Goal: Task Accomplishment & Management: Manage account settings

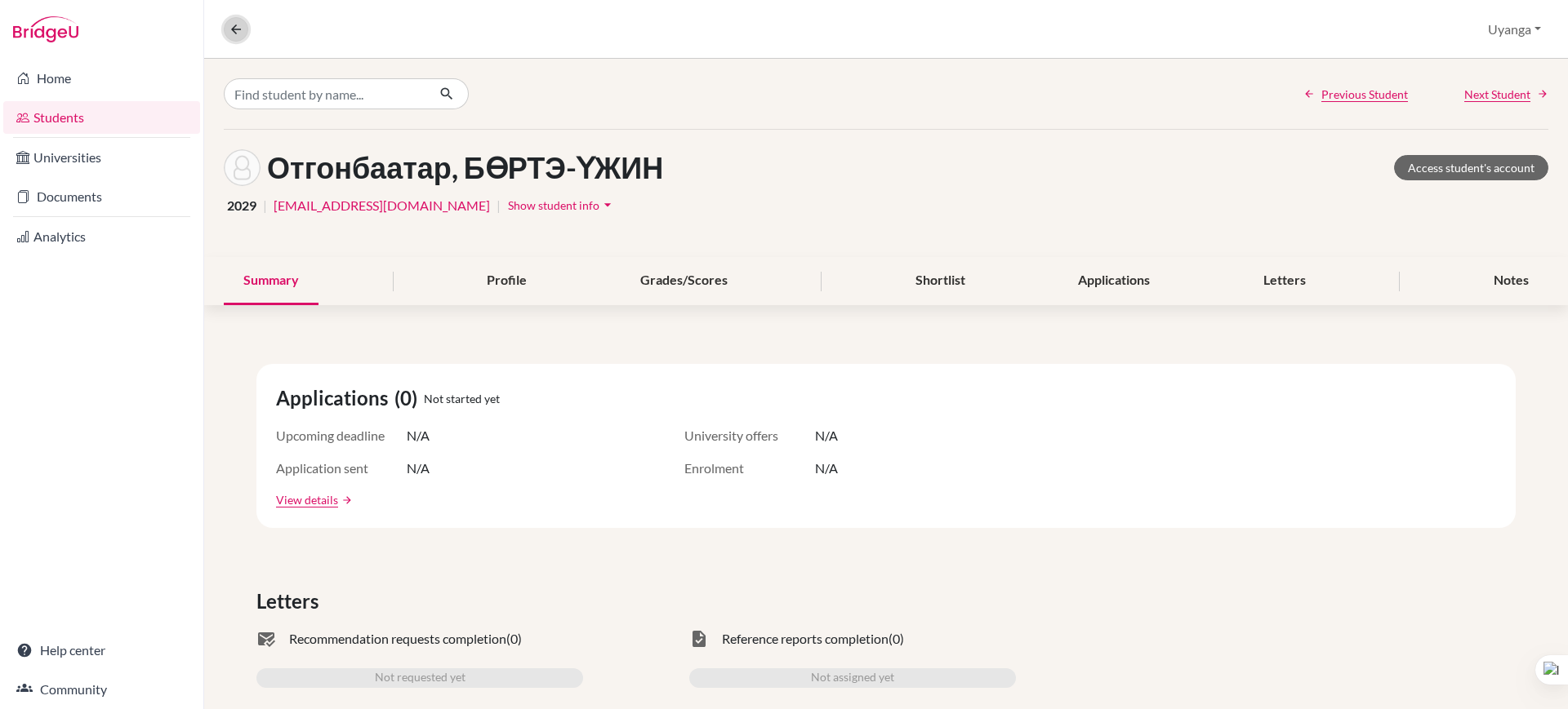
click at [239, 26] on icon at bounding box center [236, 29] width 15 height 15
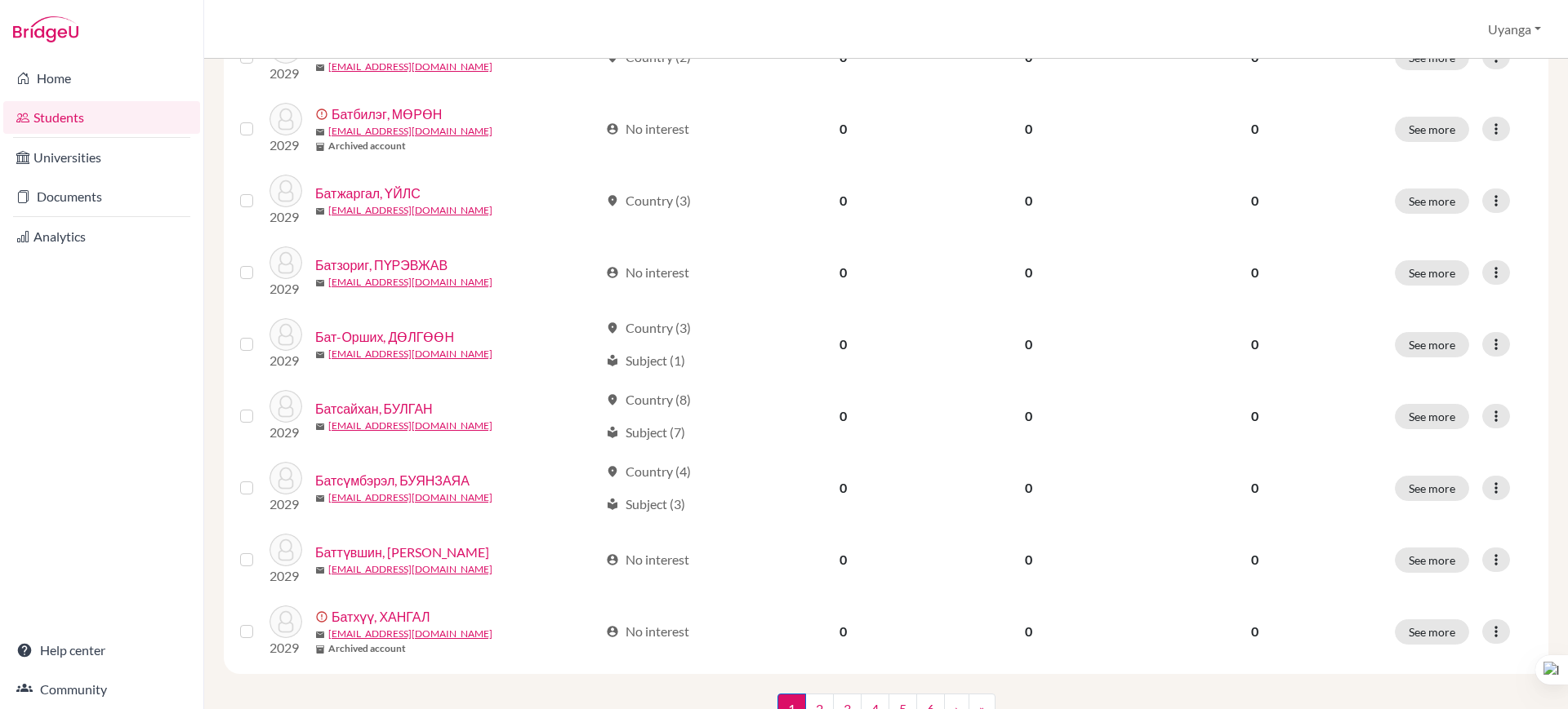
scroll to position [1158, 0]
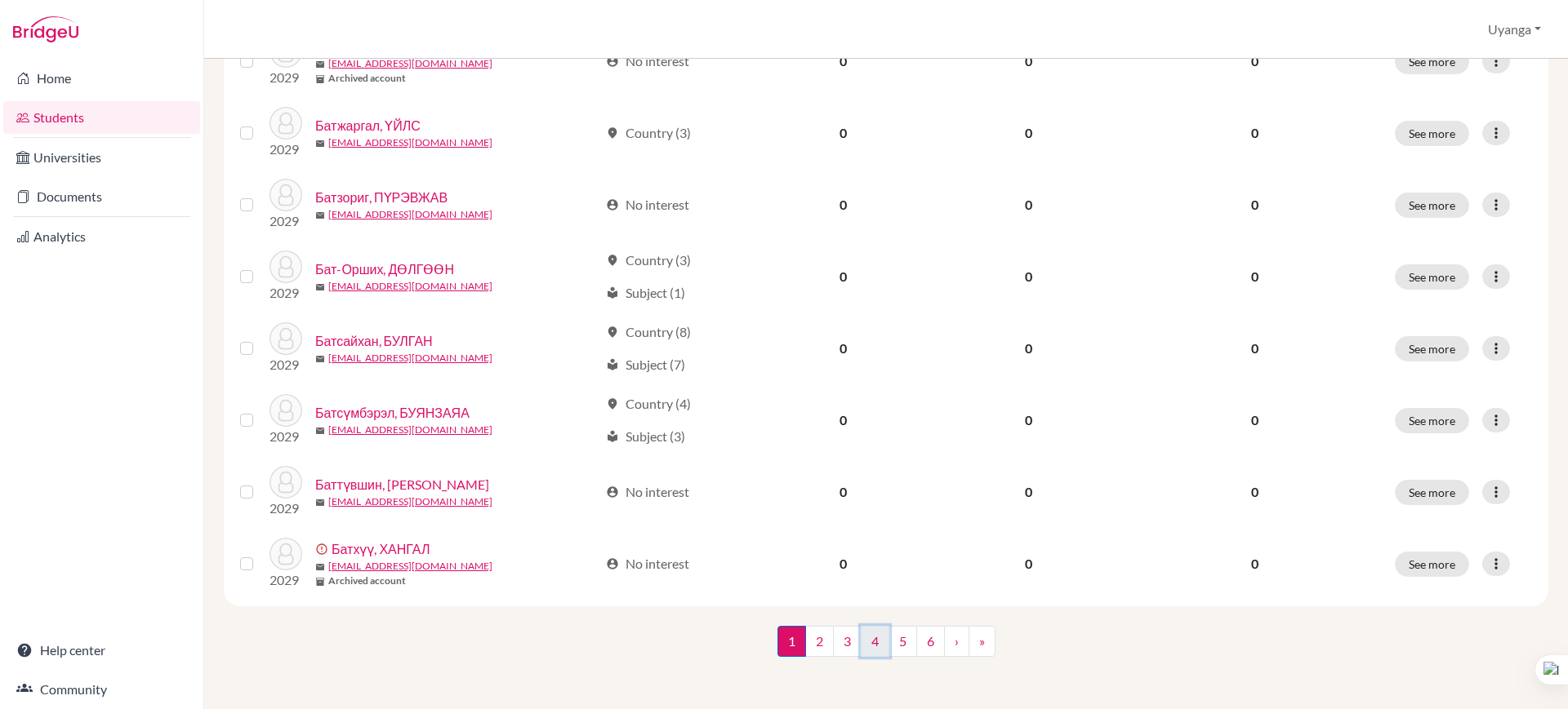
click at [866, 644] on link "4" at bounding box center [875, 641] width 28 height 31
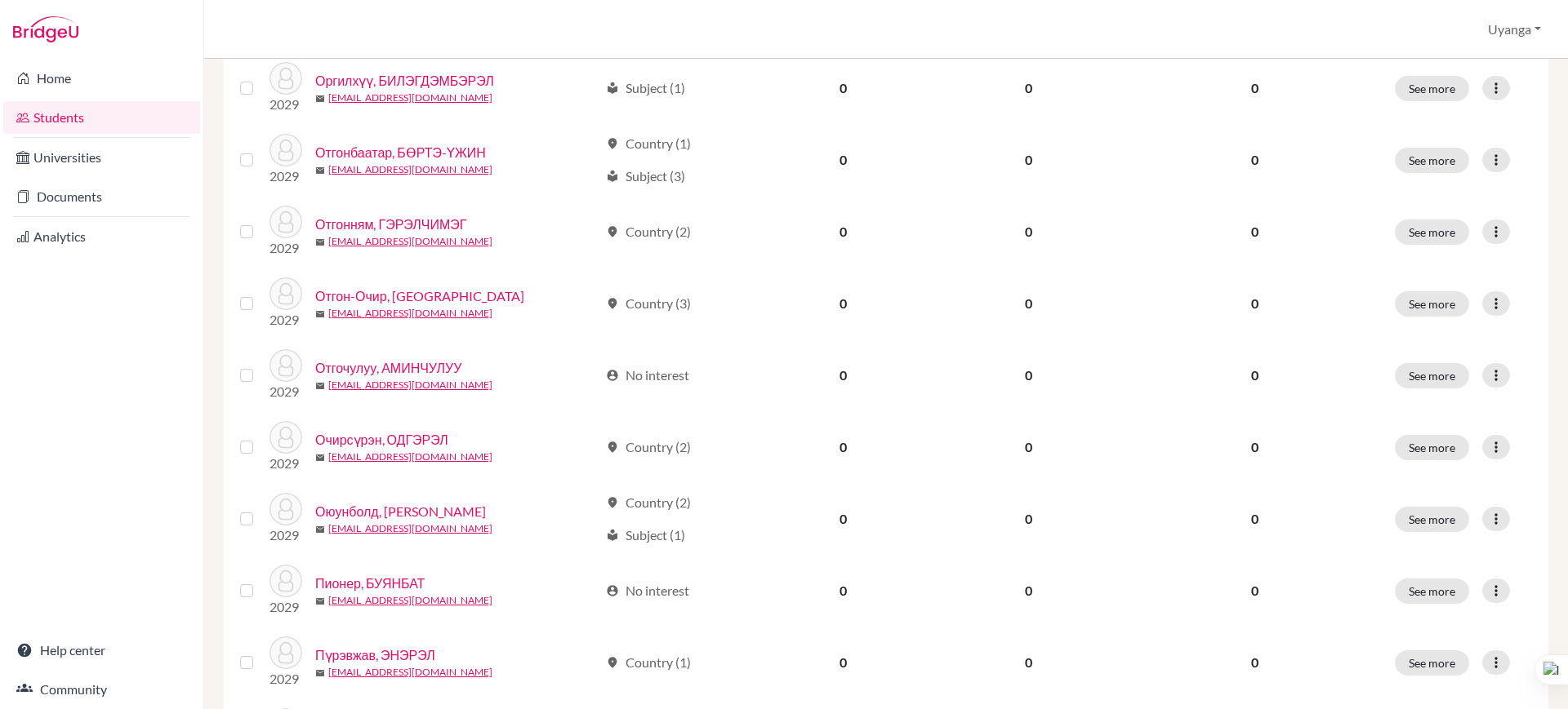
scroll to position [794, 0]
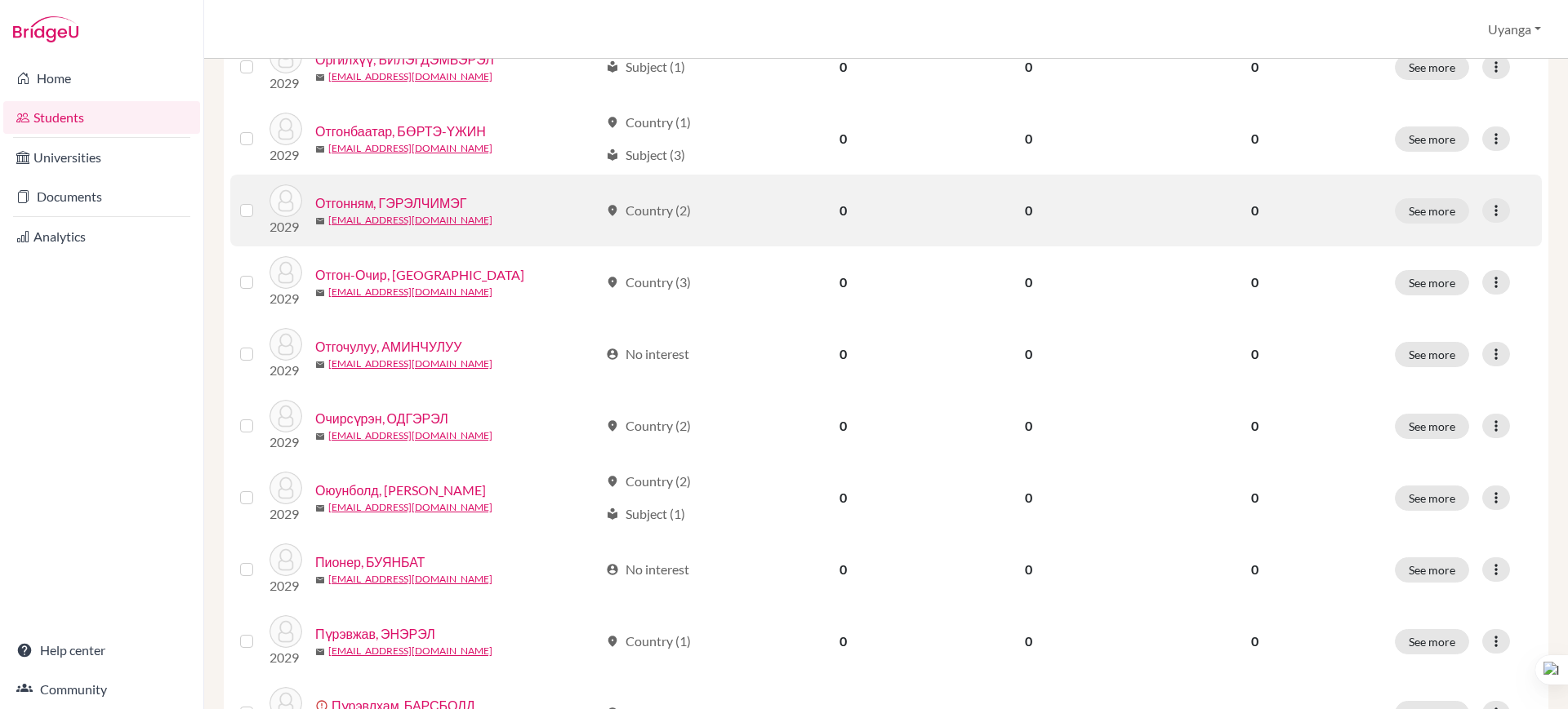
click at [412, 196] on link "Отгонням, ГЭРЭЛЧИМЭГ" at bounding box center [390, 203] width 151 height 20
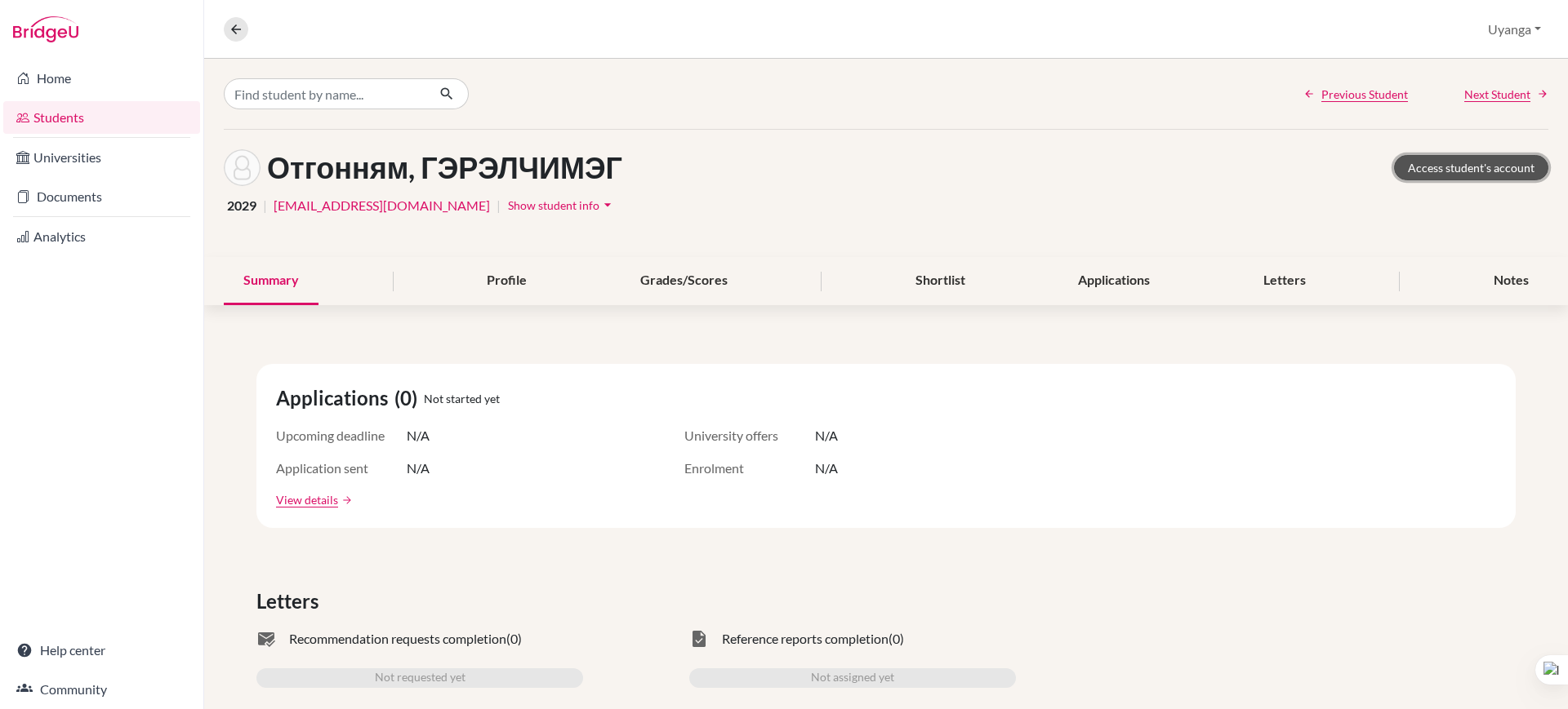
click at [1465, 169] on link "Access student's account" at bounding box center [1471, 167] width 154 height 25
click at [224, 28] on button at bounding box center [236, 29] width 24 height 24
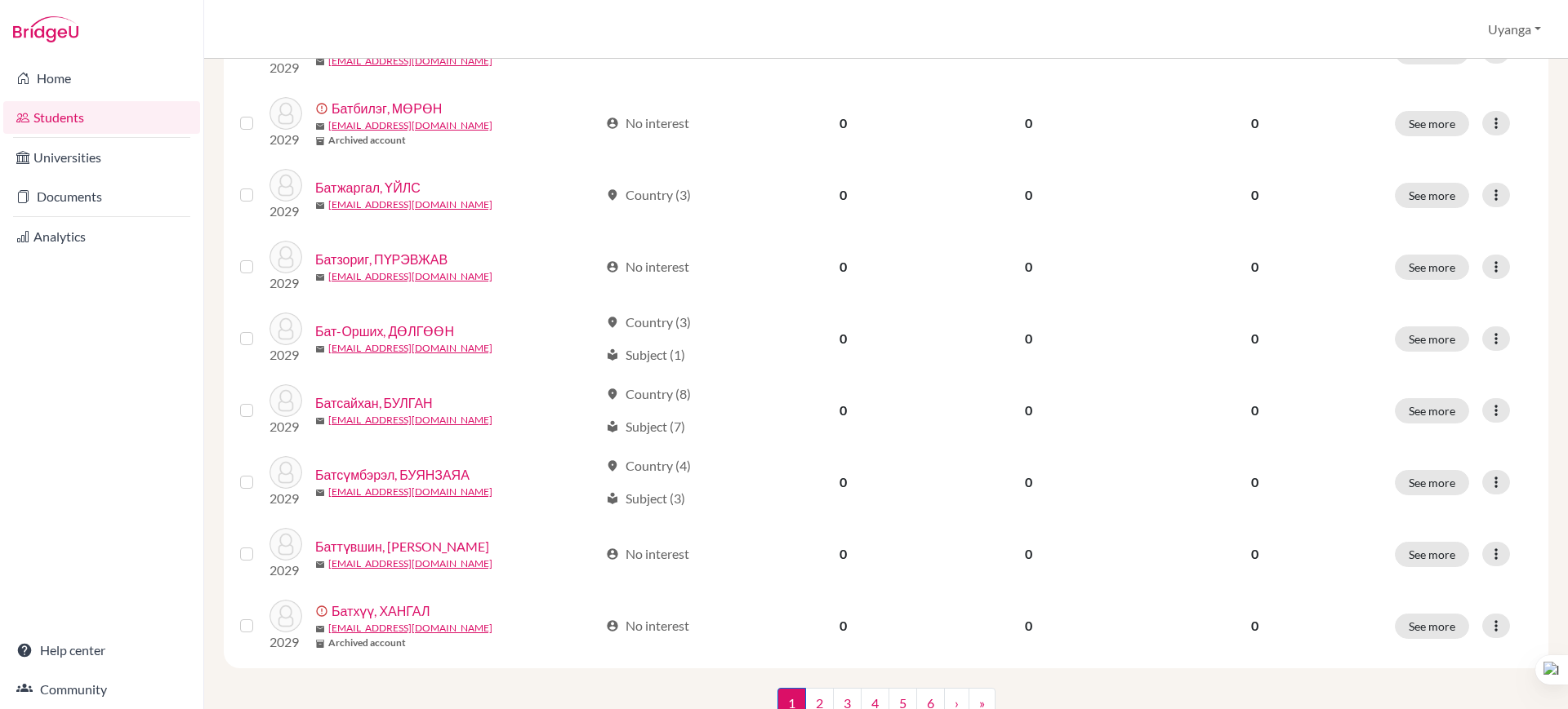
scroll to position [1158, 0]
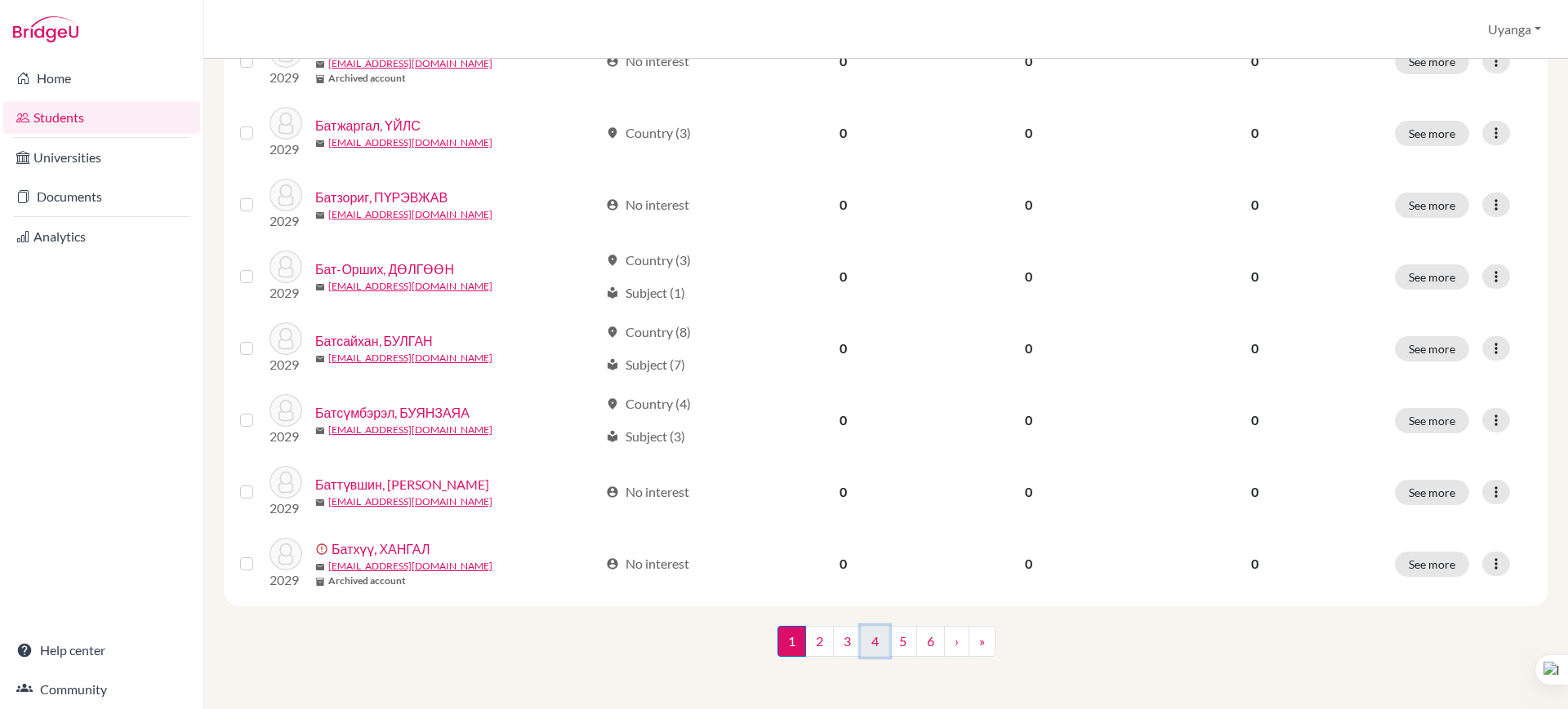
click at [870, 648] on link "4" at bounding box center [875, 641] width 28 height 31
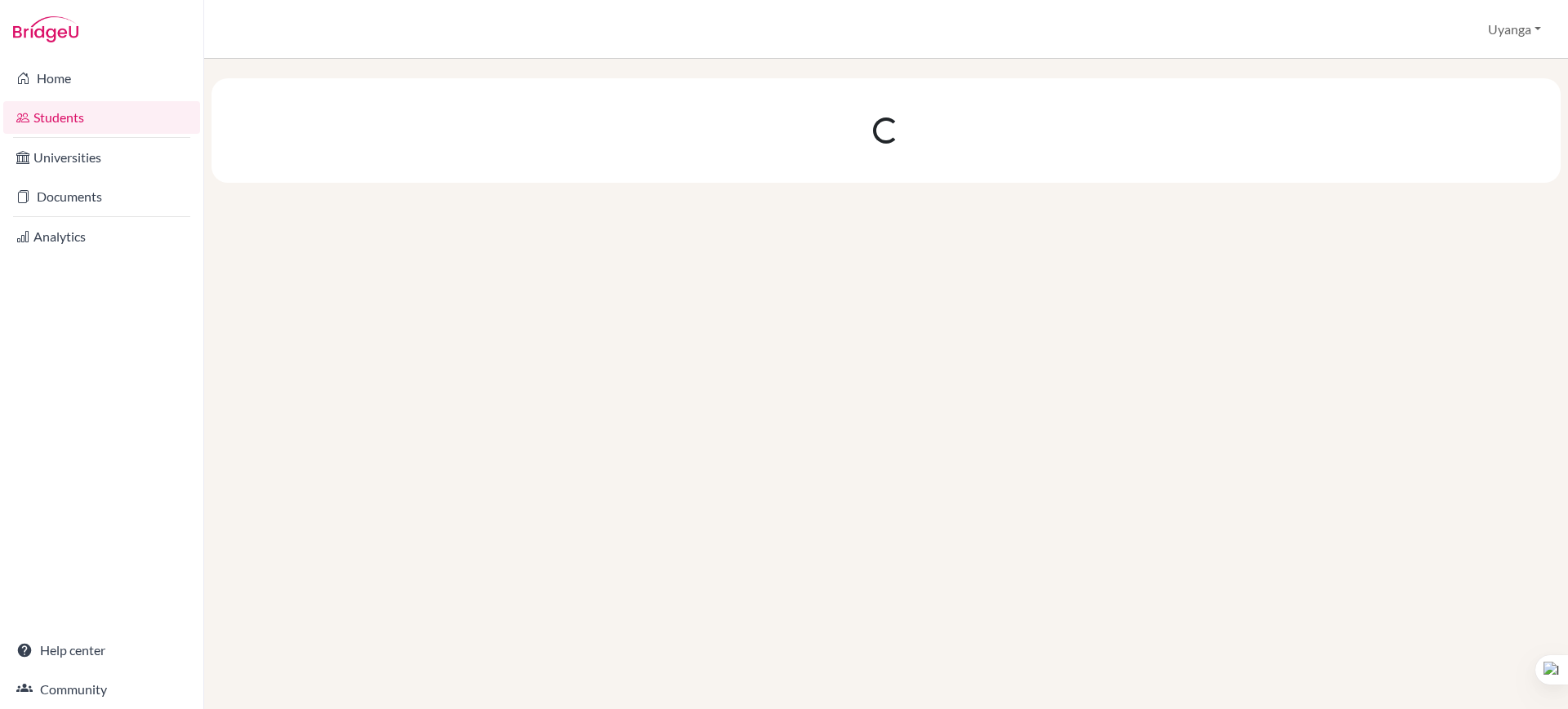
scroll to position [0, 0]
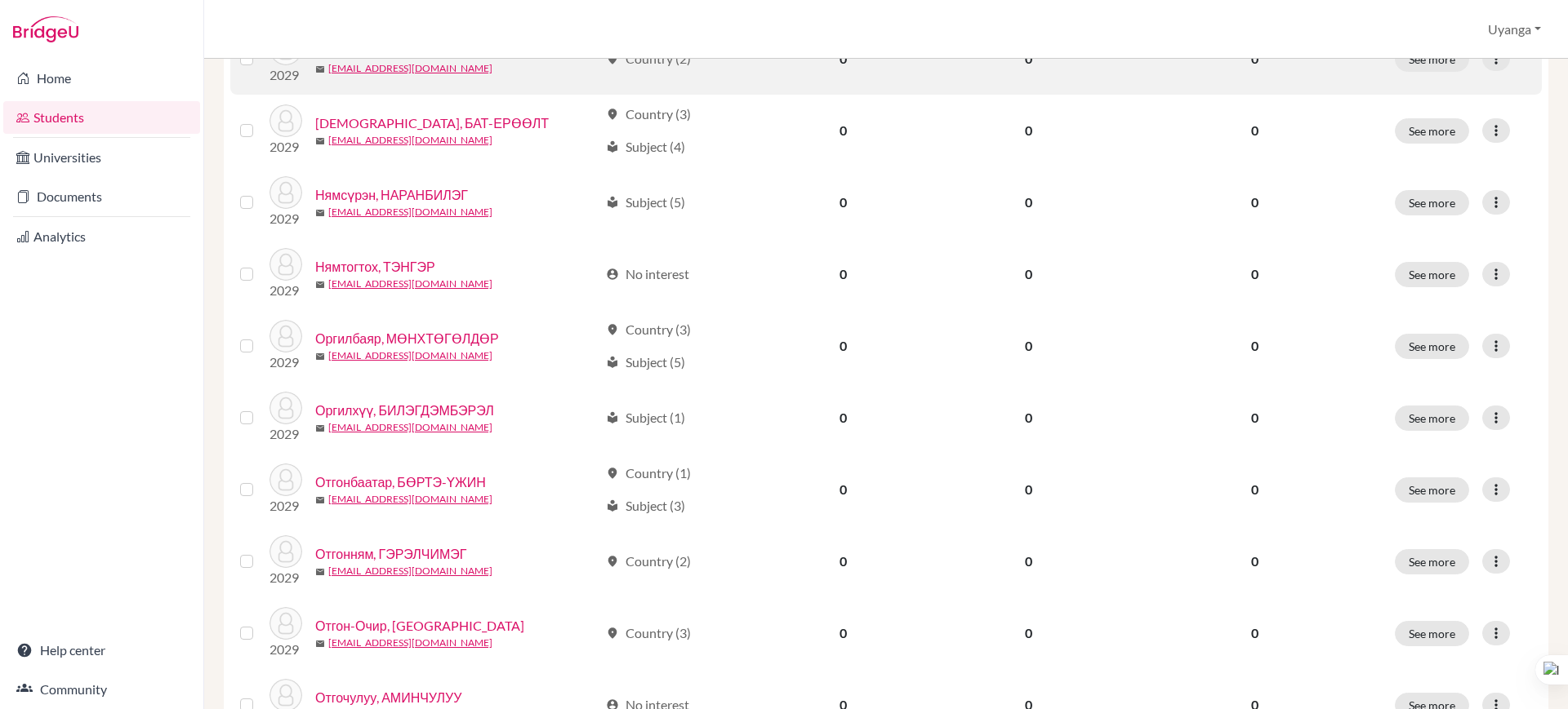
scroll to position [612, 0]
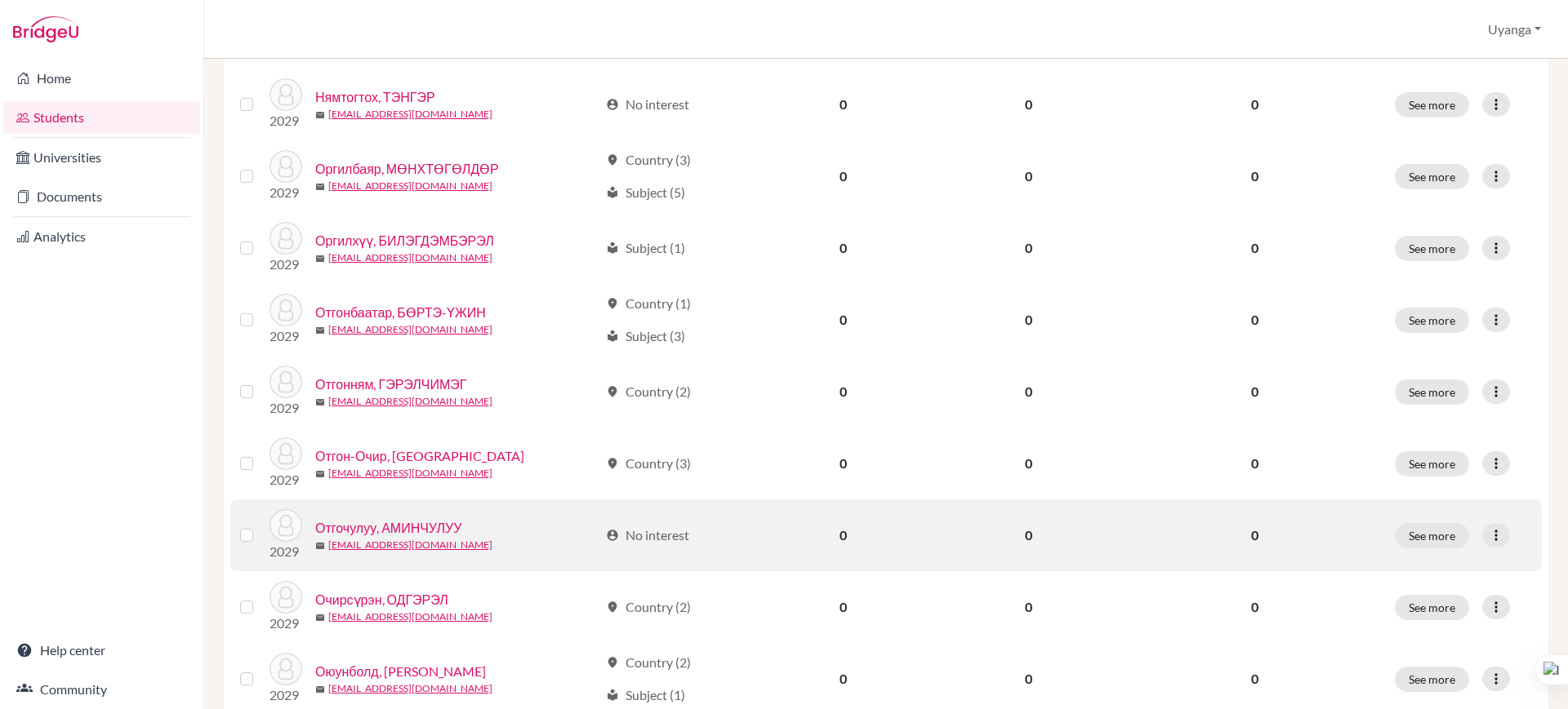
click at [407, 528] on link "Отгочулуу, АМИНЧУЛУУ" at bounding box center [388, 528] width 146 height 20
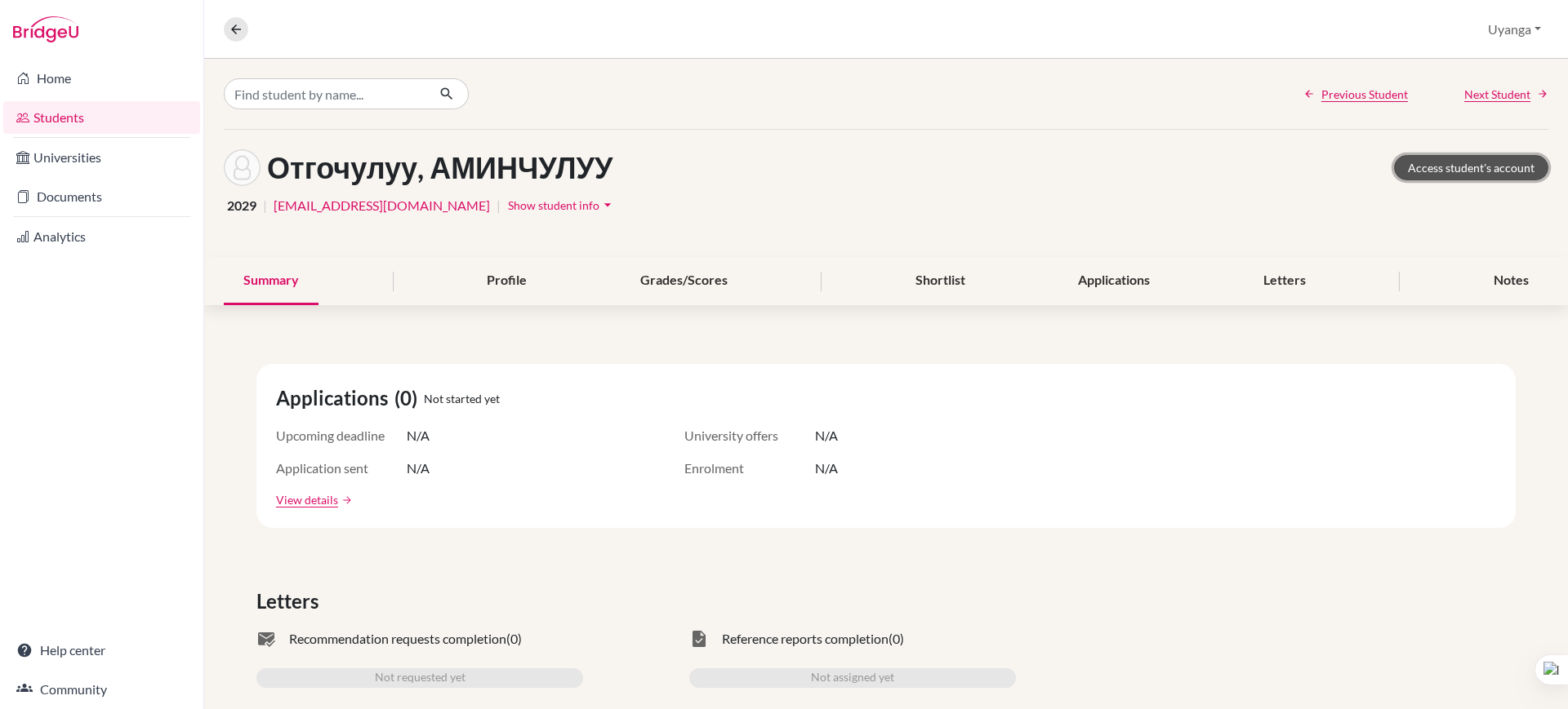
click at [1436, 162] on link "Access student's account" at bounding box center [1471, 167] width 154 height 25
click at [233, 29] on icon at bounding box center [236, 29] width 15 height 15
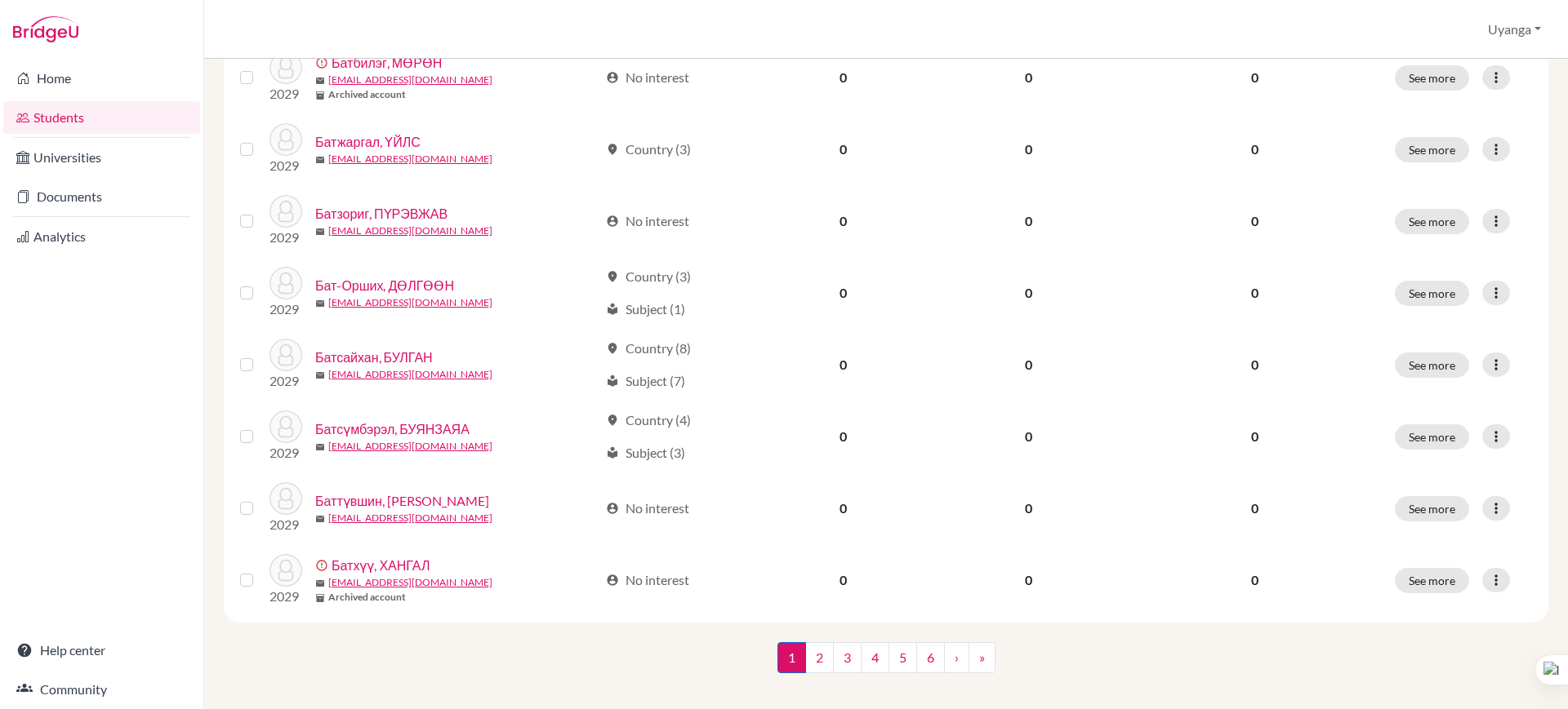
scroll to position [1158, 0]
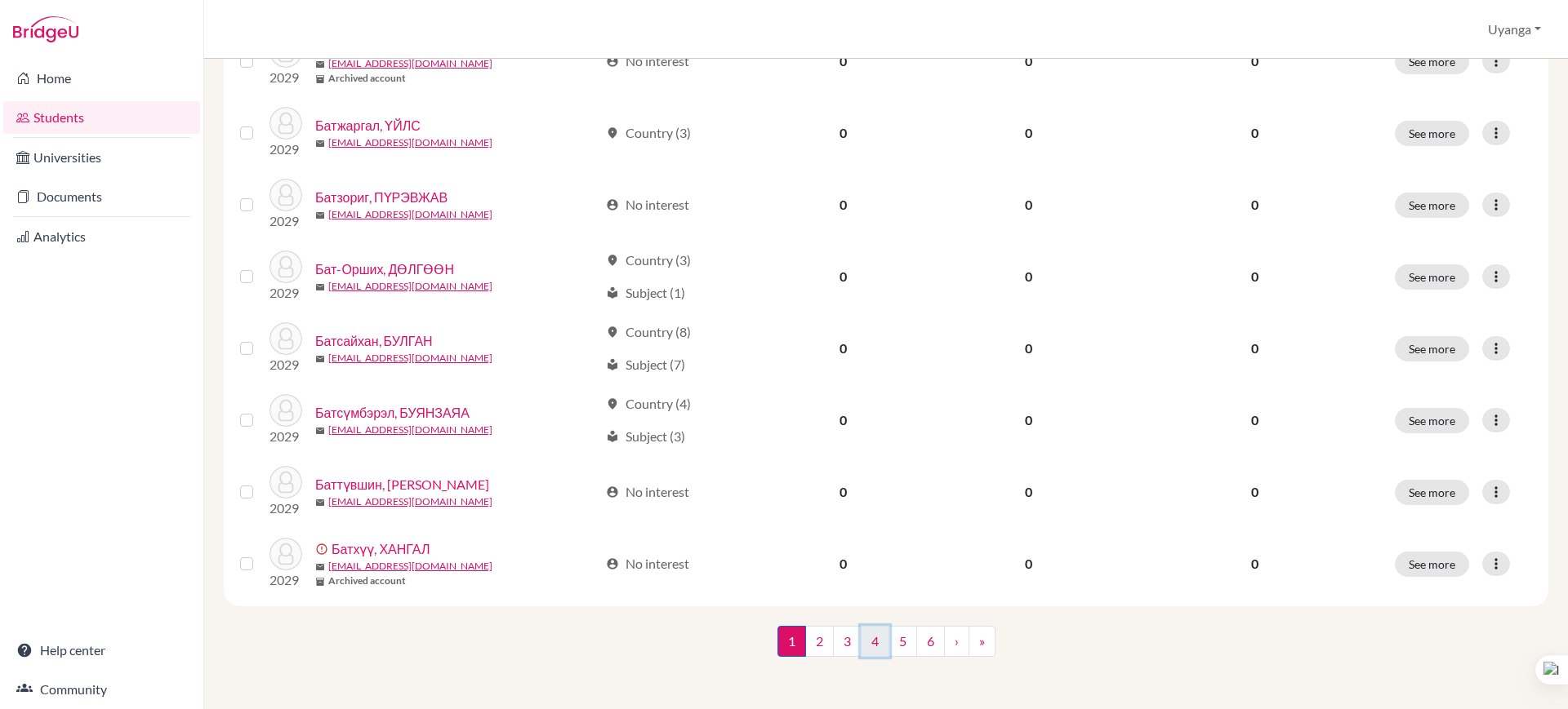
click at [868, 644] on link "4" at bounding box center [875, 641] width 28 height 31
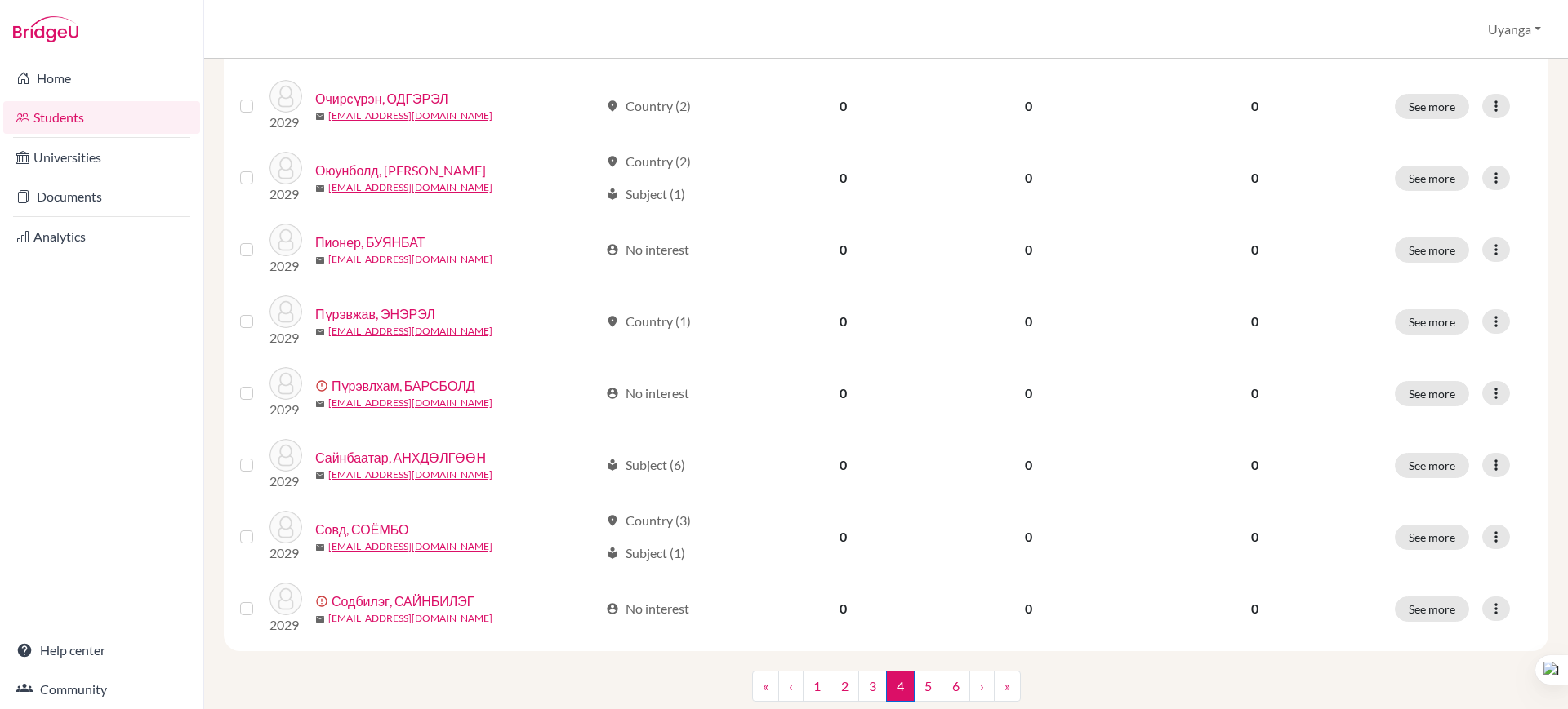
scroll to position [1121, 0]
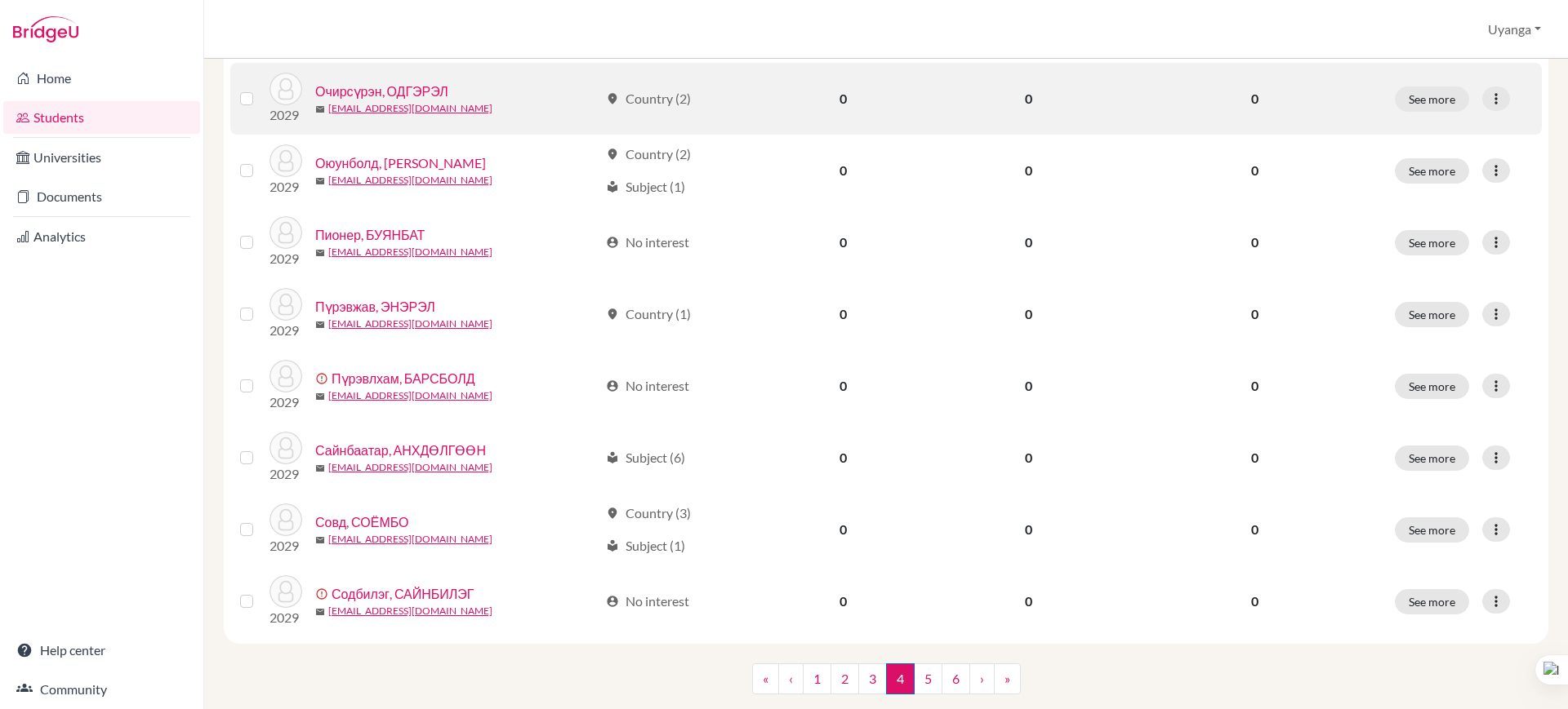
click at [375, 92] on link "Очирсүрэн, ОДГЭРЭЛ" at bounding box center [382, 91] width 134 height 20
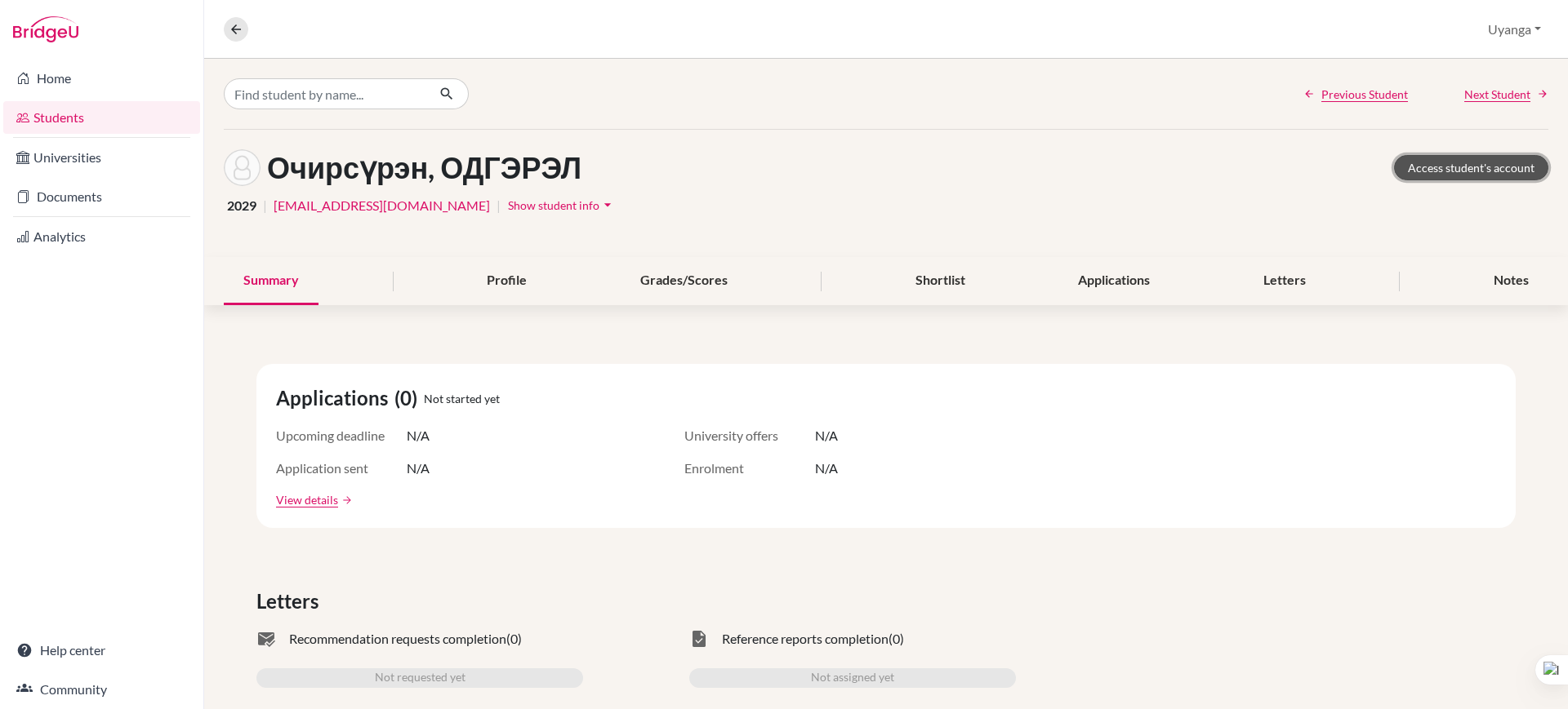
click at [1425, 165] on link "Access student's account" at bounding box center [1471, 167] width 154 height 25
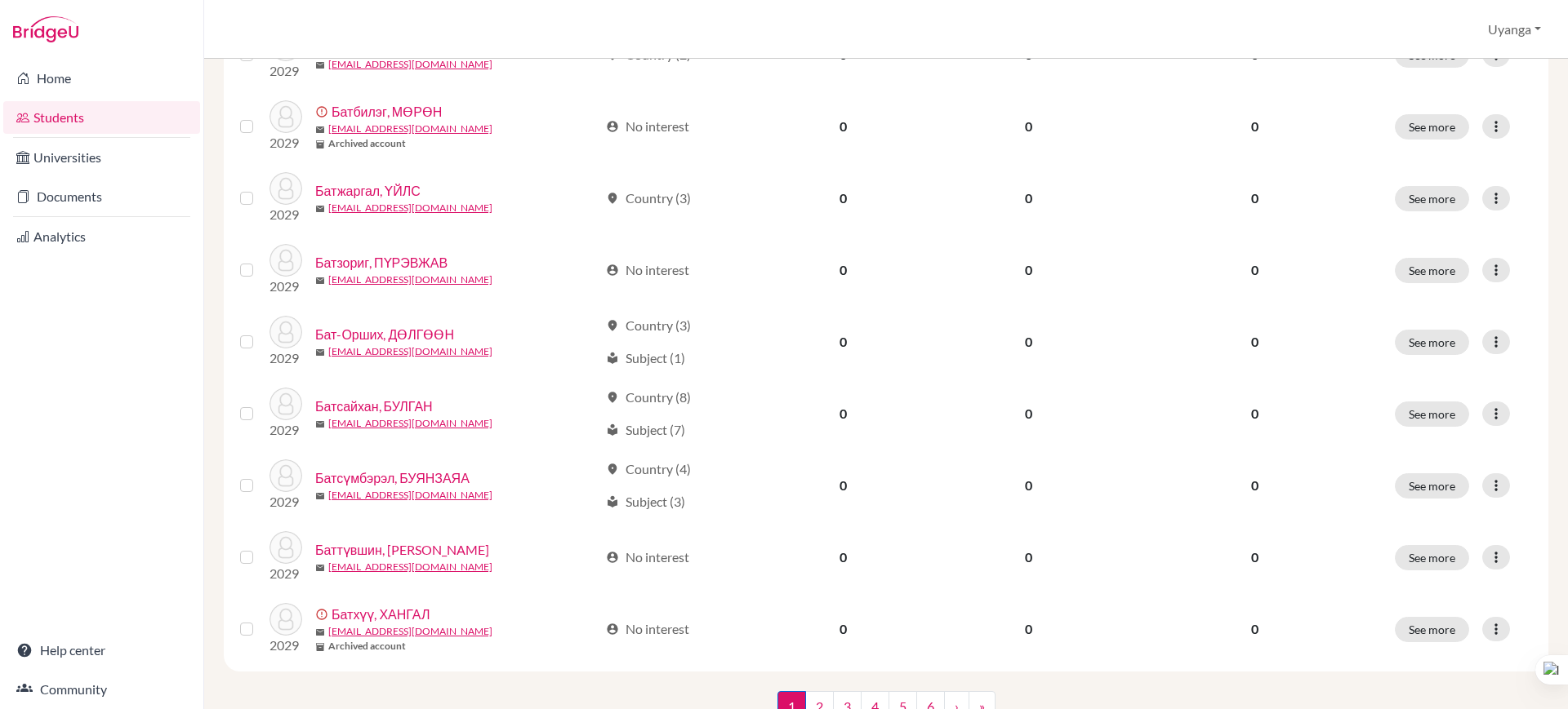
scroll to position [1158, 0]
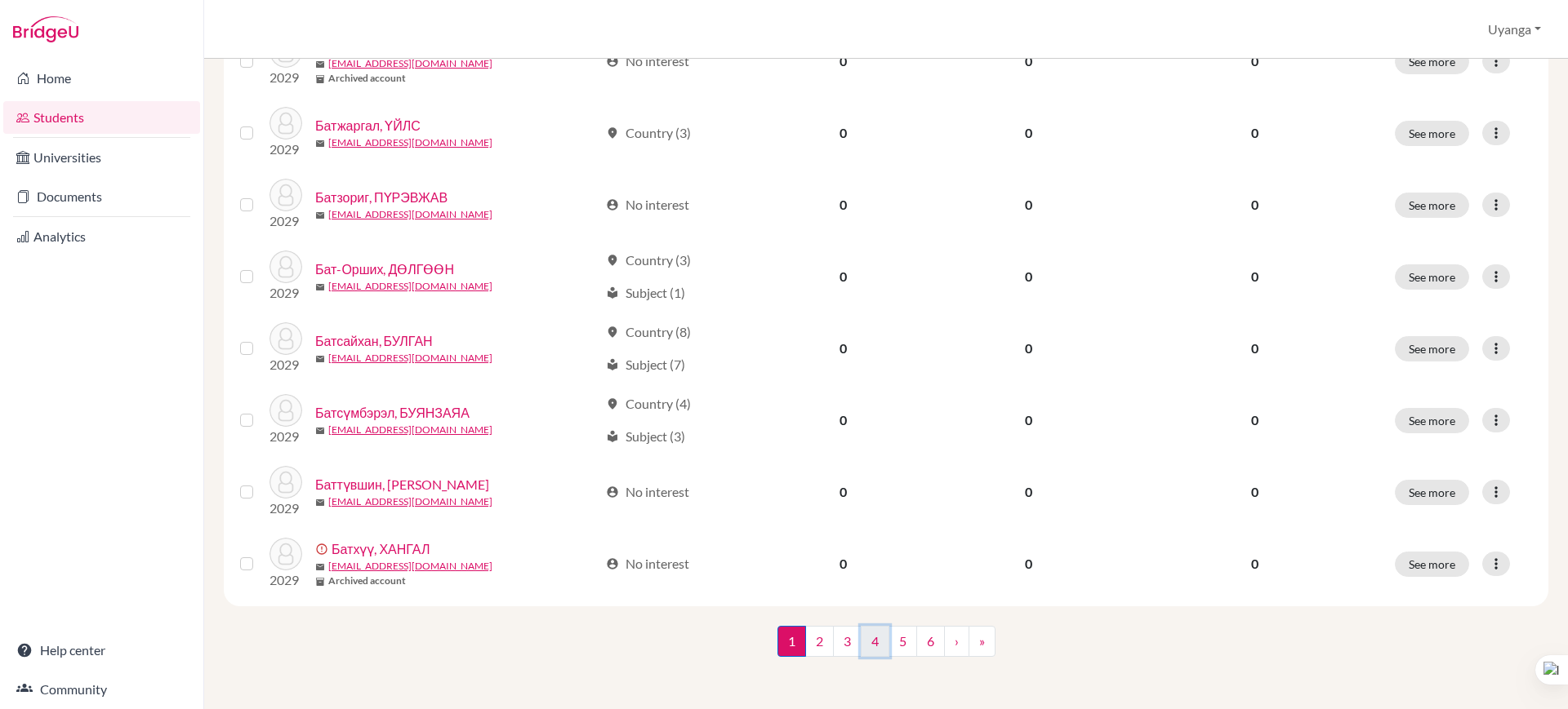
click at [864, 644] on link "4" at bounding box center [875, 641] width 28 height 31
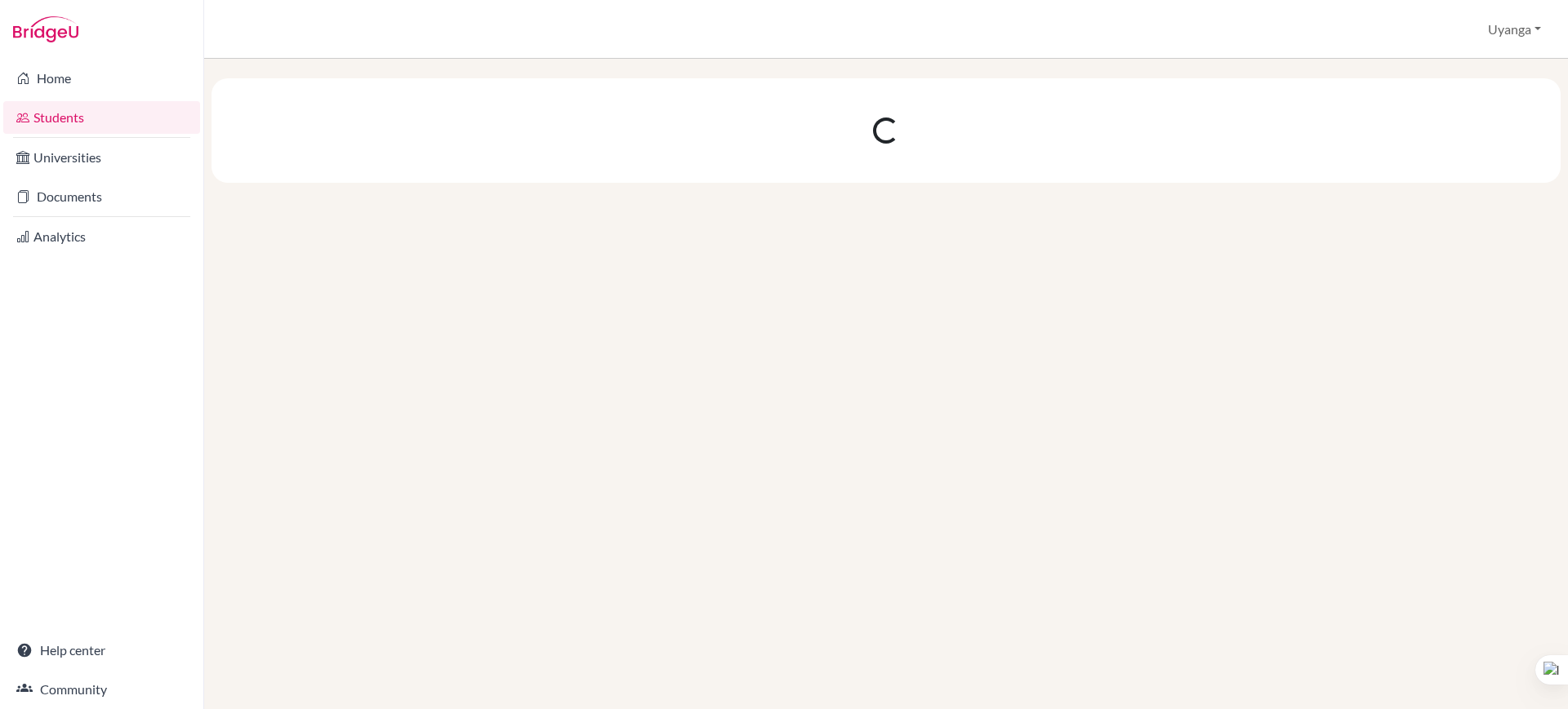
scroll to position [0, 0]
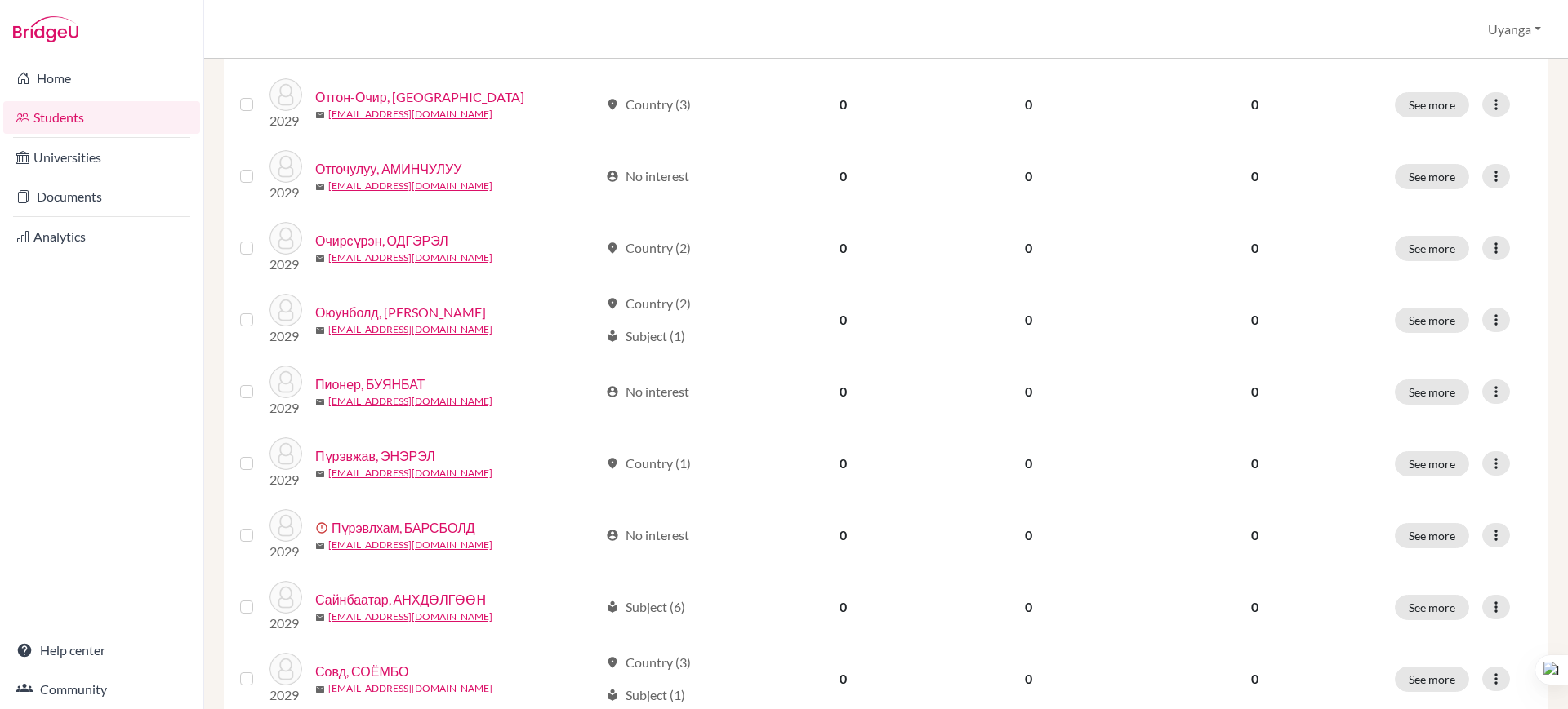
scroll to position [1020, 0]
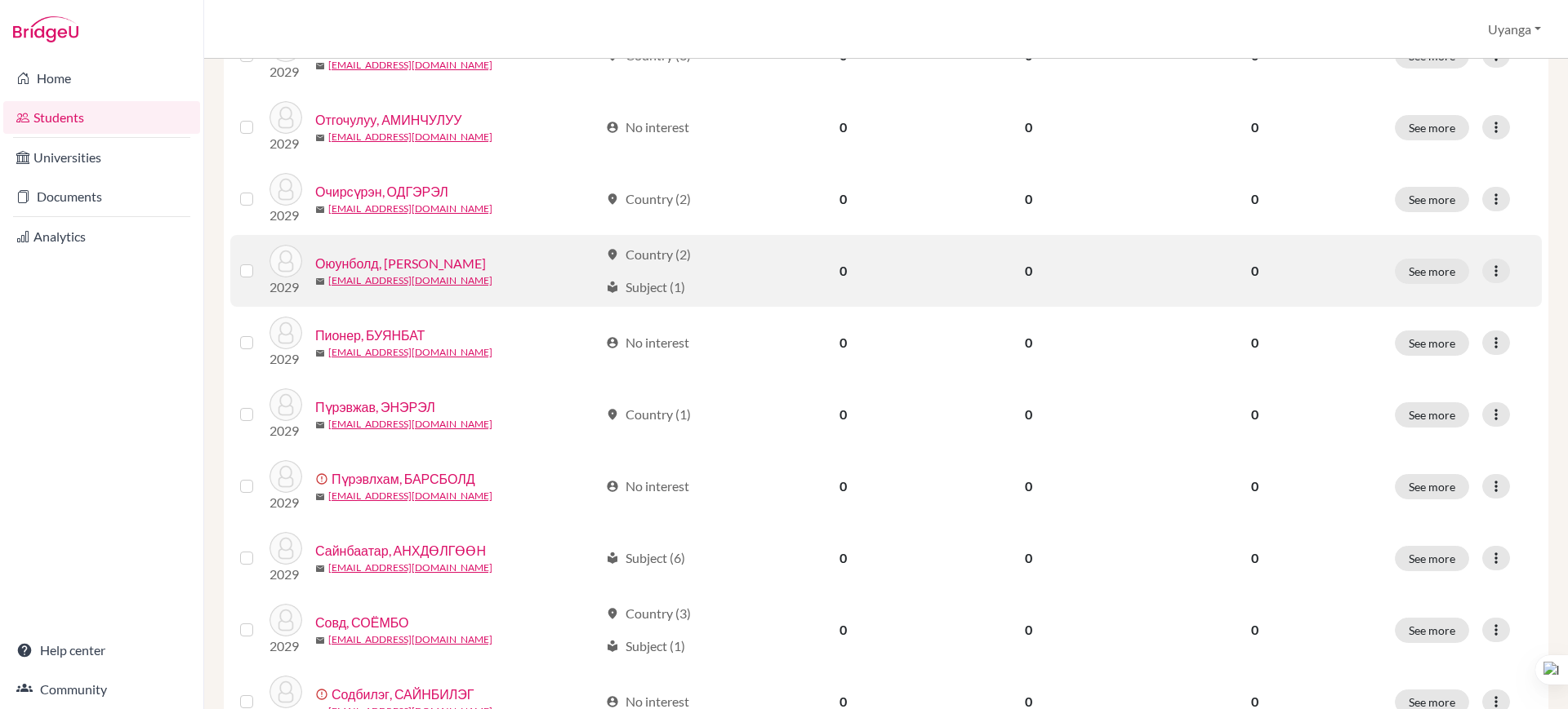
click at [427, 261] on link "Оюунболд, [PERSON_NAME]" at bounding box center [400, 263] width 170 height 20
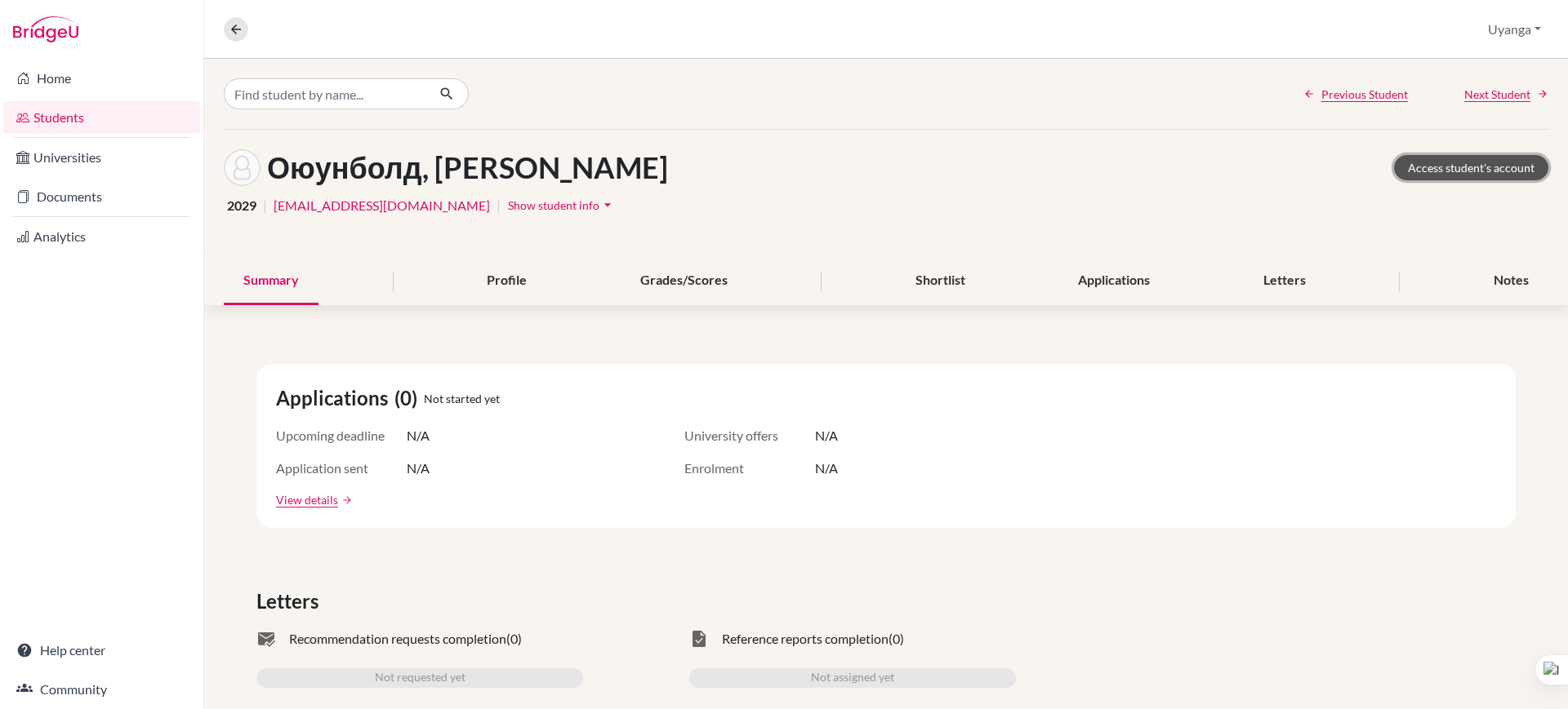
click at [1434, 166] on link "Access student's account" at bounding box center [1471, 167] width 154 height 25
click at [232, 33] on icon at bounding box center [236, 29] width 15 height 15
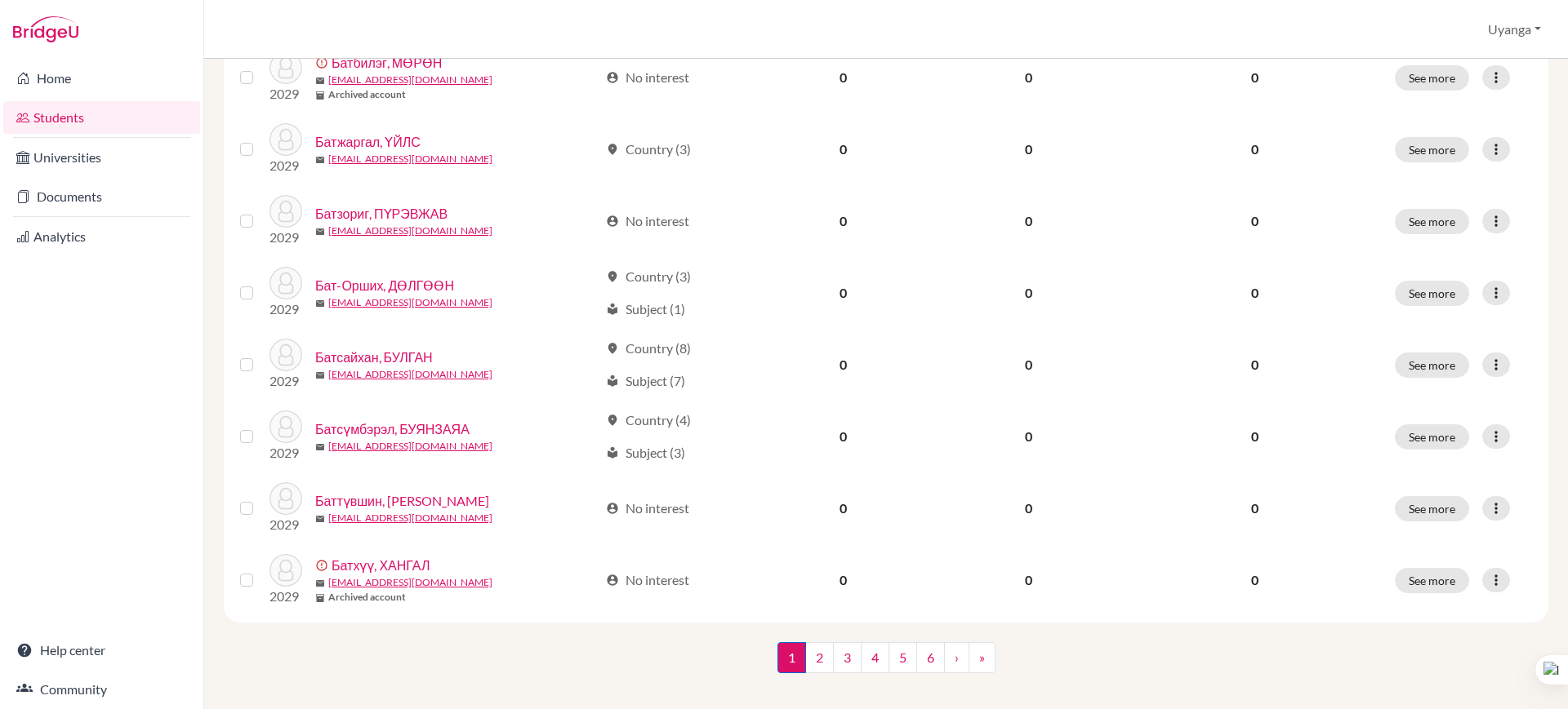
scroll to position [1158, 0]
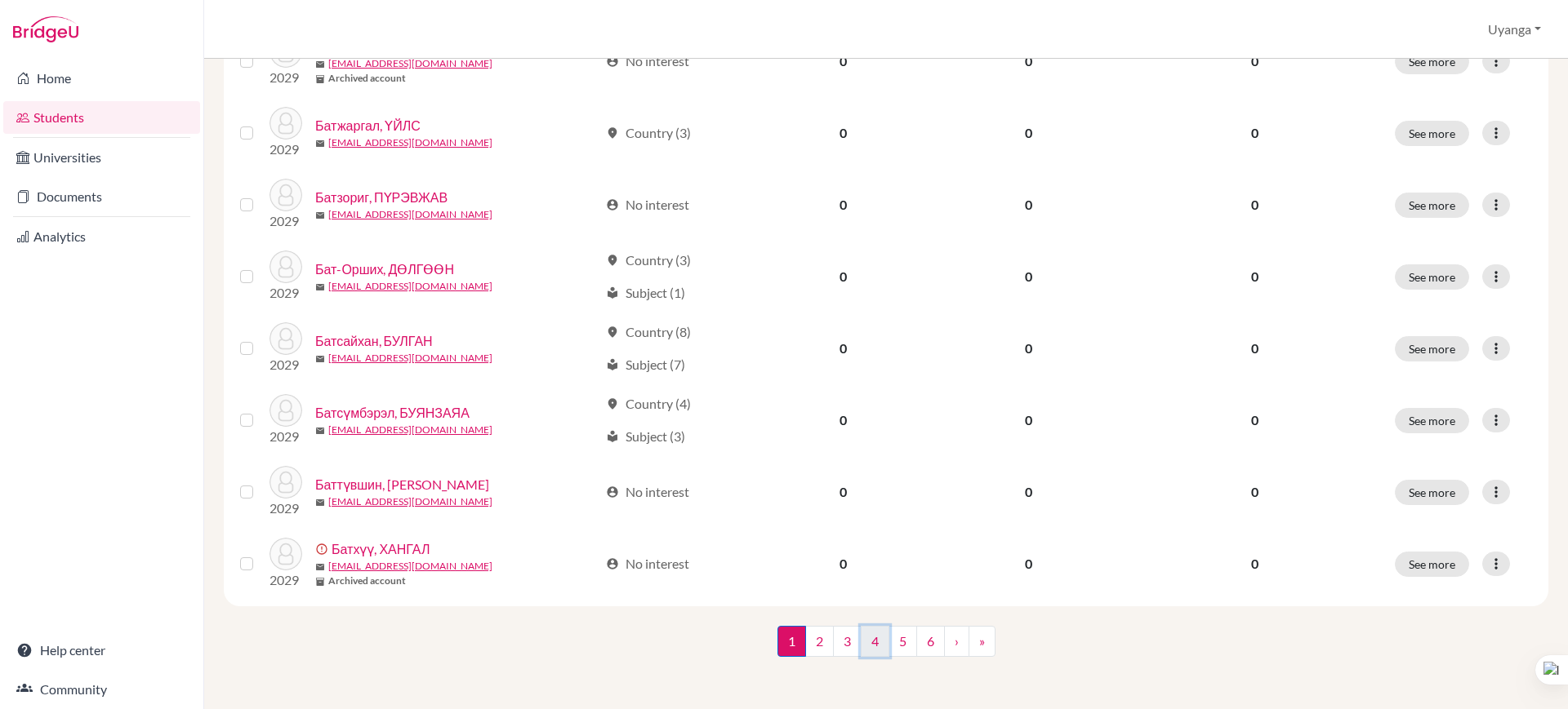
click at [869, 646] on link "4" at bounding box center [875, 641] width 28 height 31
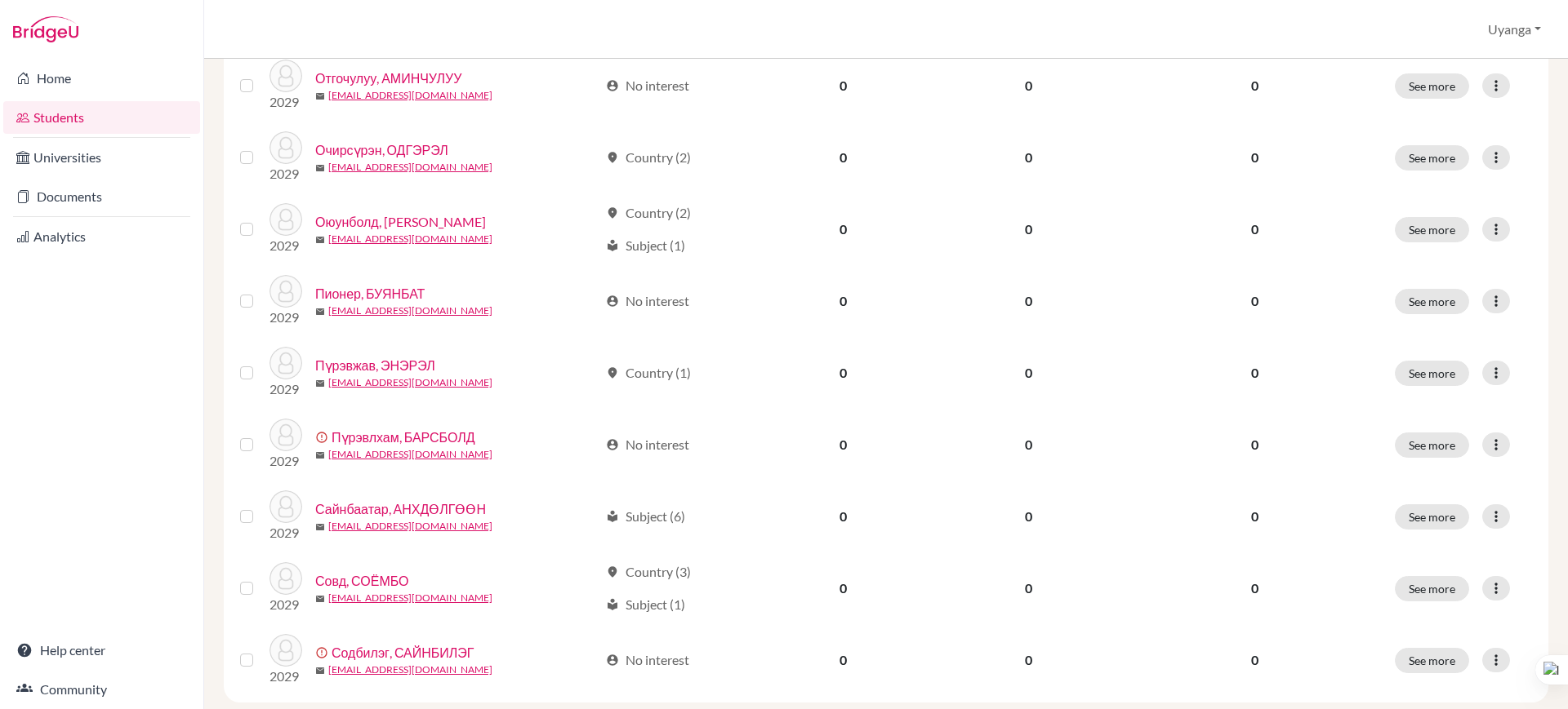
scroll to position [1057, 0]
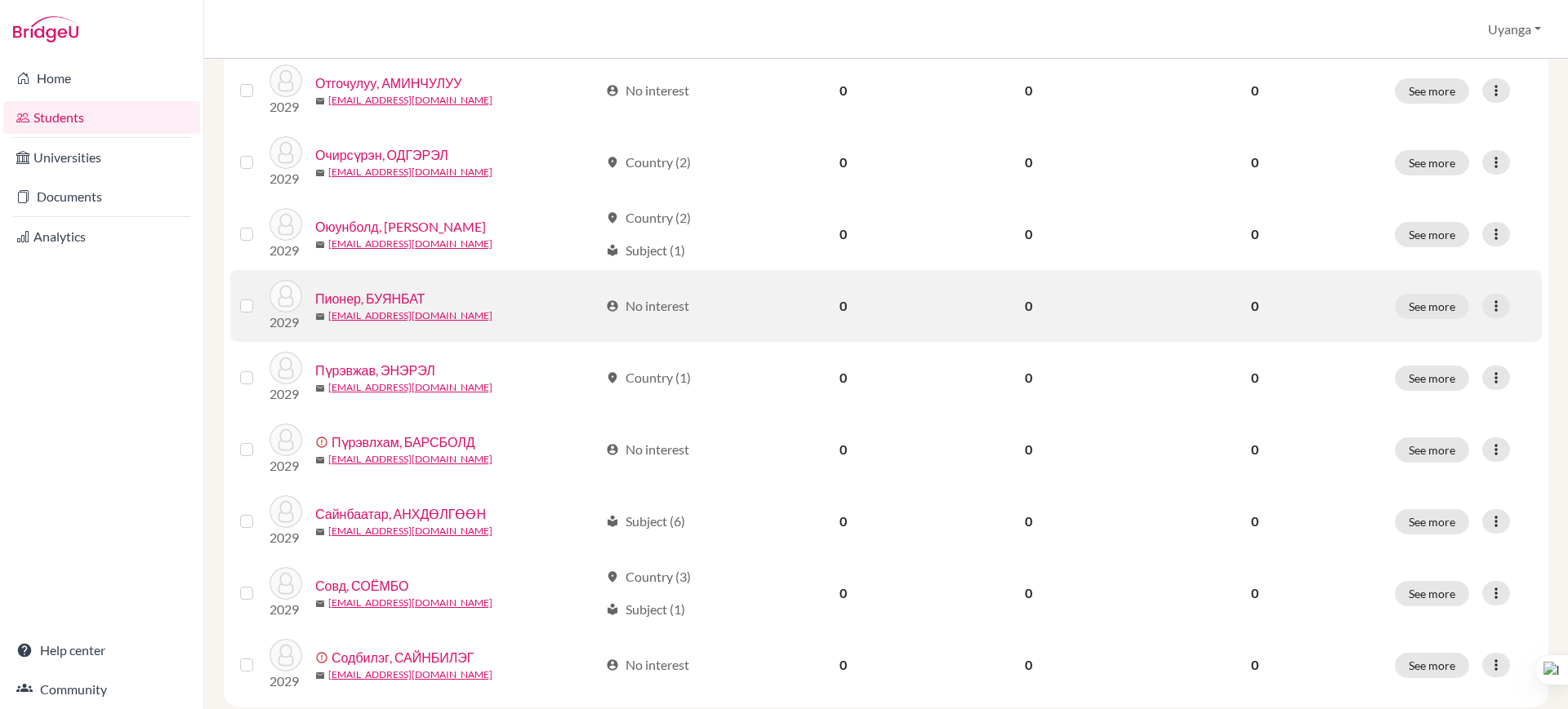
click at [394, 300] on link "Пионер, БУЯНБАТ" at bounding box center [370, 298] width 109 height 20
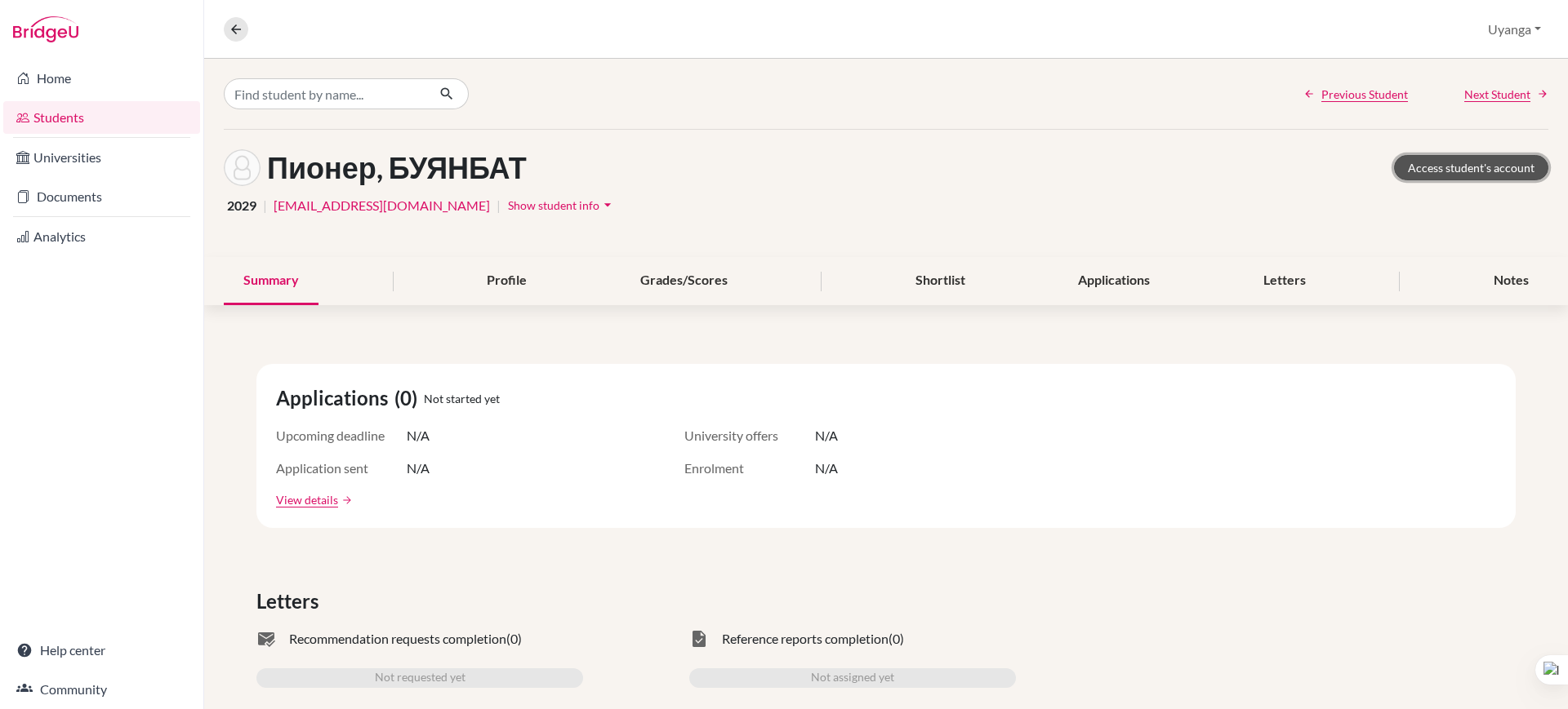
click at [1447, 166] on link "Access student's account" at bounding box center [1471, 167] width 154 height 25
click at [237, 32] on icon at bounding box center [236, 29] width 15 height 15
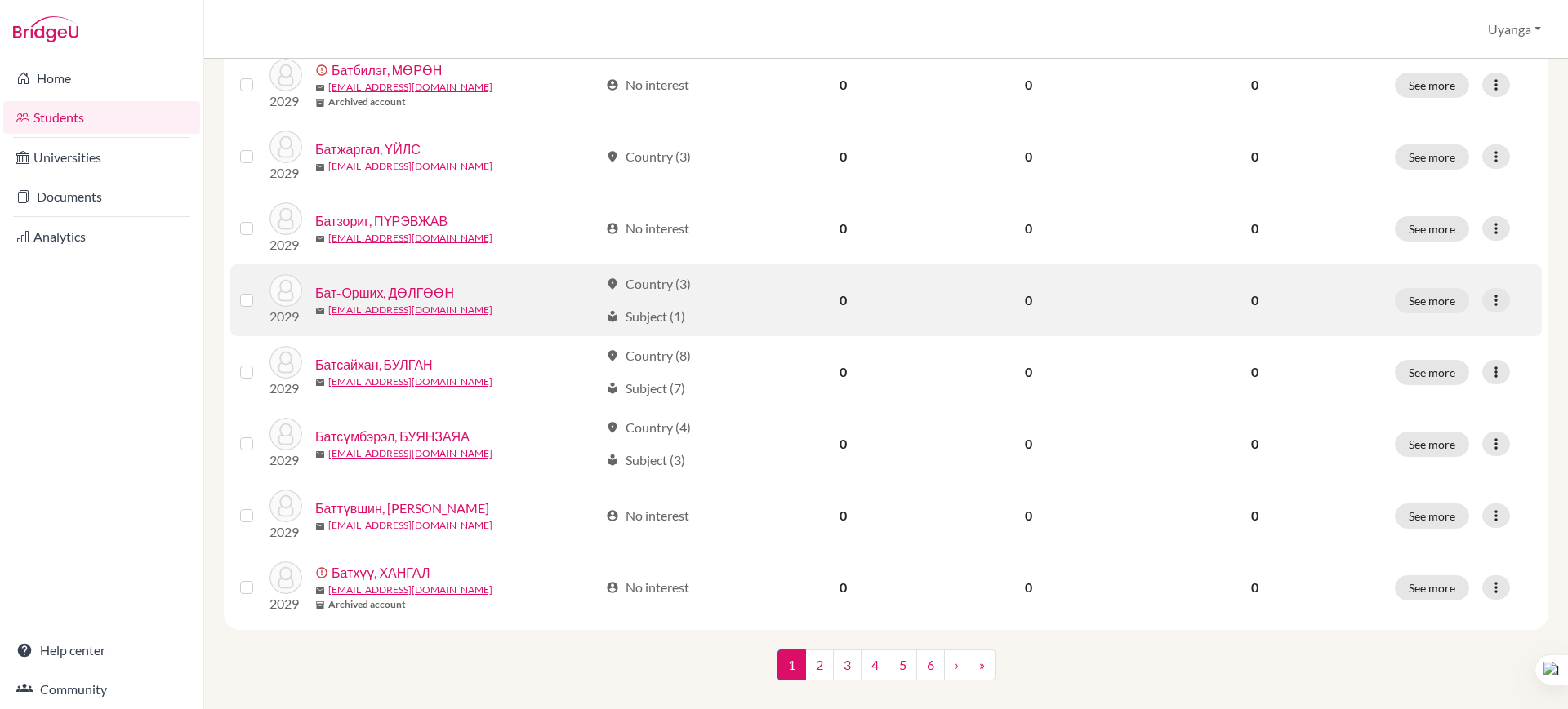
scroll to position [1158, 0]
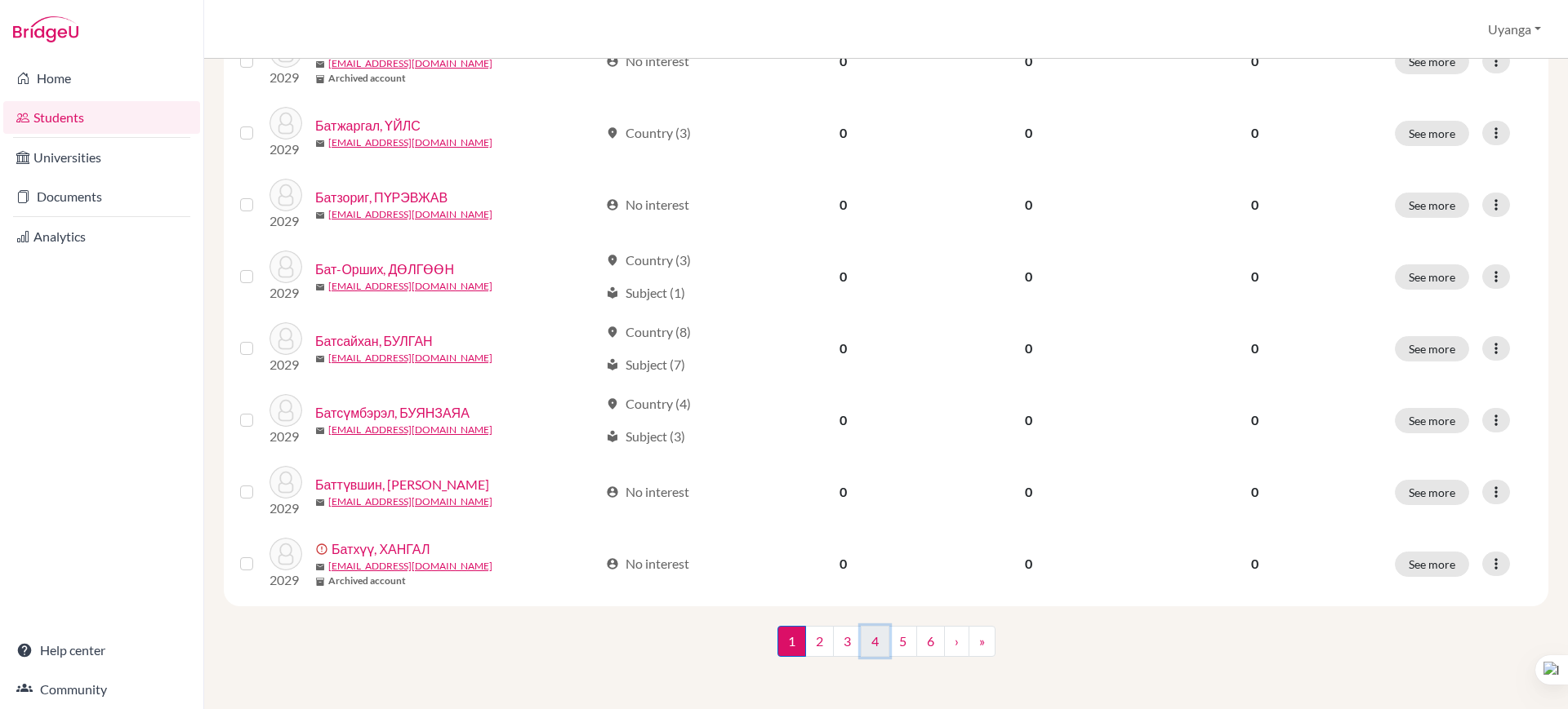
click at [872, 636] on link "4" at bounding box center [875, 641] width 28 height 31
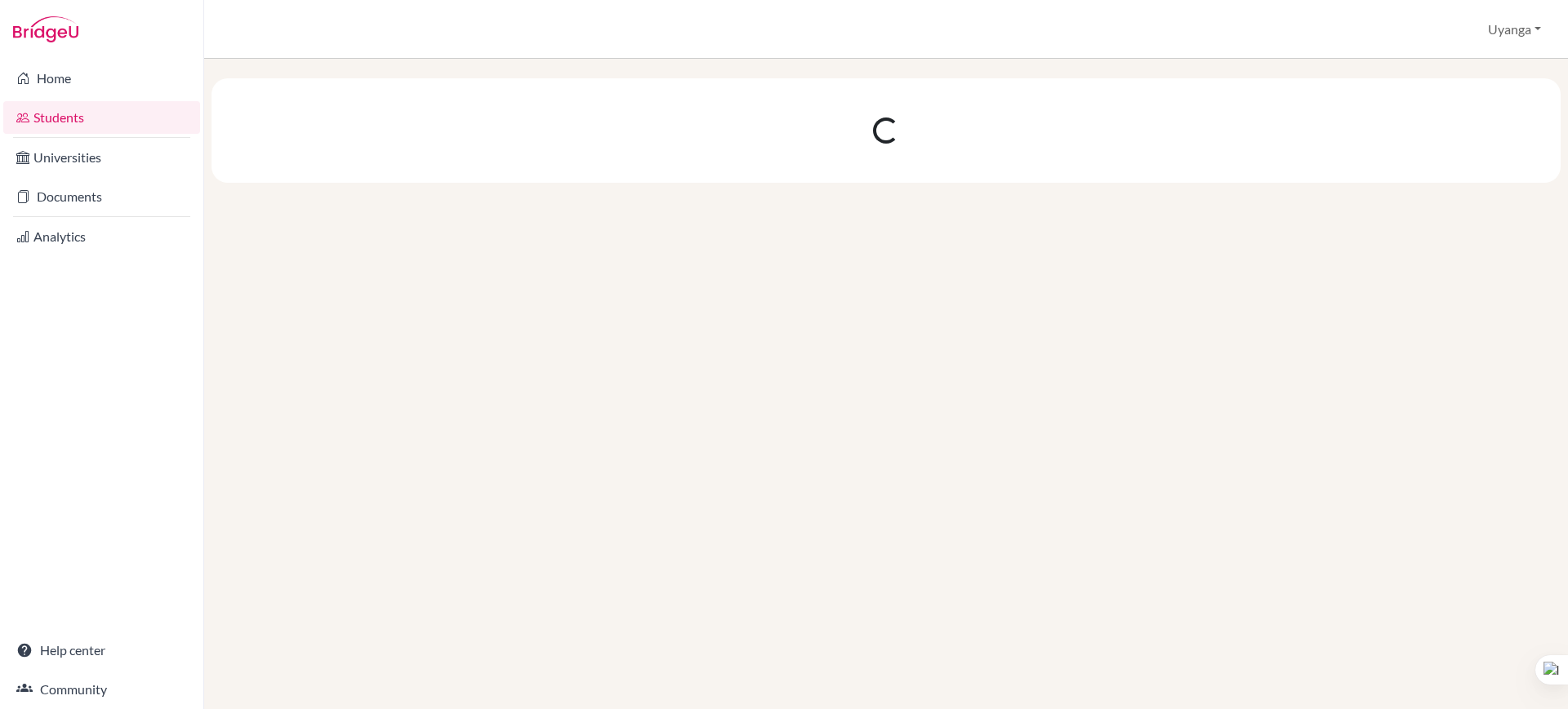
scroll to position [0, 0]
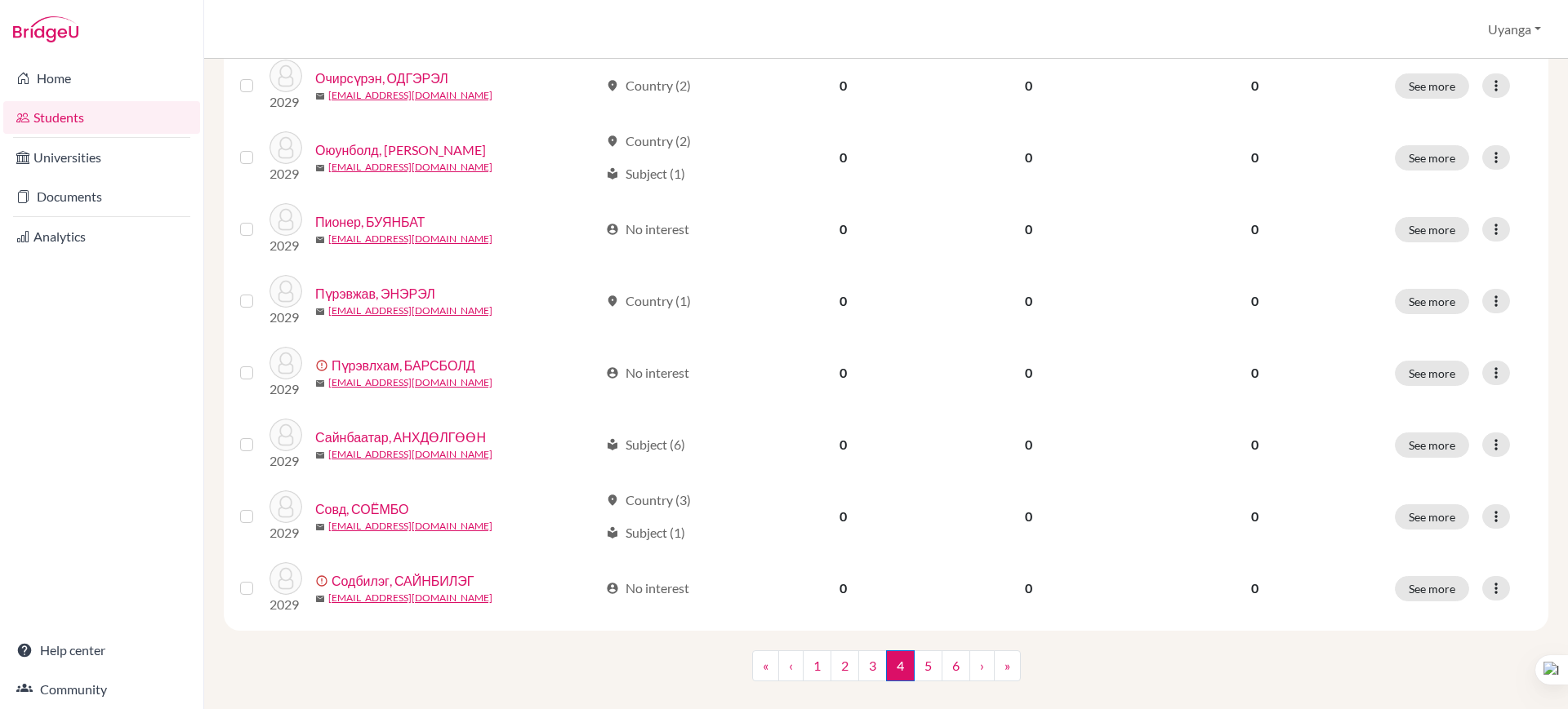
scroll to position [1142, 0]
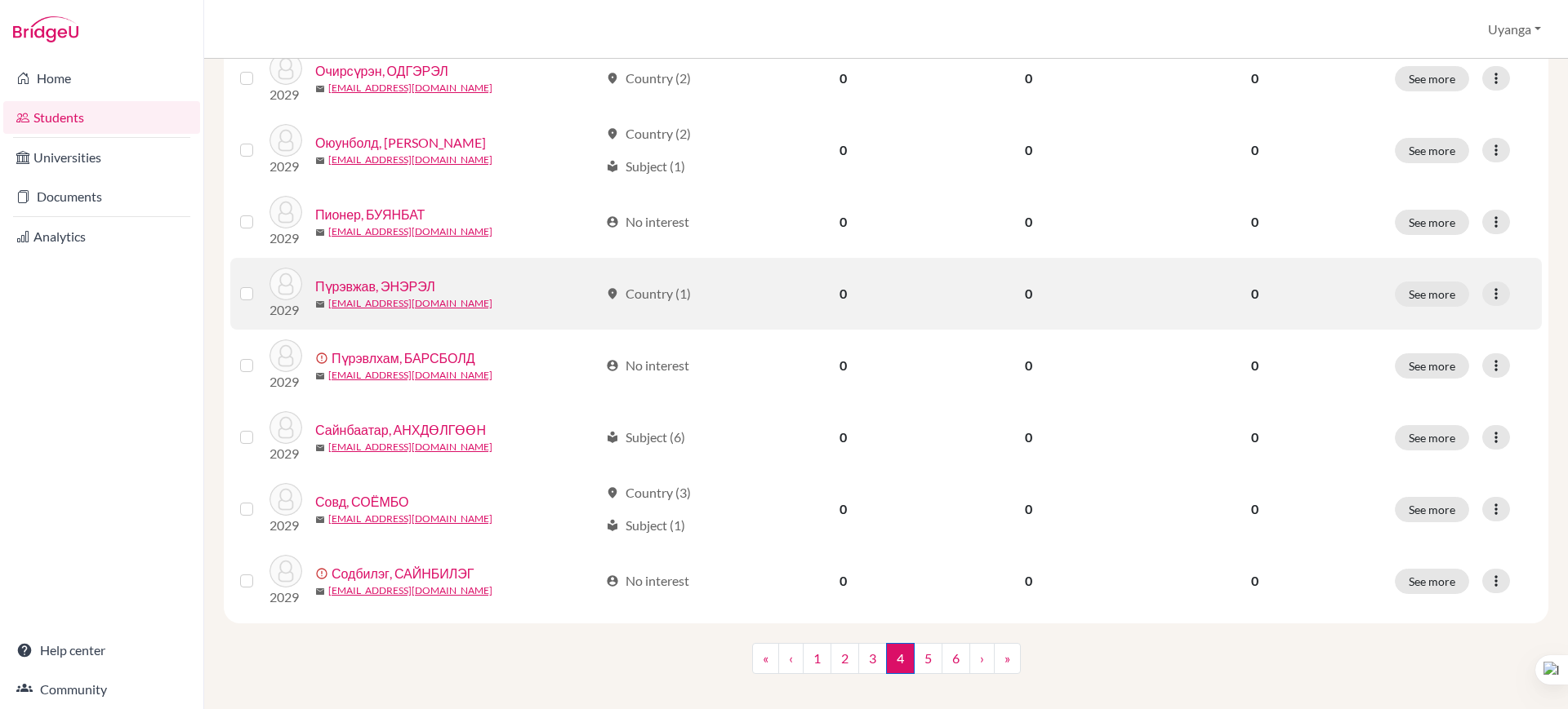
click at [412, 284] on link "Пүрэвжав, ЭНЭРЭЛ" at bounding box center [375, 286] width 120 height 20
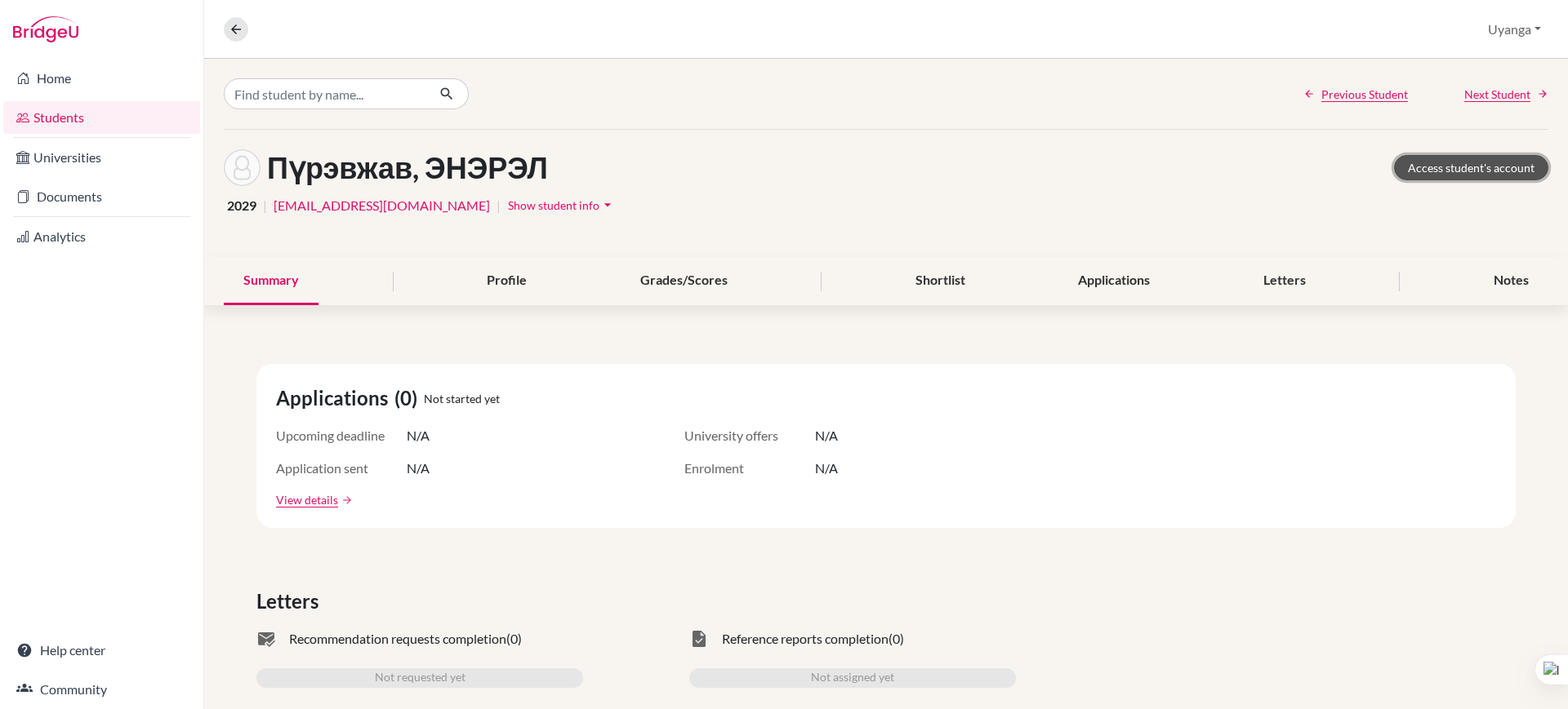
click at [1418, 159] on link "Access student's account" at bounding box center [1471, 167] width 154 height 25
click at [234, 27] on icon at bounding box center [236, 29] width 15 height 15
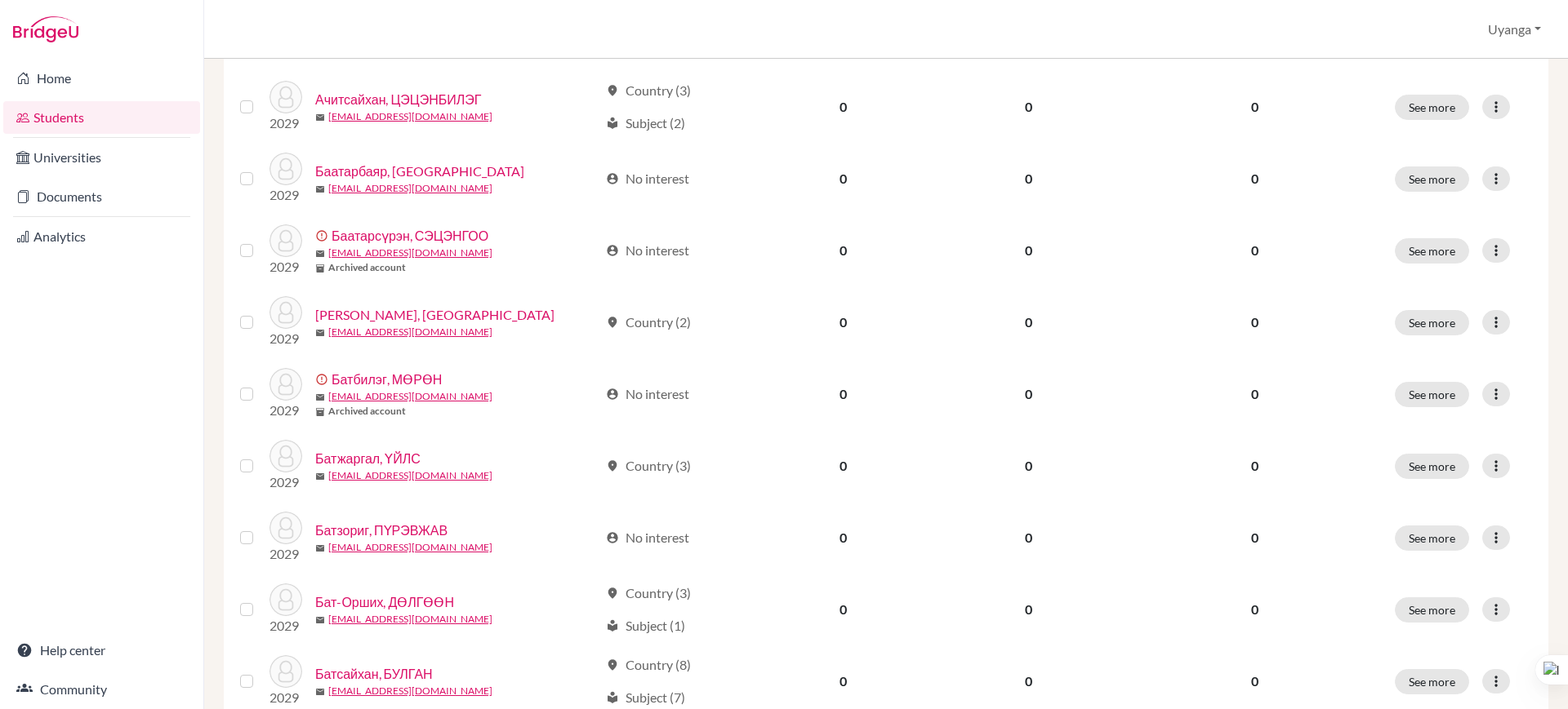
scroll to position [1158, 0]
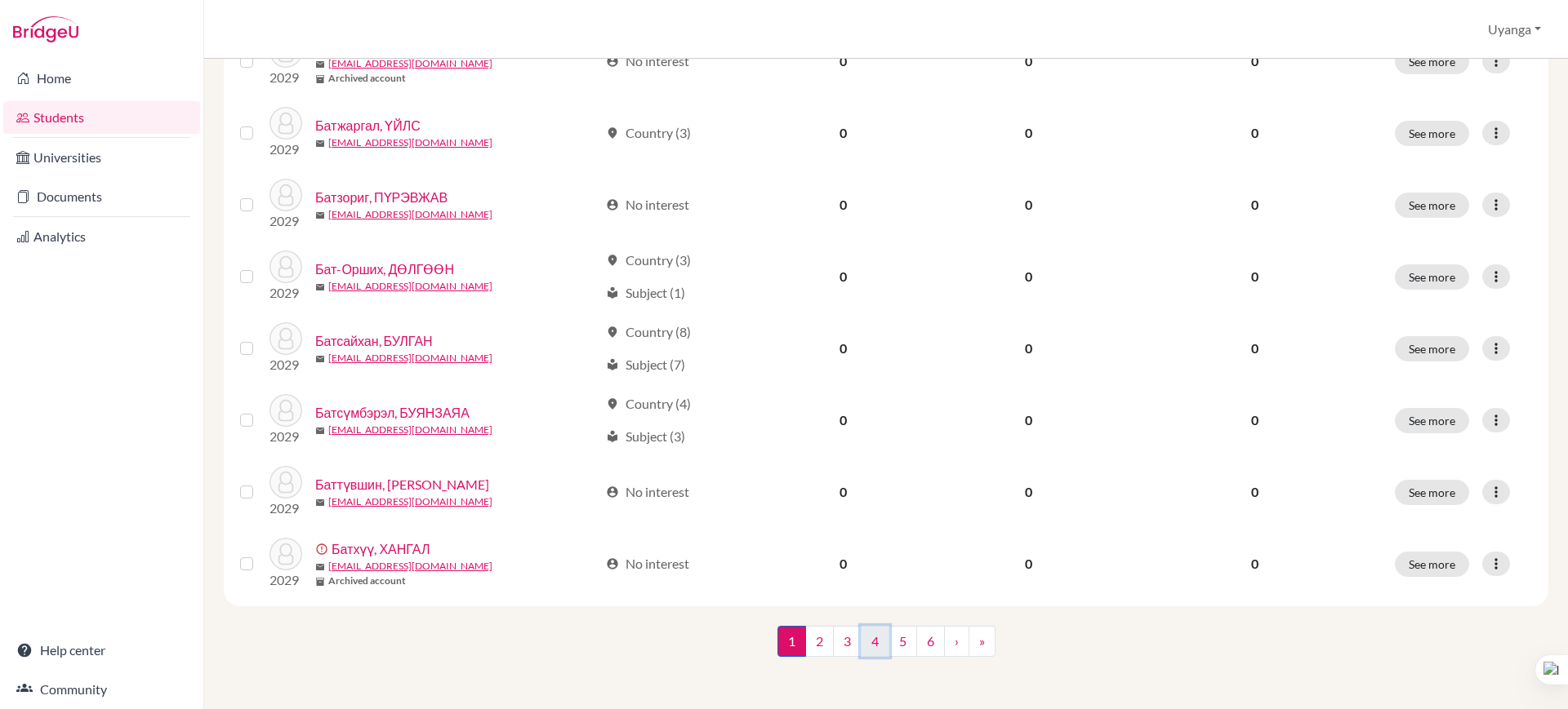
click at [870, 646] on link "4" at bounding box center [875, 641] width 28 height 31
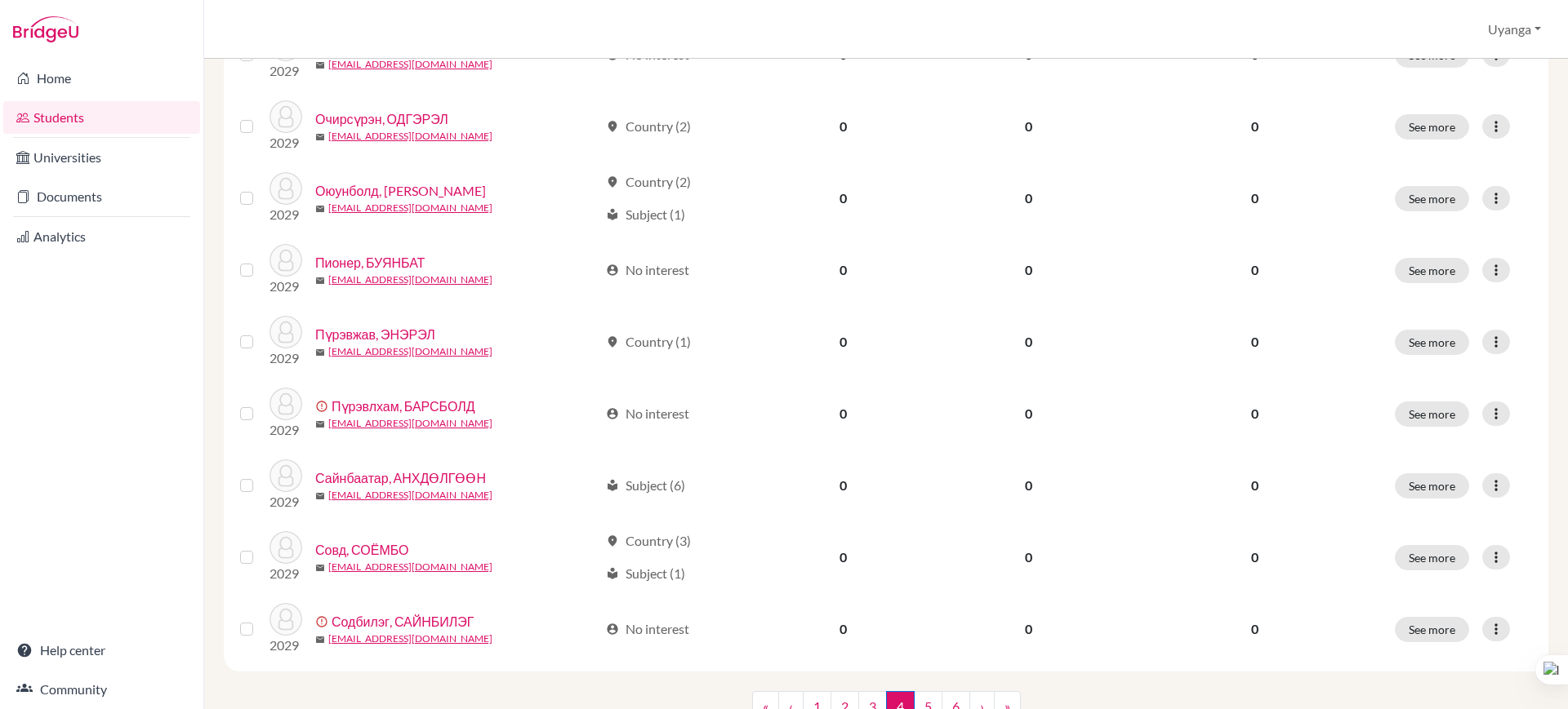
scroll to position [1158, 0]
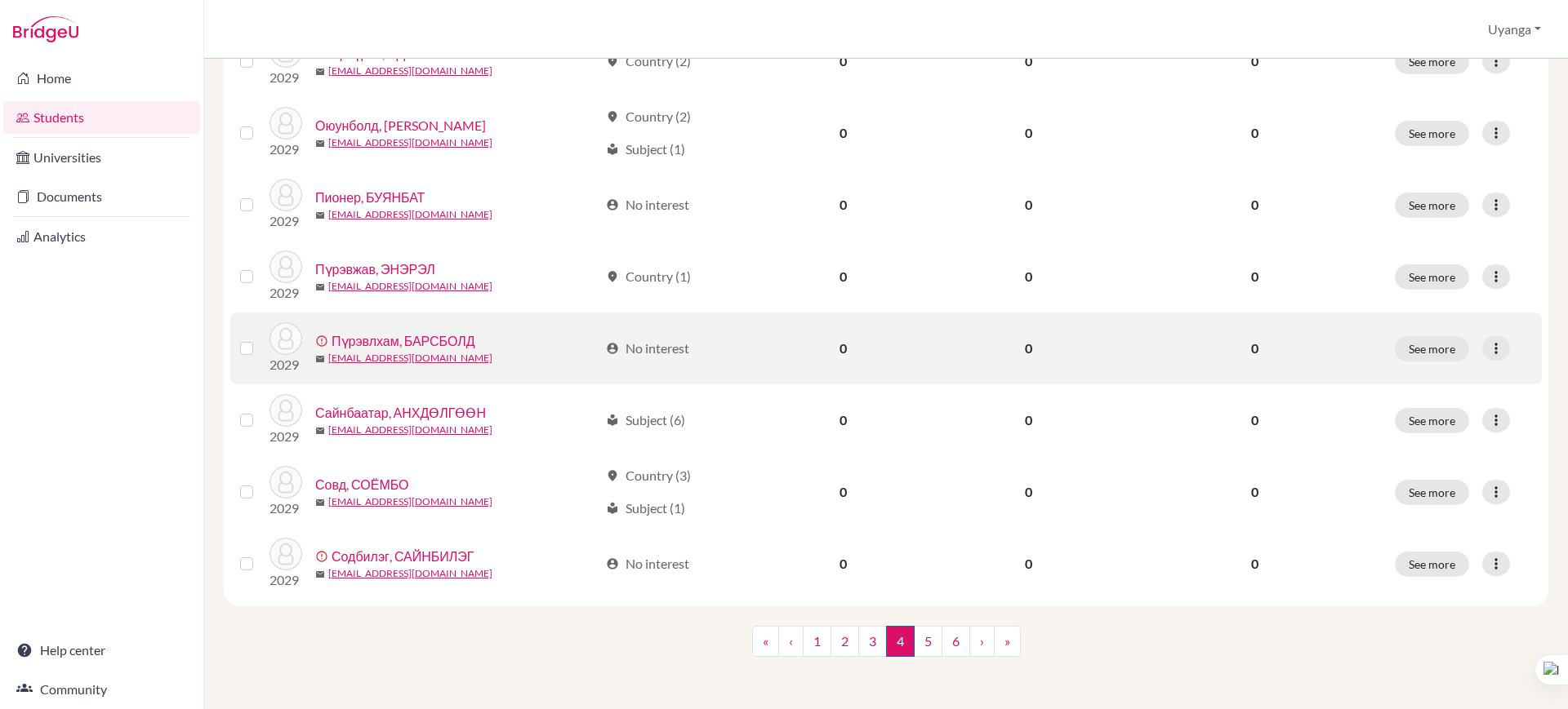
click at [436, 339] on link "Пүрэвлхам, БАРСБОЛД" at bounding box center [403, 340] width 144 height 20
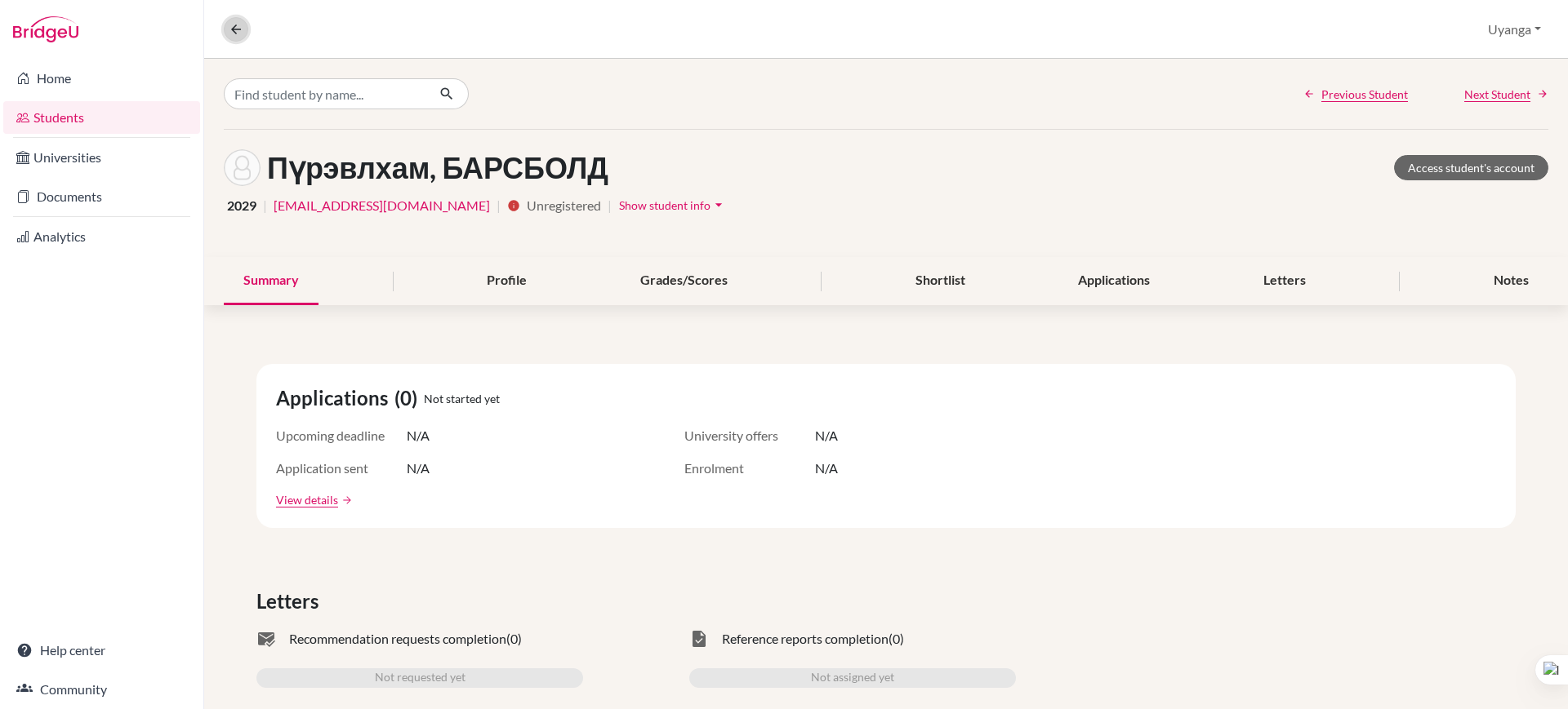
click at [231, 22] on icon at bounding box center [236, 29] width 15 height 15
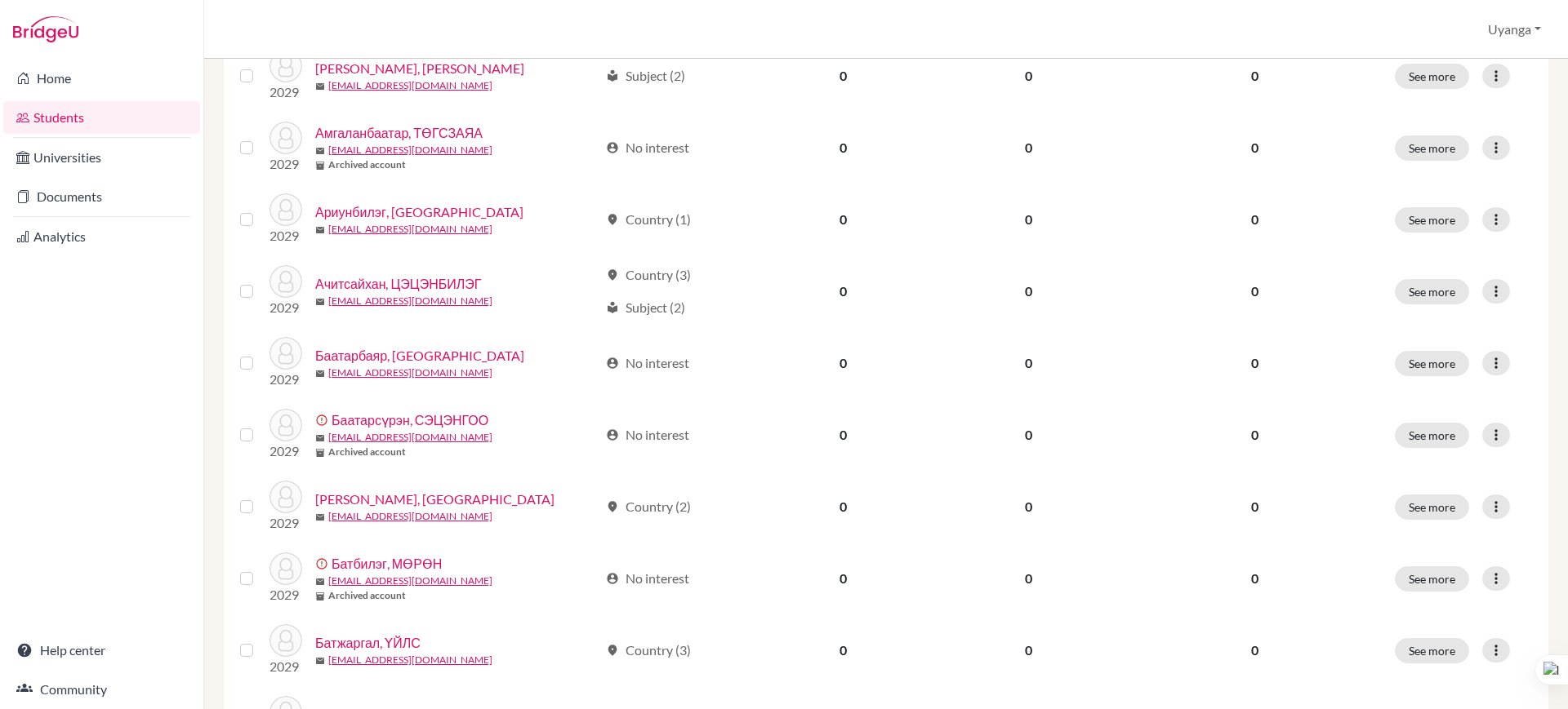
scroll to position [1158, 0]
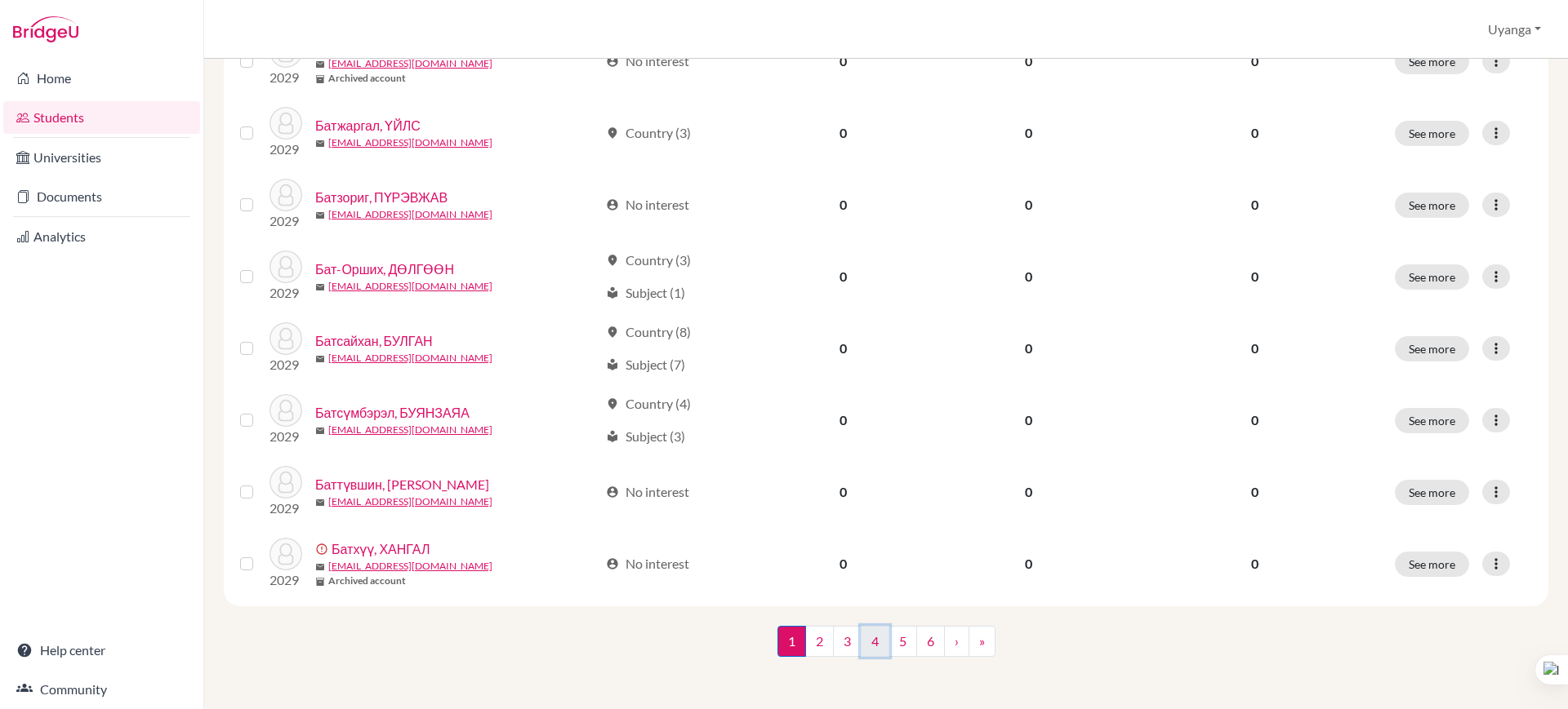
click at [861, 638] on link "4" at bounding box center [875, 641] width 28 height 31
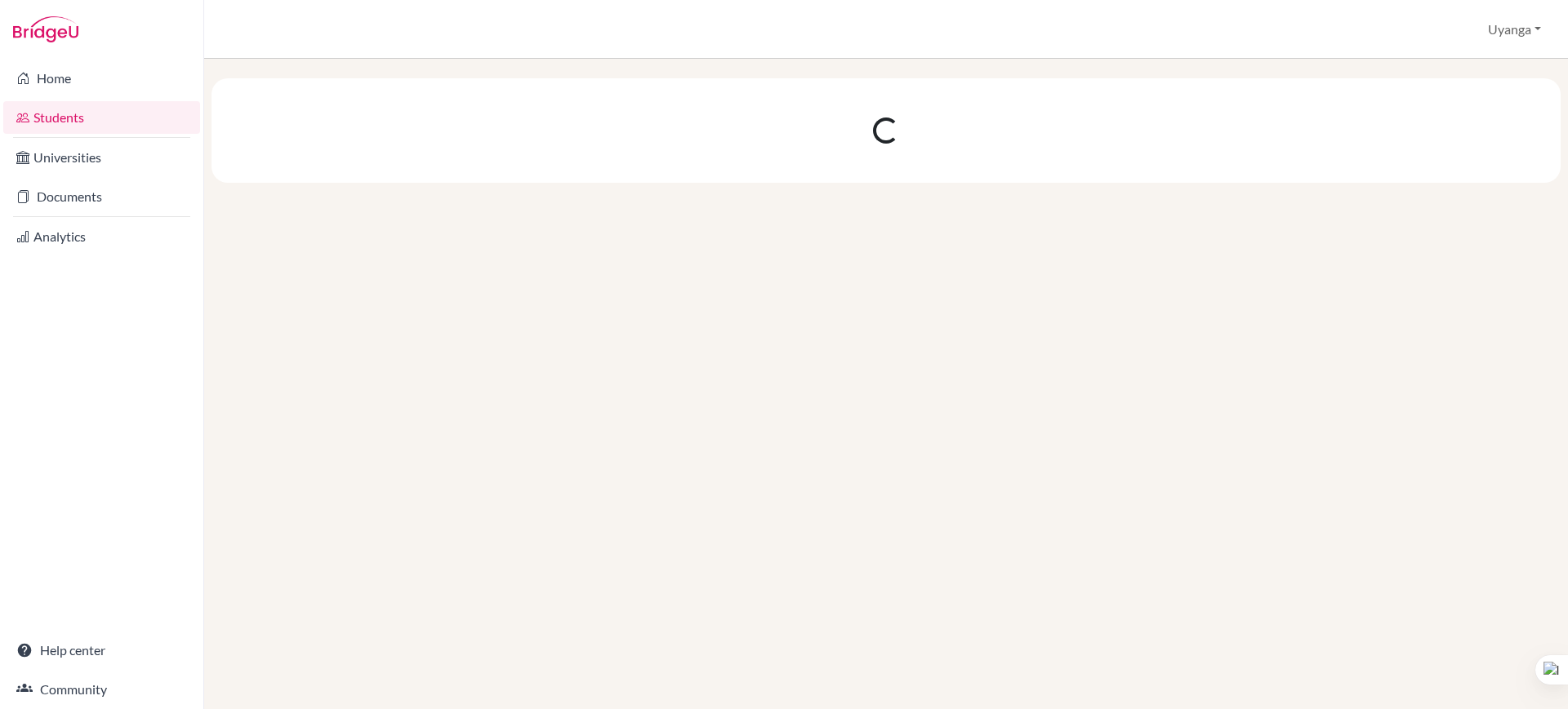
scroll to position [0, 0]
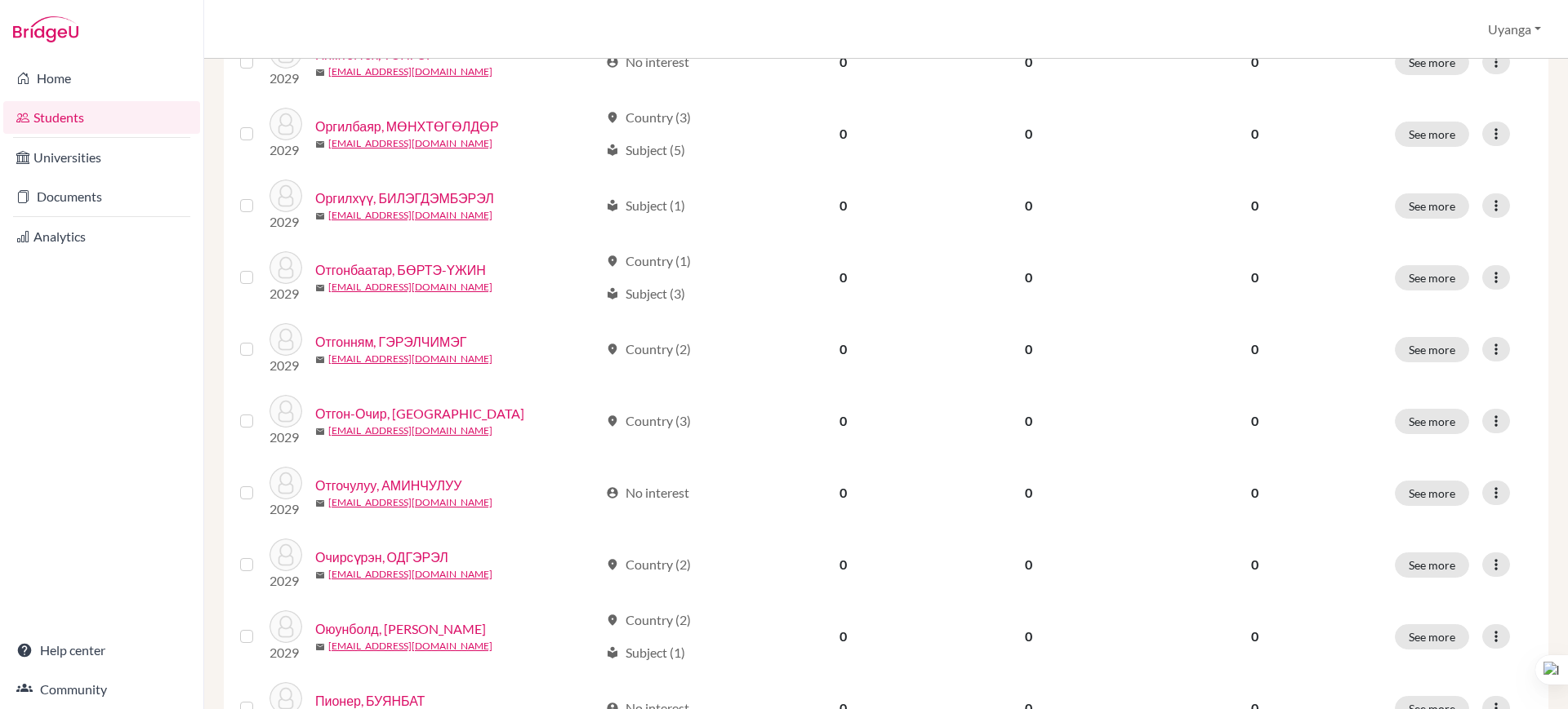
scroll to position [1158, 0]
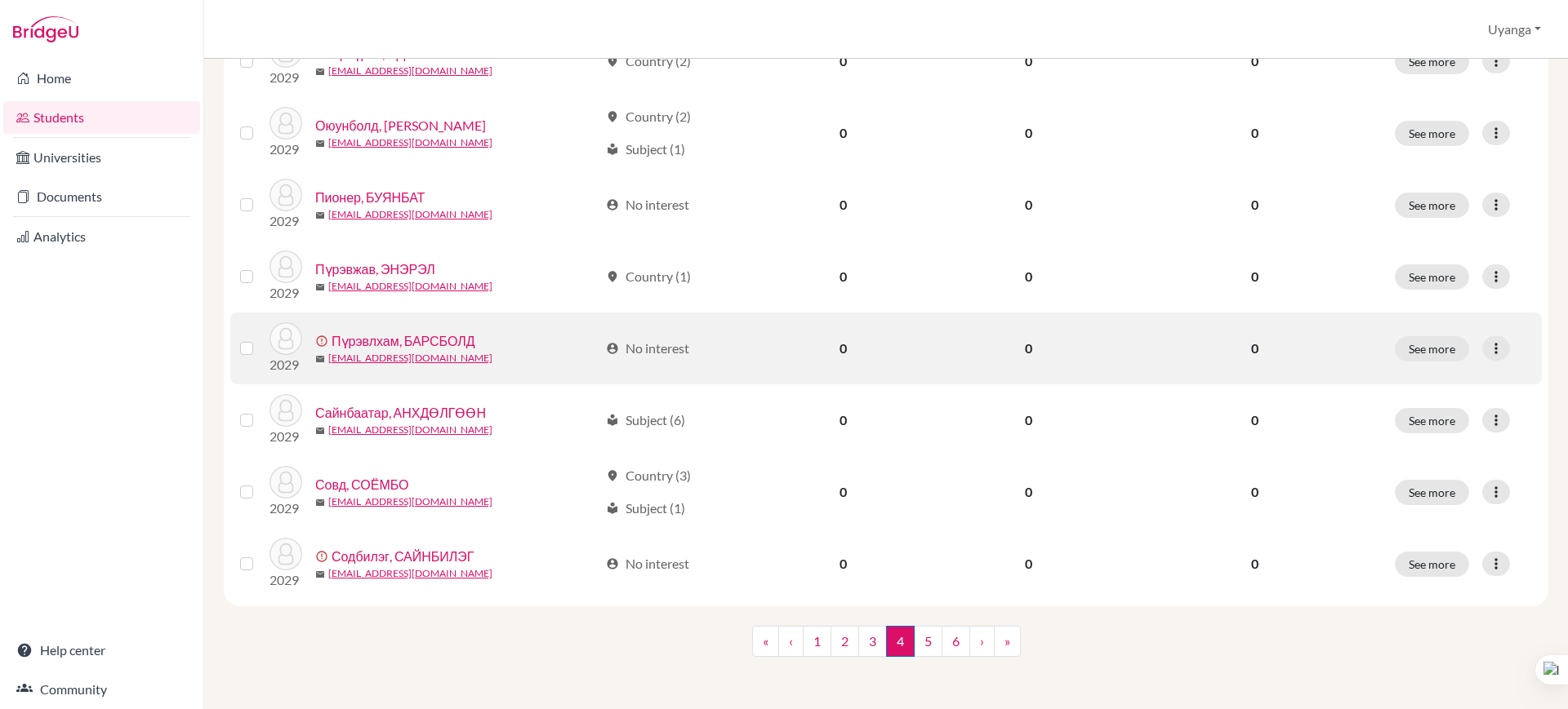
click at [260, 339] on label at bounding box center [260, 339] width 0 height 0
click at [0, 0] on input "checkbox" at bounding box center [0, 0] width 0 height 0
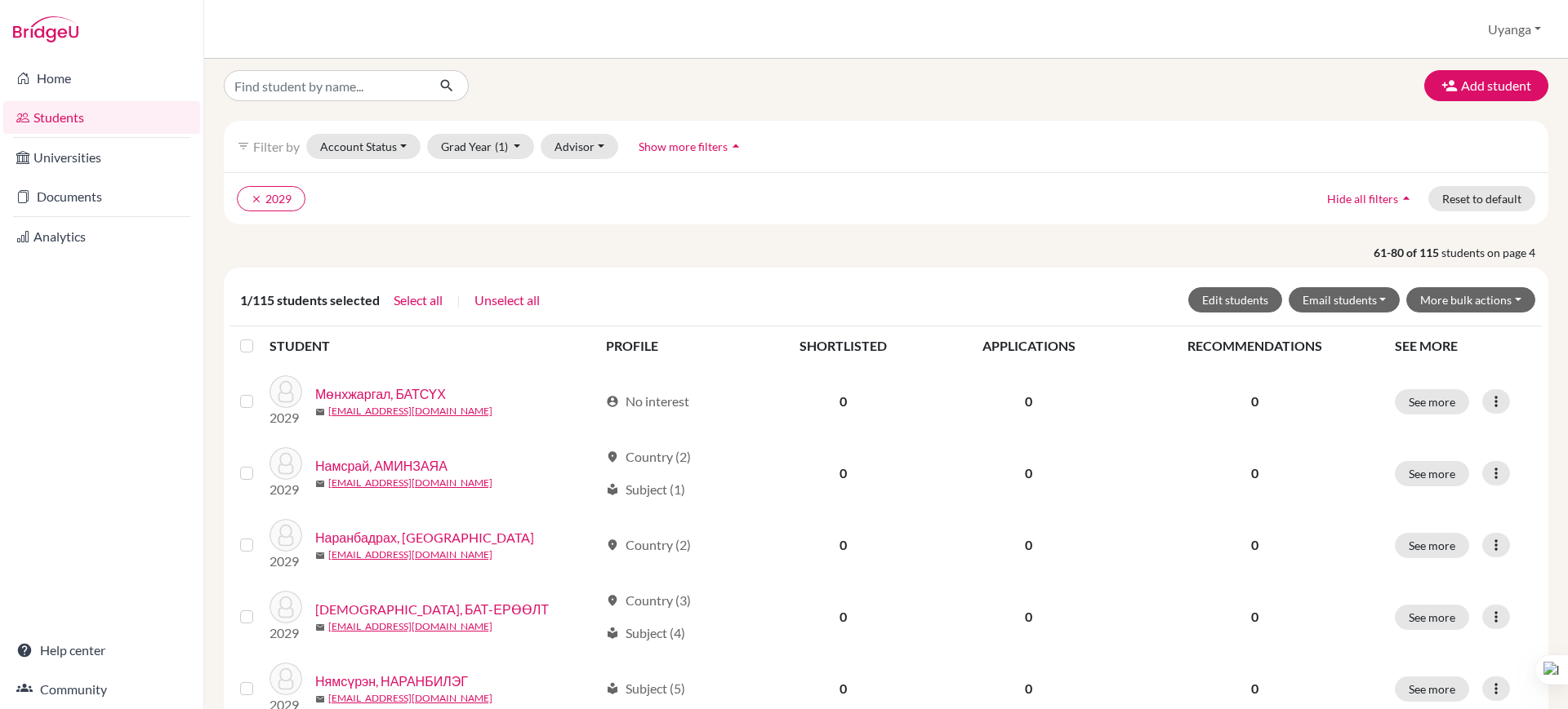
scroll to position [0, 0]
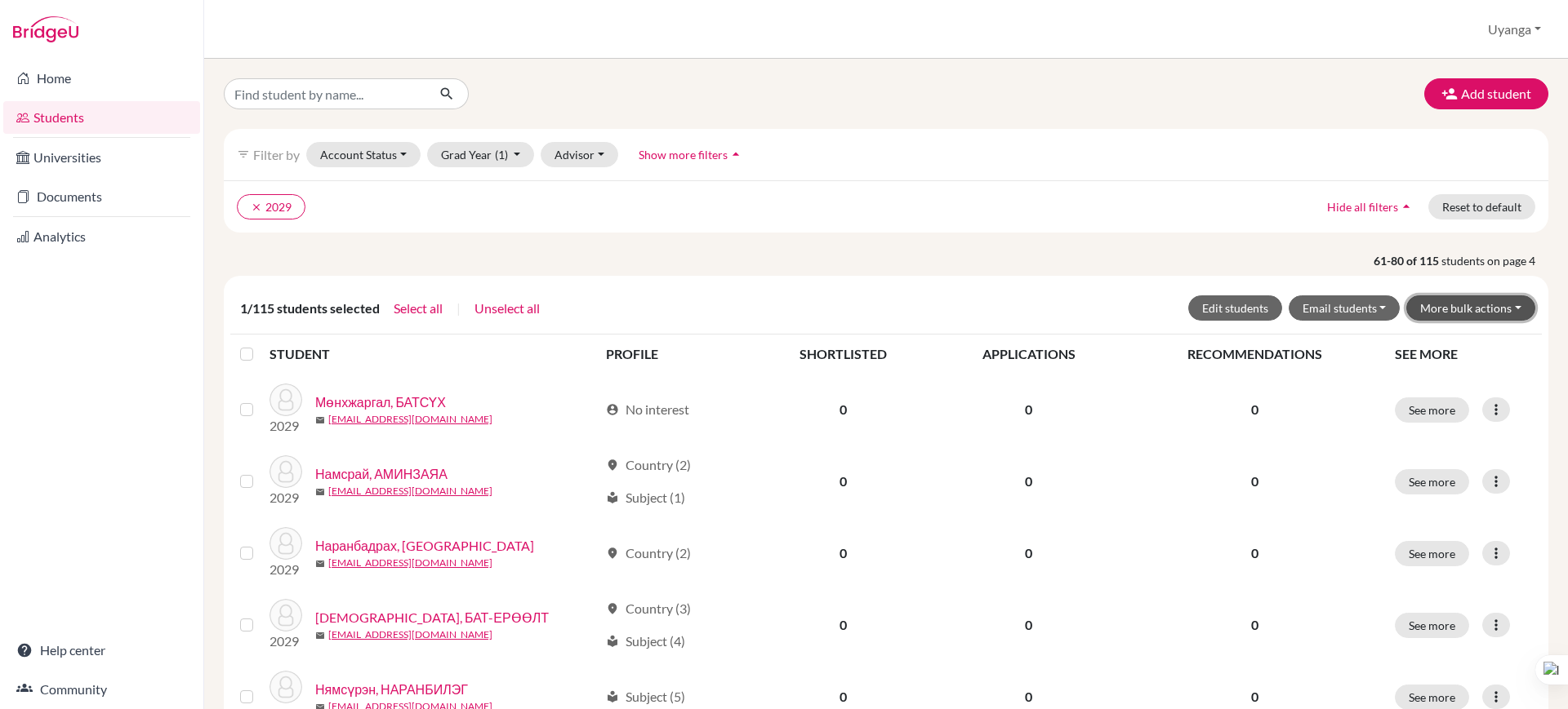
click at [1462, 306] on button "More bulk actions" at bounding box center [1470, 307] width 129 height 25
click at [1410, 344] on button "Archive" at bounding box center [1460, 343] width 148 height 26
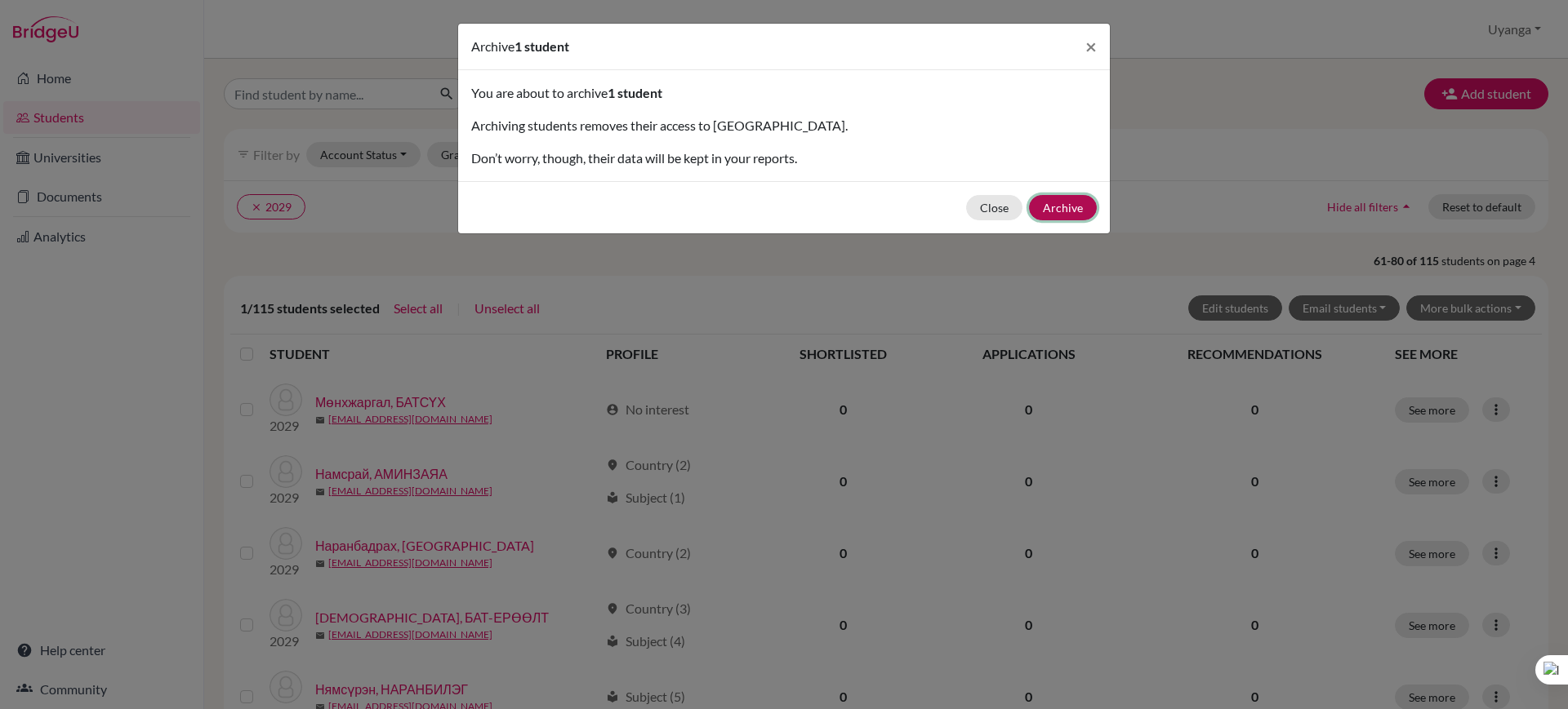
click at [1072, 202] on button "Archive" at bounding box center [1063, 207] width 68 height 25
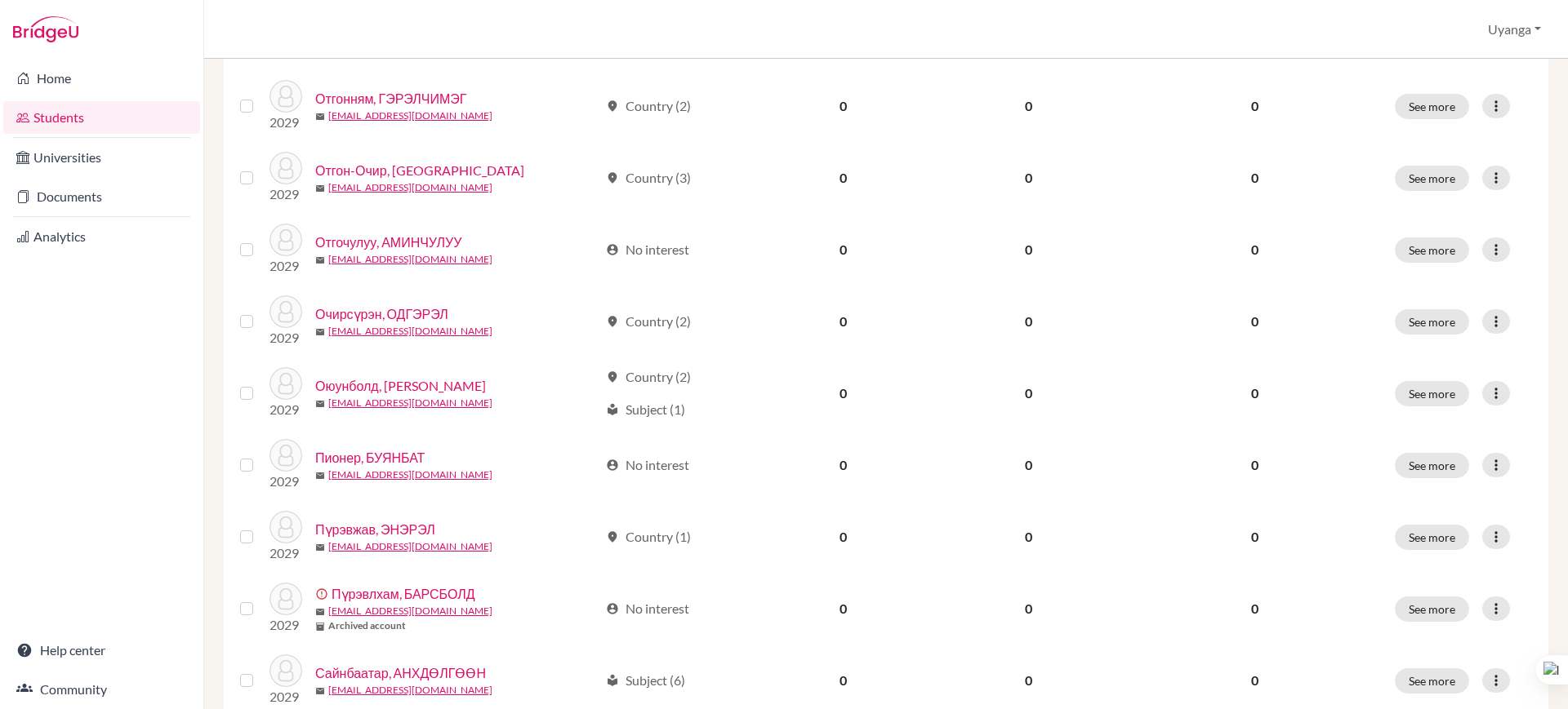
scroll to position [1217, 0]
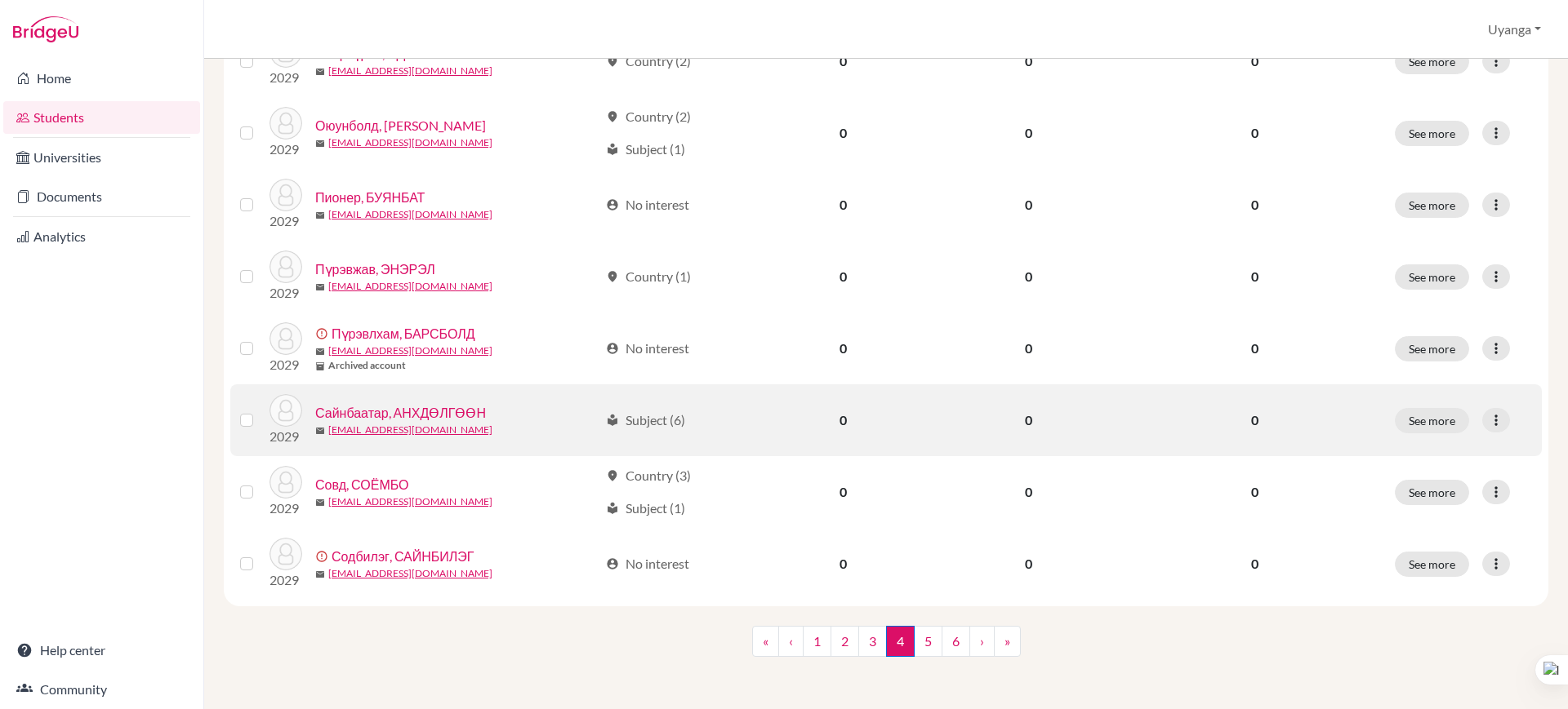
click at [436, 408] on link "Сайнбаатар, АНХДӨЛГӨӨН" at bounding box center [400, 413] width 170 height 20
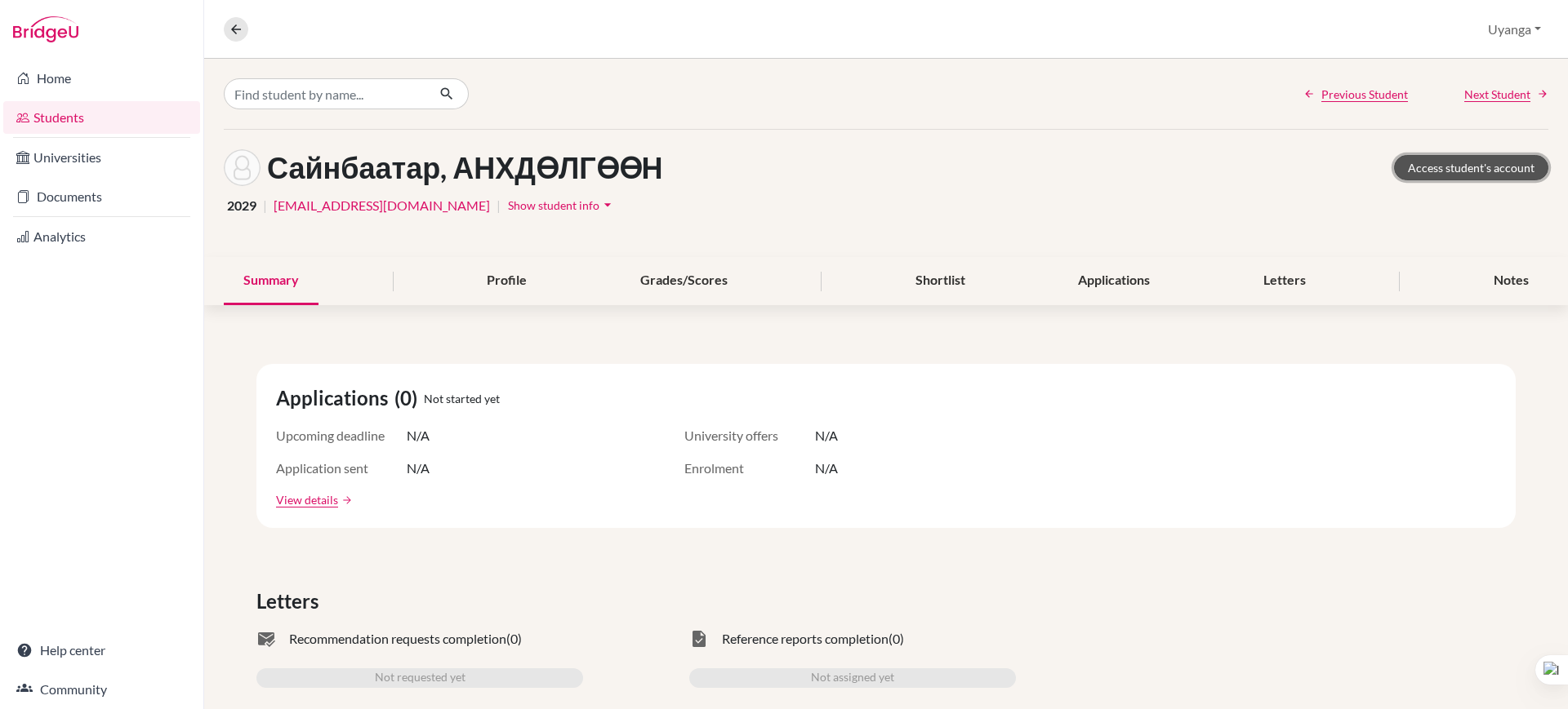
click at [1458, 164] on link "Access student's account" at bounding box center [1471, 167] width 154 height 25
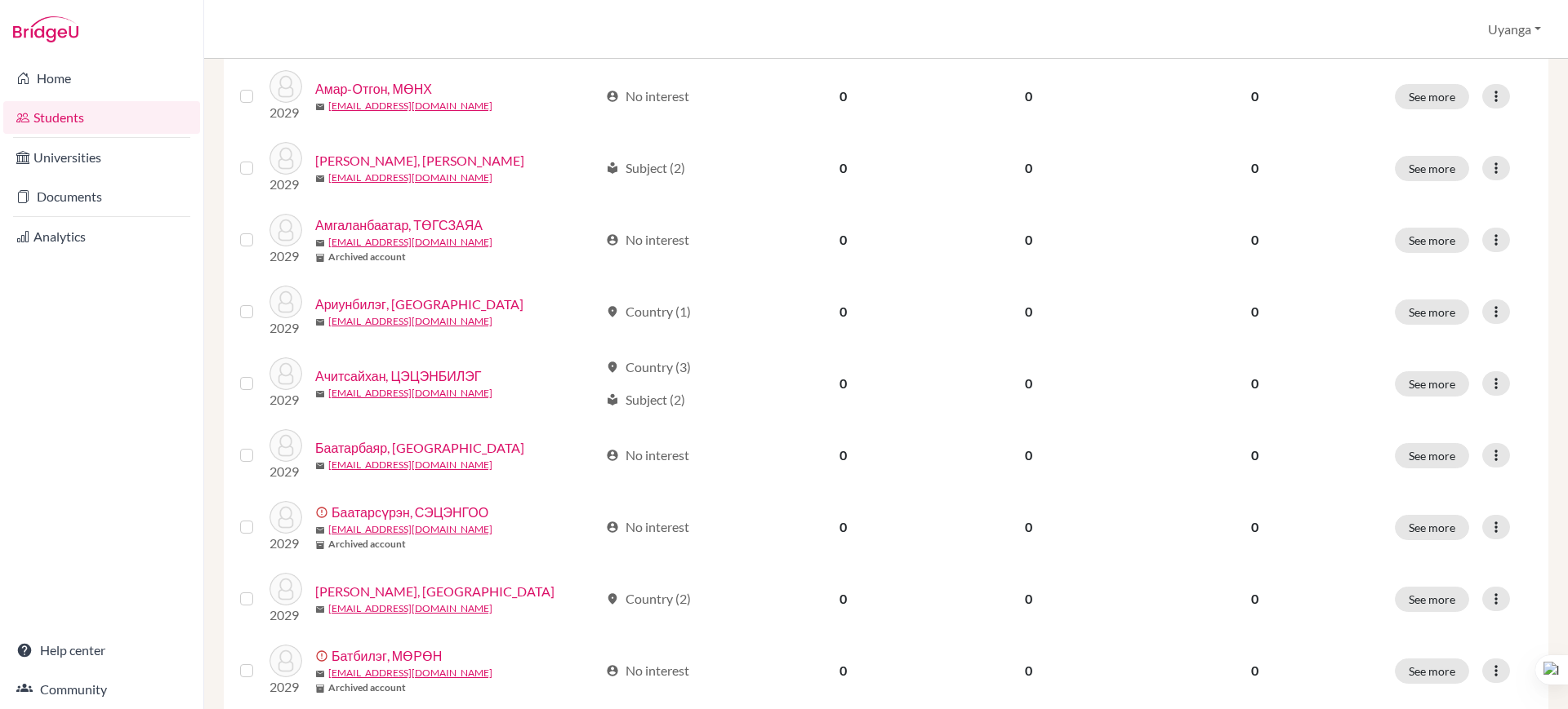
scroll to position [1158, 0]
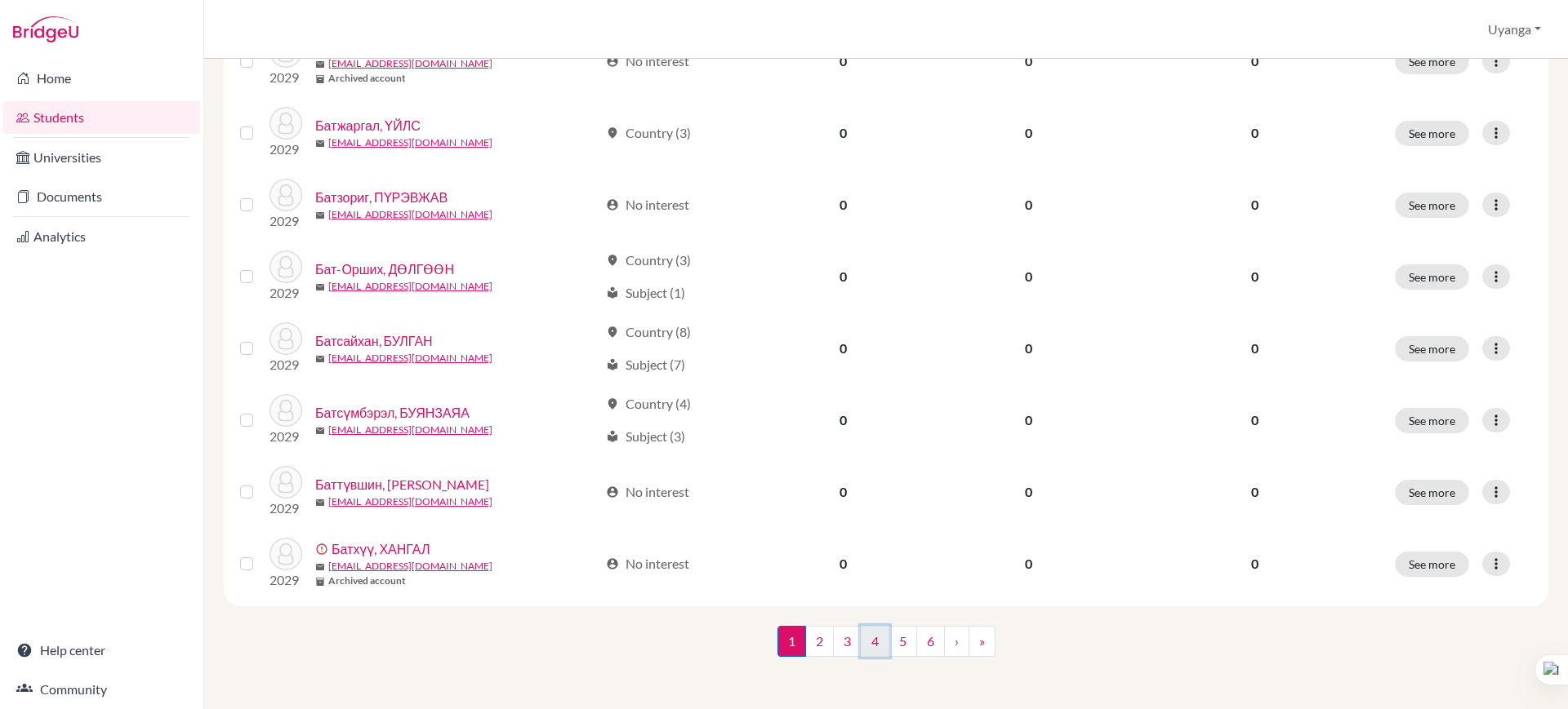
click at [864, 641] on link "4" at bounding box center [875, 641] width 28 height 31
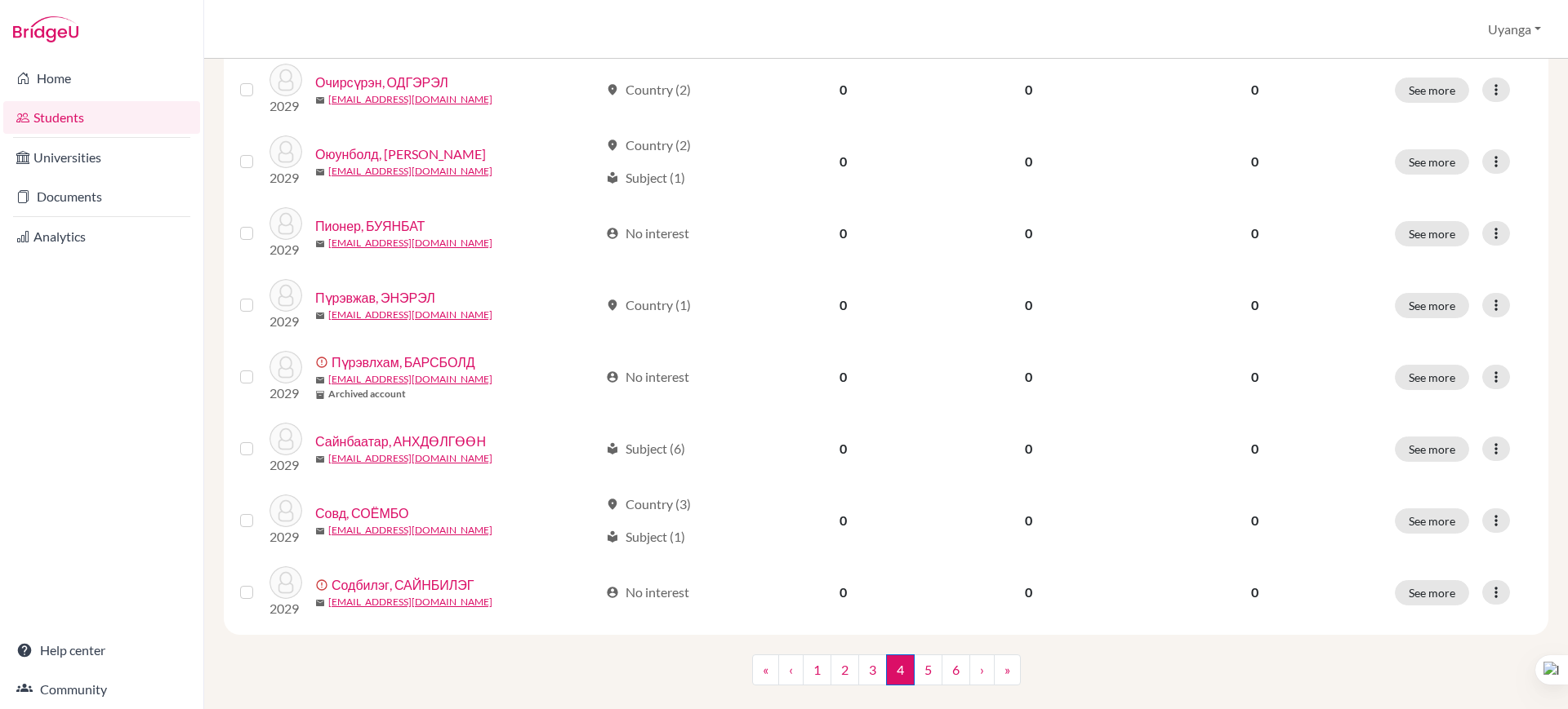
scroll to position [1158, 0]
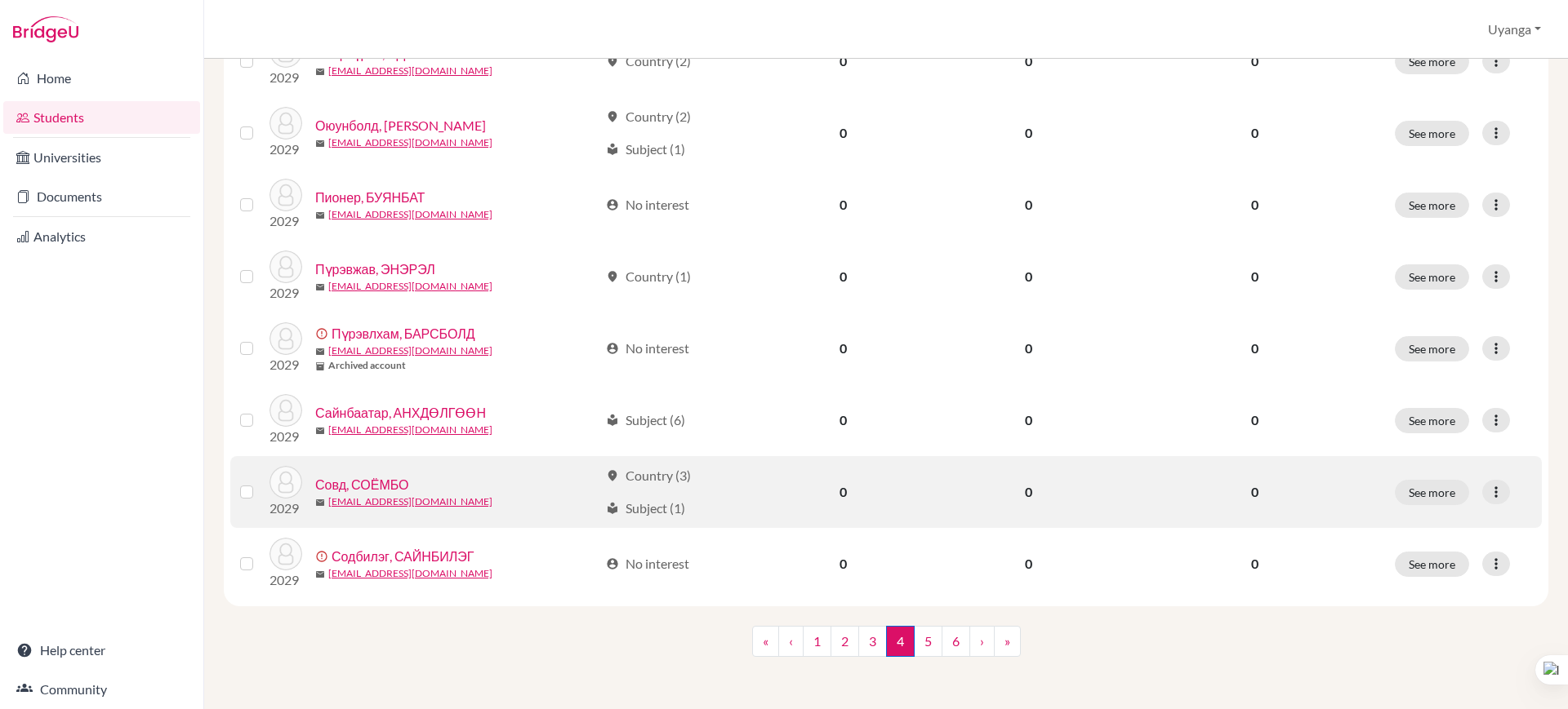
click at [383, 488] on link "Совд, СОЁМБО" at bounding box center [362, 484] width 94 height 20
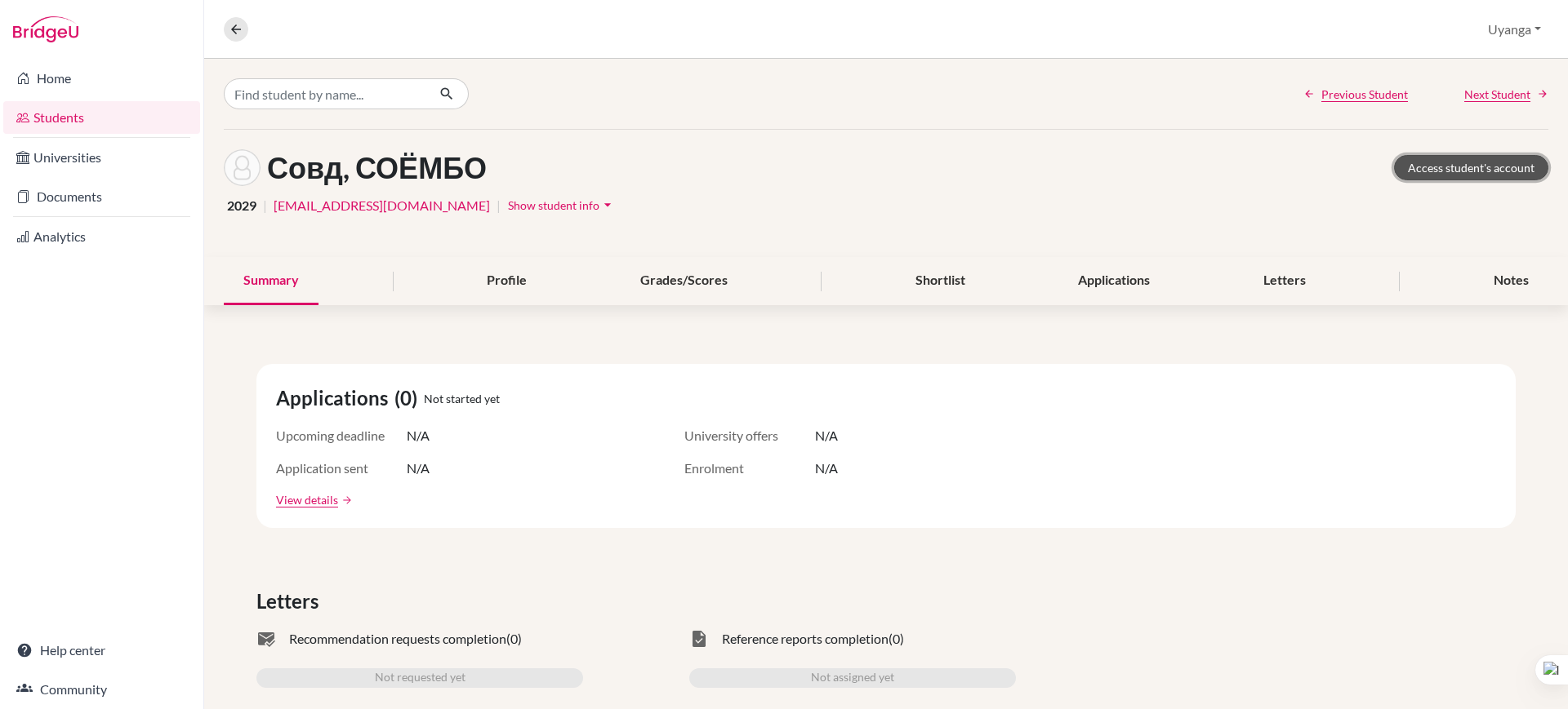
click at [1413, 165] on link "Access student's account" at bounding box center [1471, 167] width 154 height 25
click at [235, 31] on icon at bounding box center [236, 29] width 15 height 15
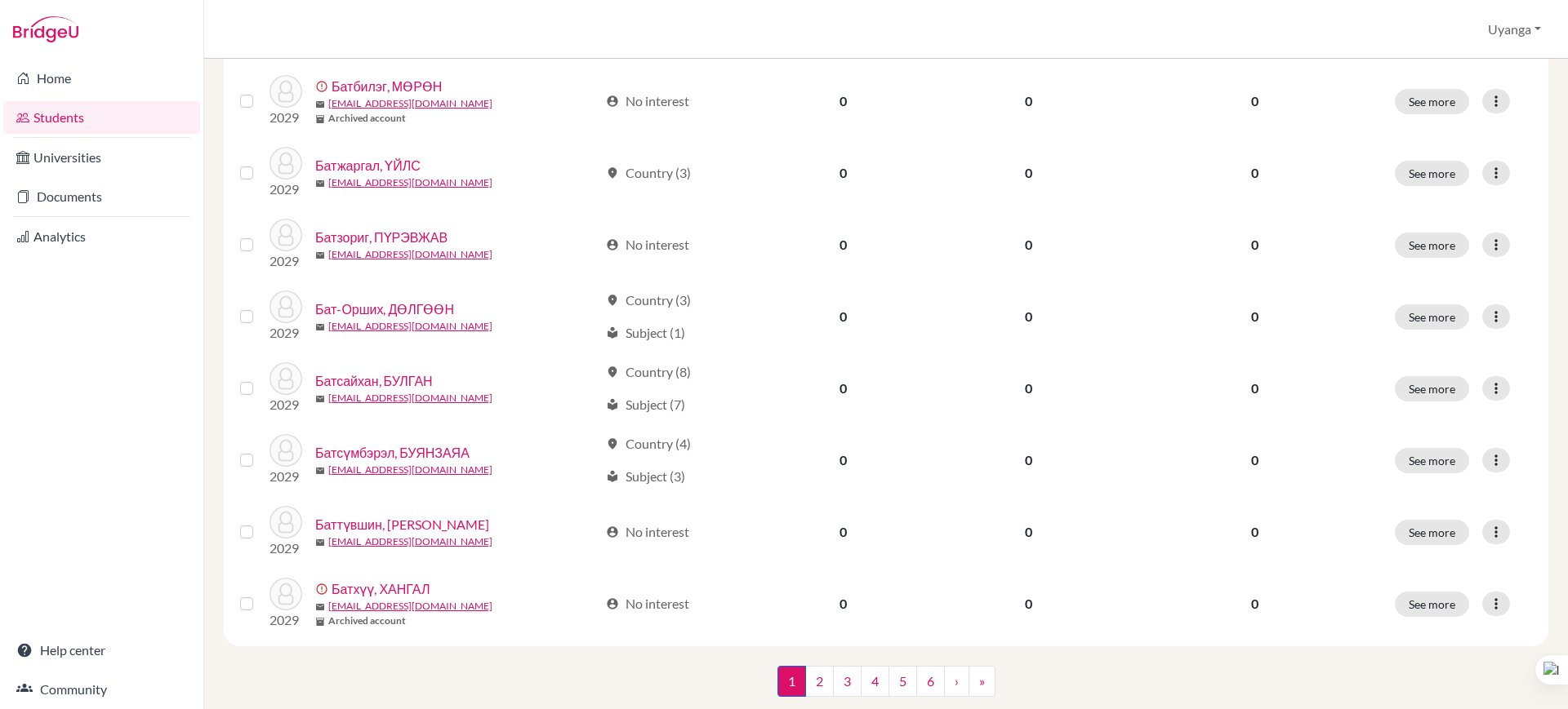
scroll to position [1158, 0]
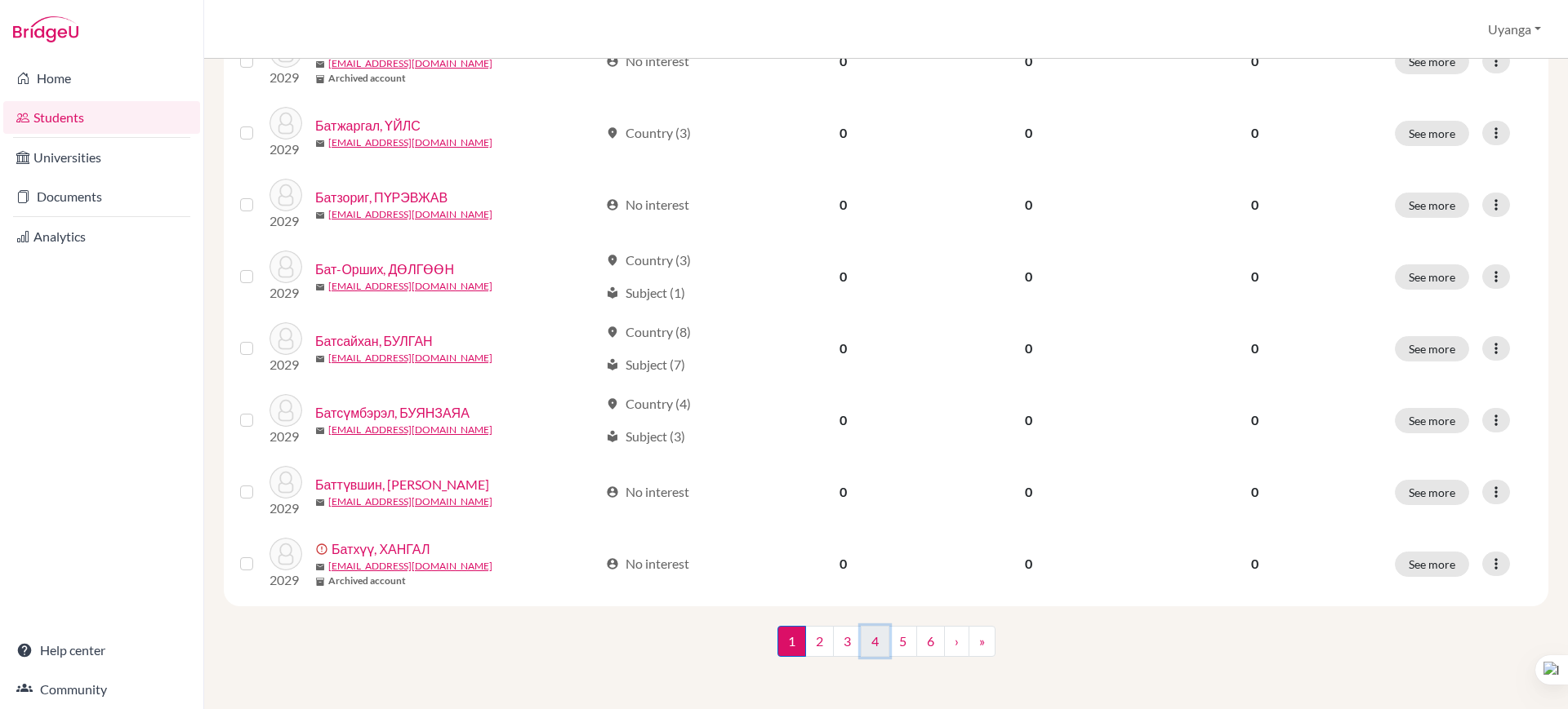
click at [863, 642] on link "4" at bounding box center [875, 641] width 28 height 31
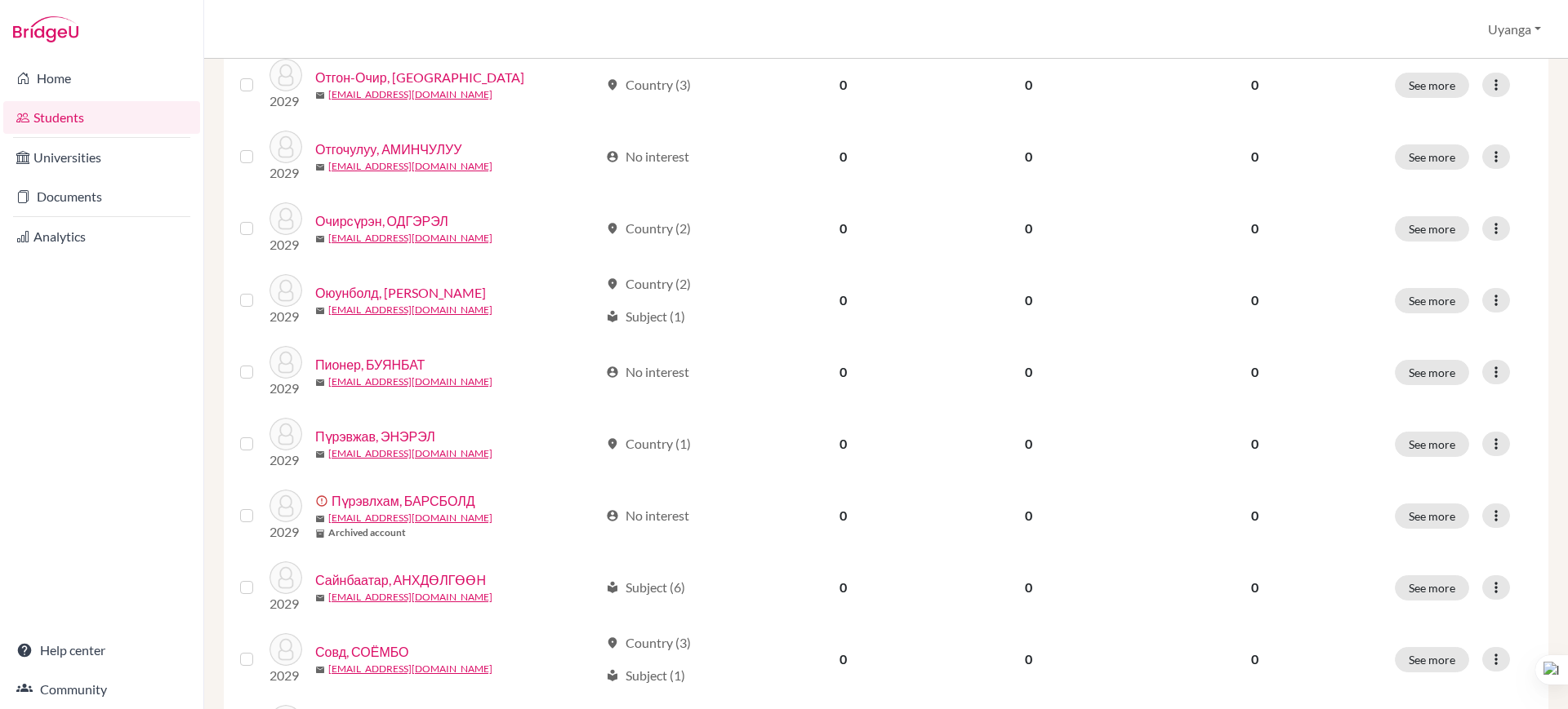
scroll to position [1158, 0]
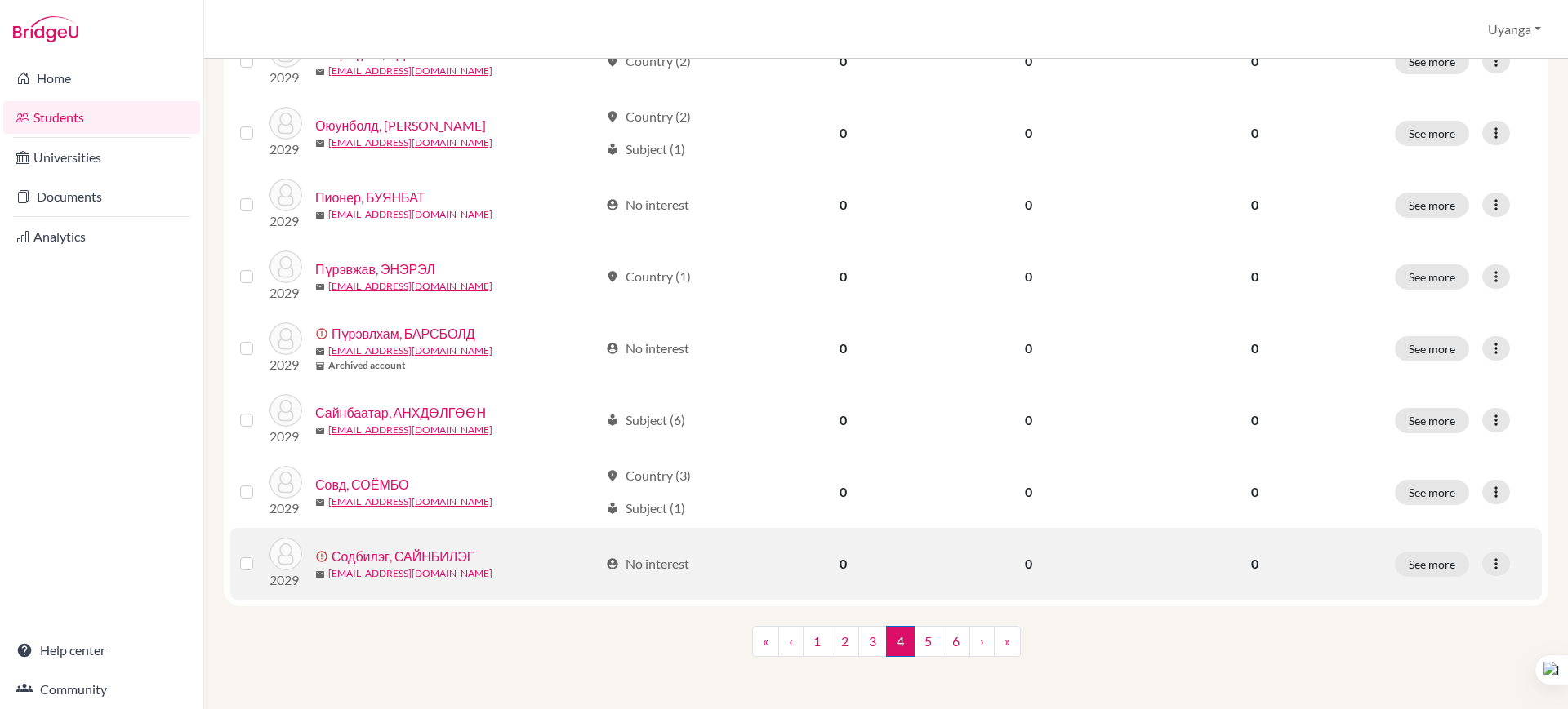
click at [390, 548] on link "Содбилэг, САЙНБИЛЭГ" at bounding box center [402, 557] width 142 height 20
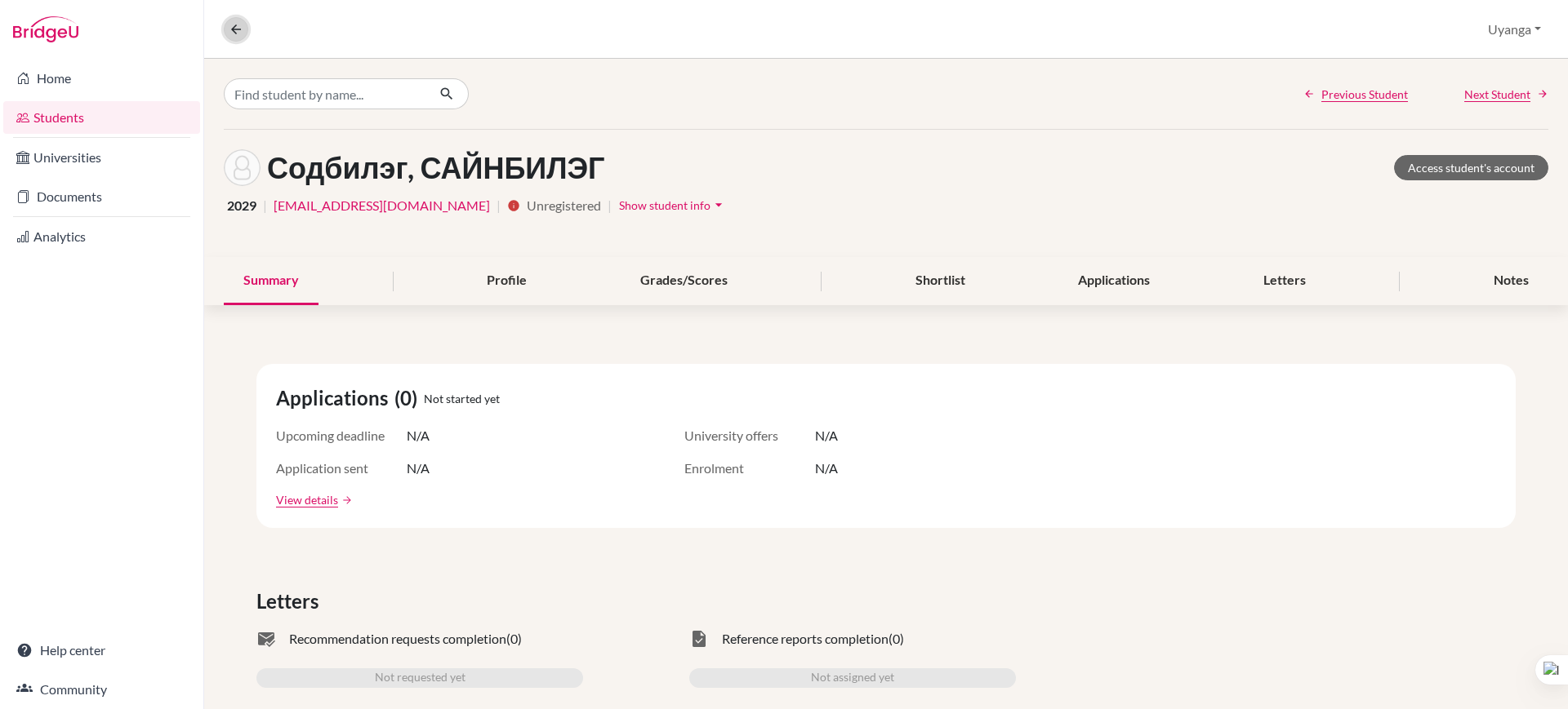
click at [238, 27] on icon at bounding box center [236, 29] width 15 height 15
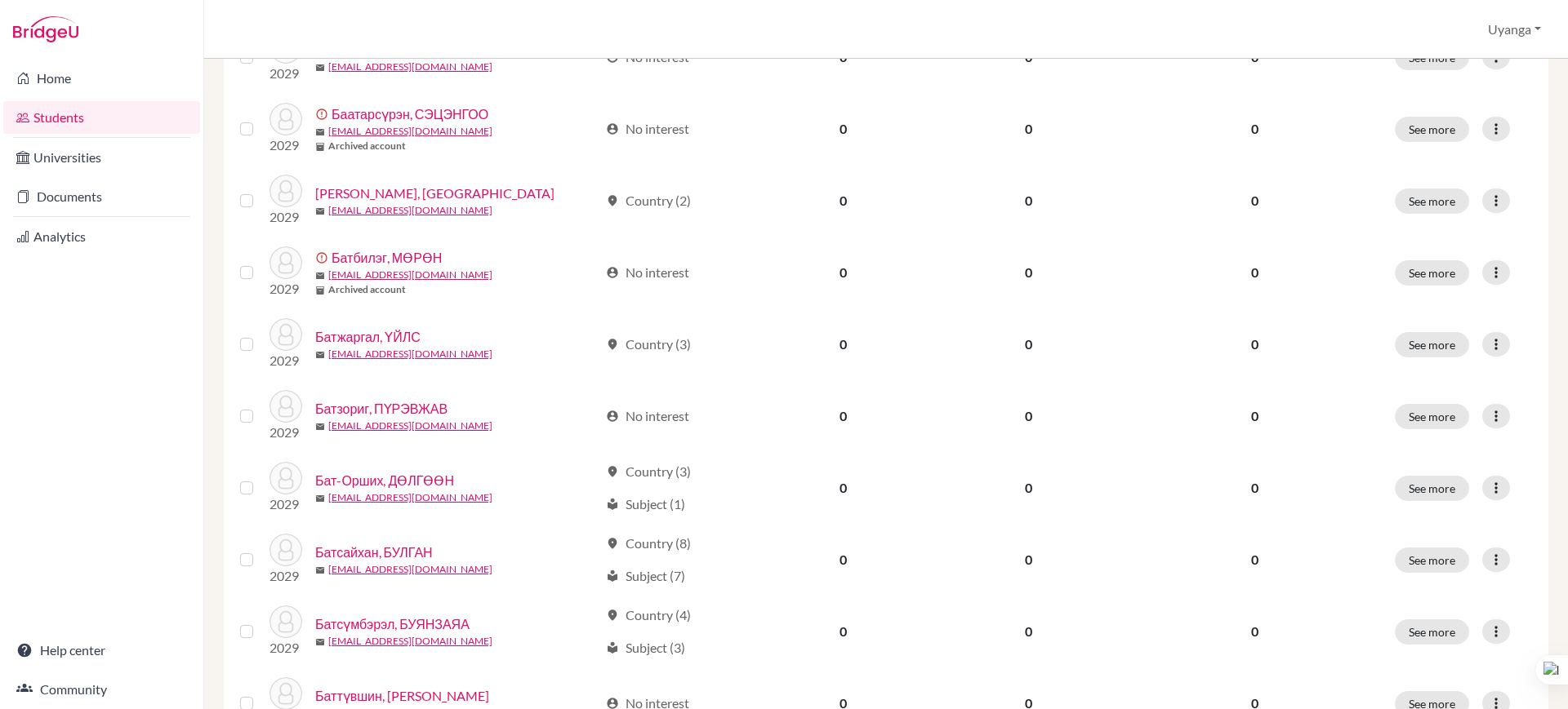
scroll to position [1158, 0]
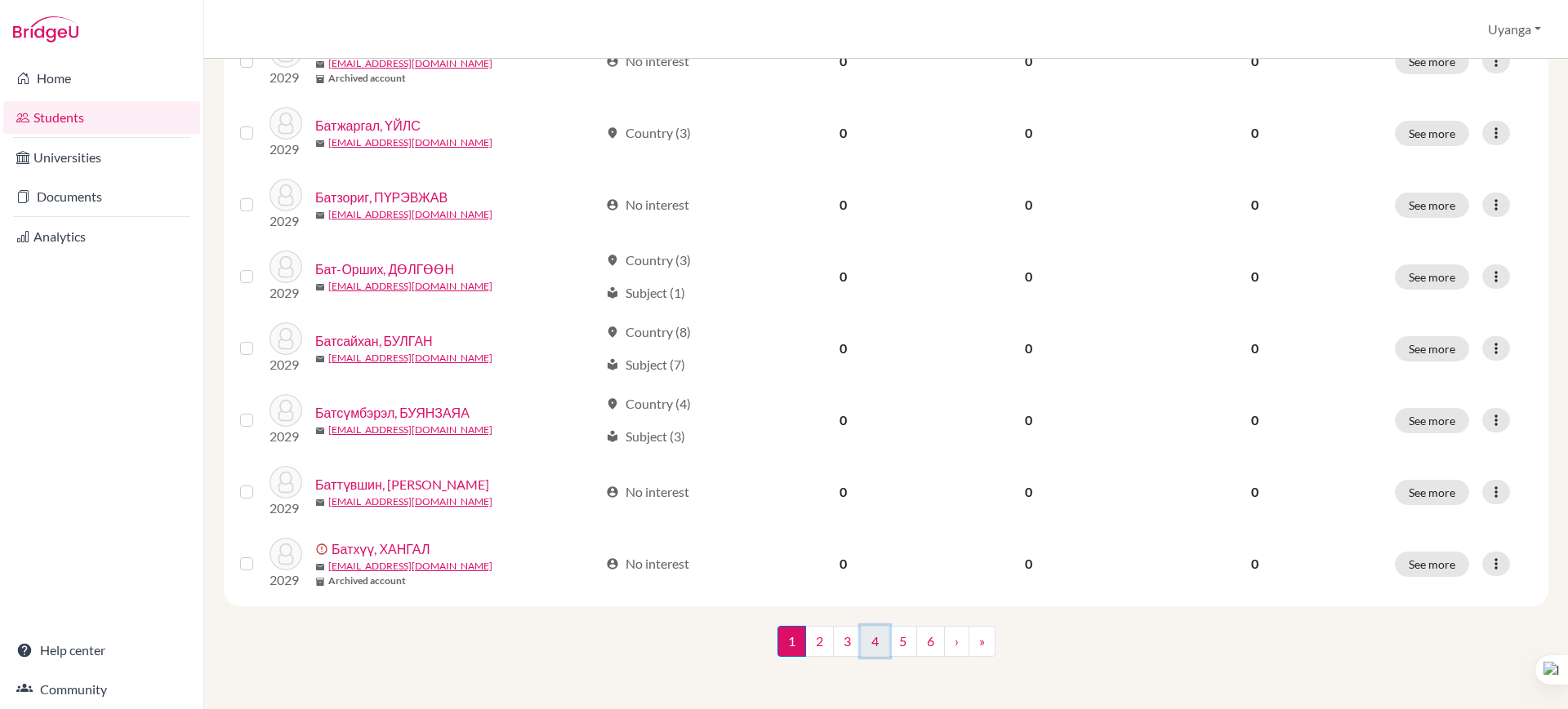
click at [870, 640] on link "4" at bounding box center [875, 641] width 28 height 31
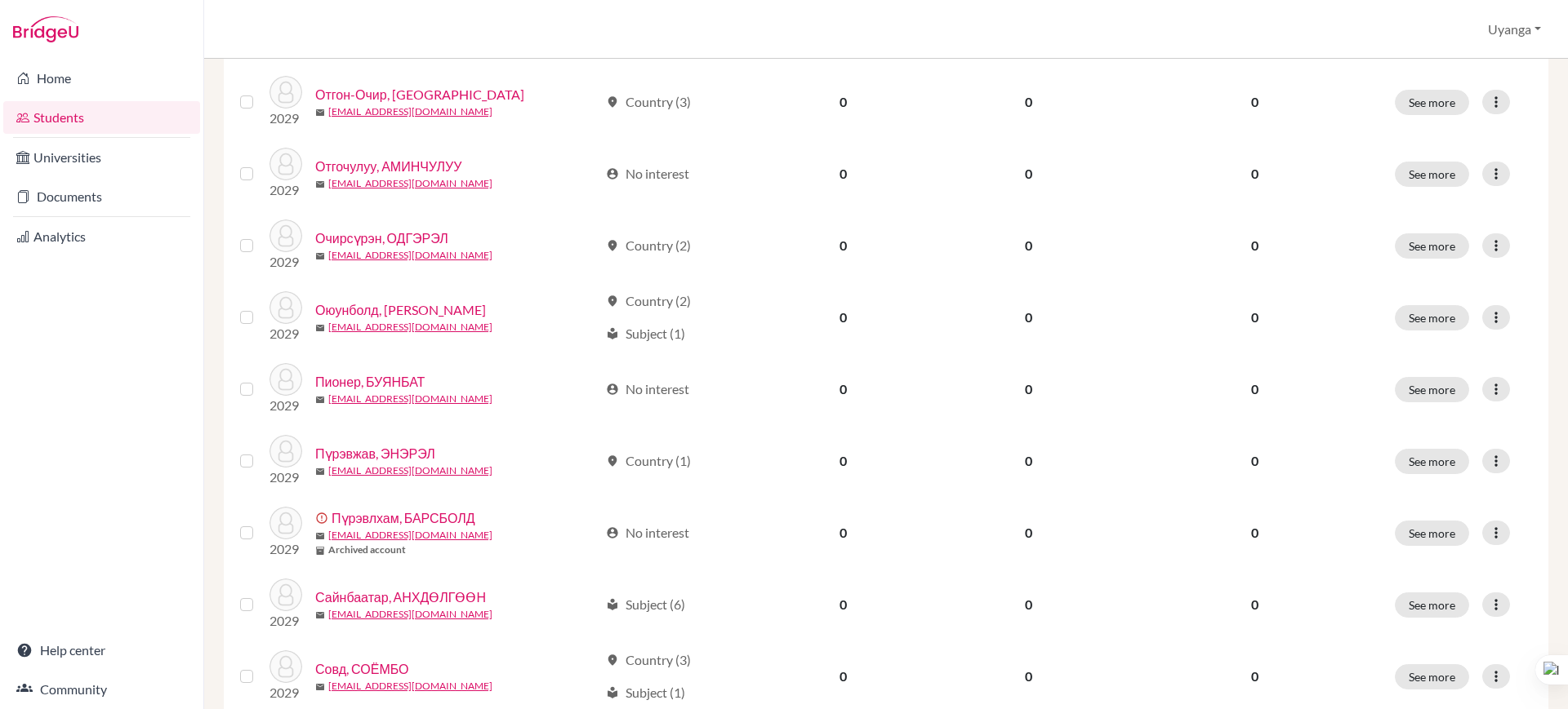
scroll to position [1158, 0]
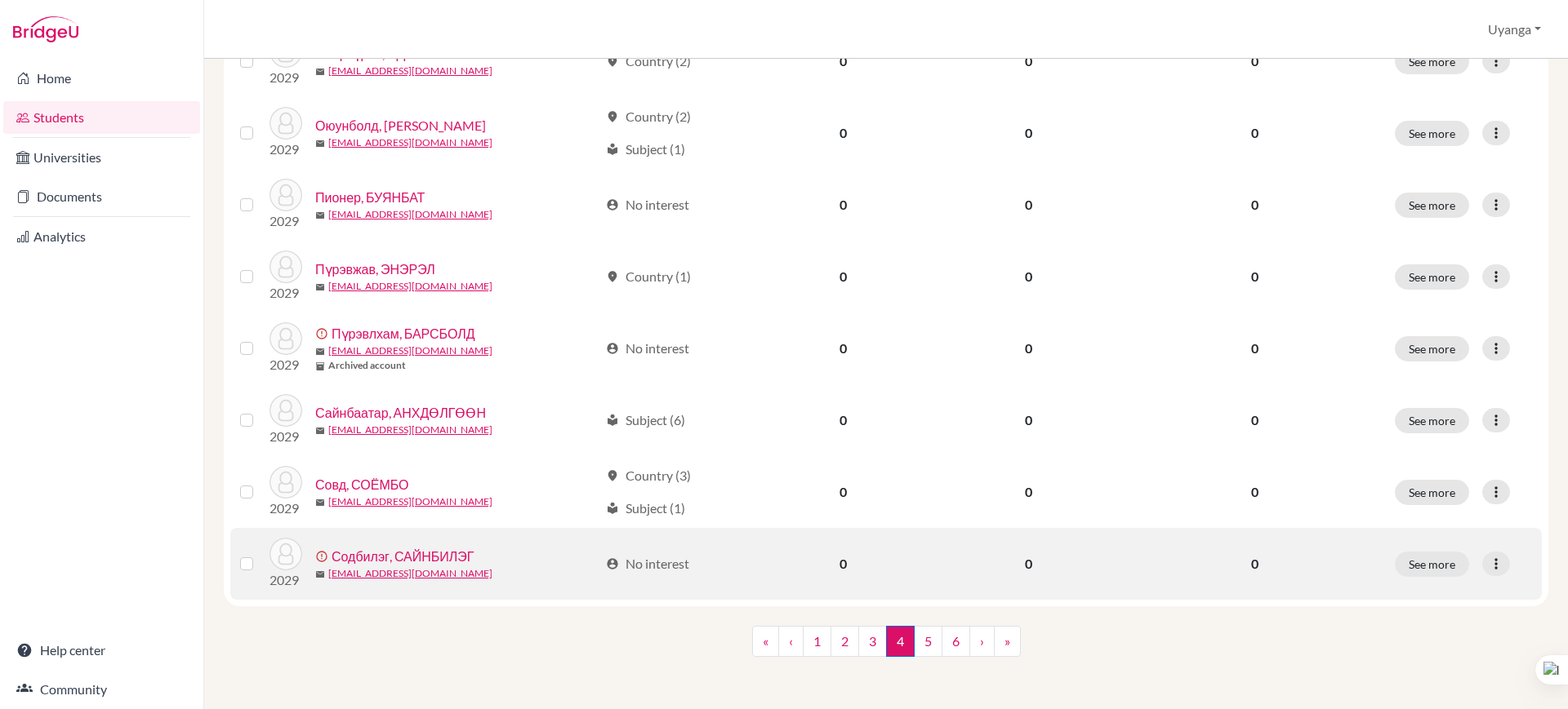
click at [260, 554] on label at bounding box center [260, 554] width 0 height 0
click at [0, 0] on input "checkbox" at bounding box center [0, 0] width 0 height 0
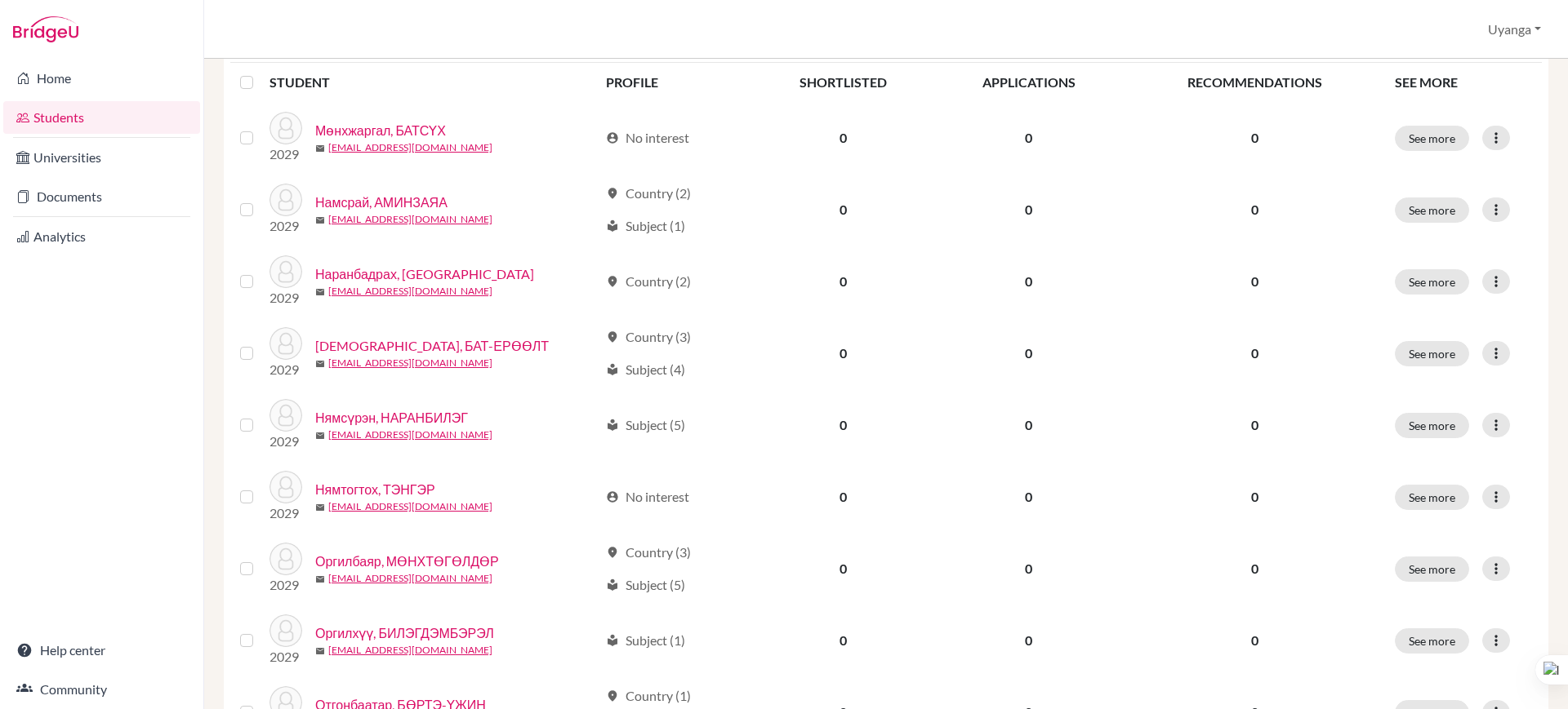
scroll to position [102, 0]
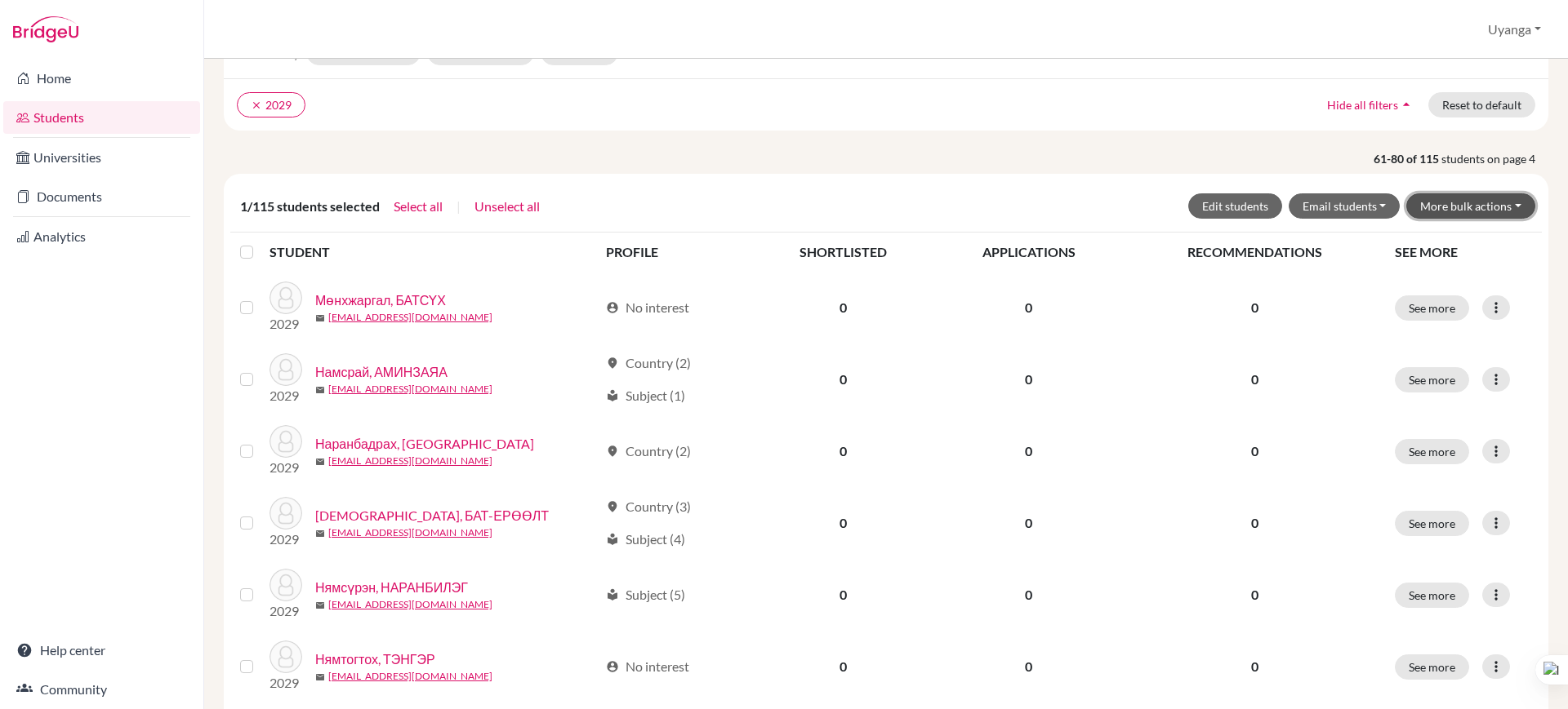
click at [1453, 197] on button "More bulk actions" at bounding box center [1470, 206] width 129 height 25
click at [1418, 242] on button "Archive" at bounding box center [1460, 241] width 148 height 26
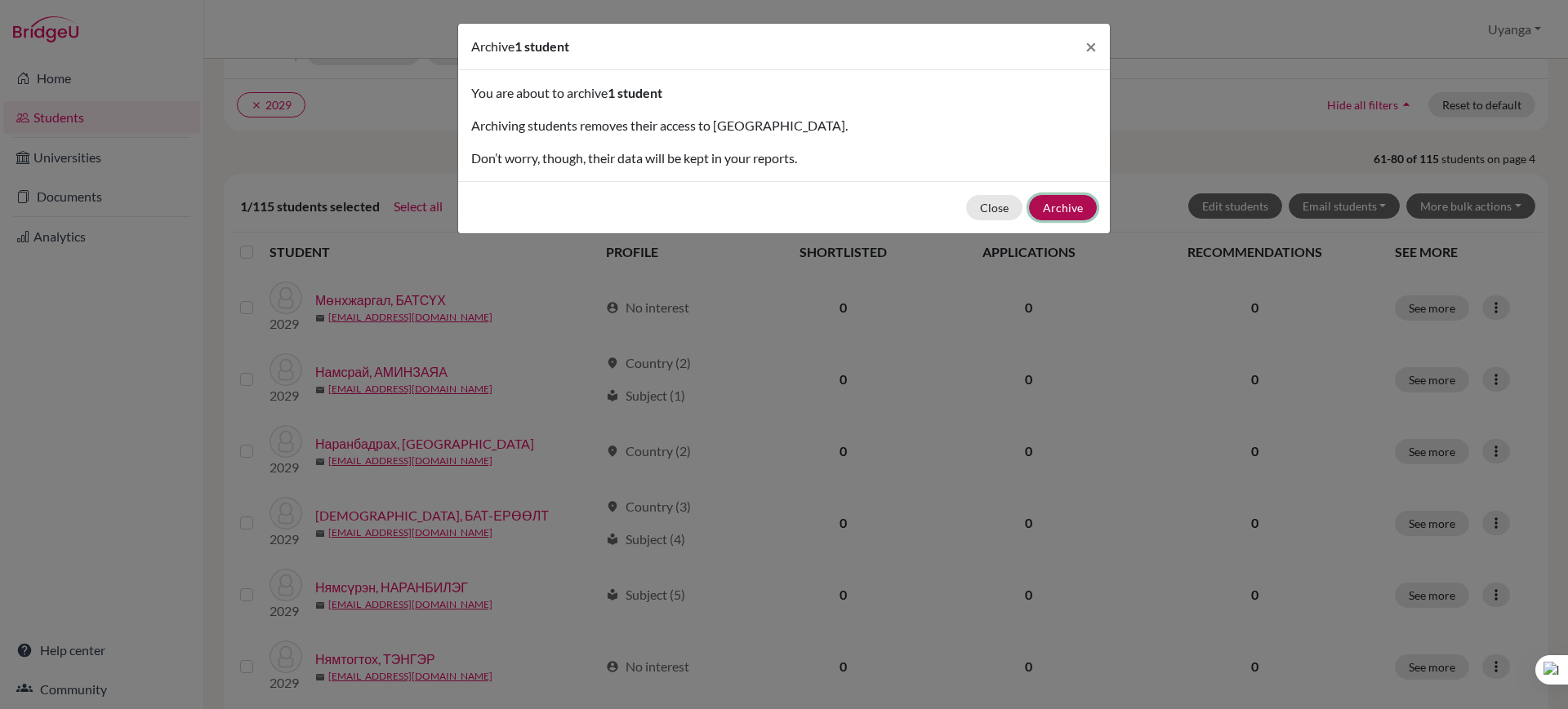
click at [1069, 209] on button "Archive" at bounding box center [1063, 207] width 68 height 25
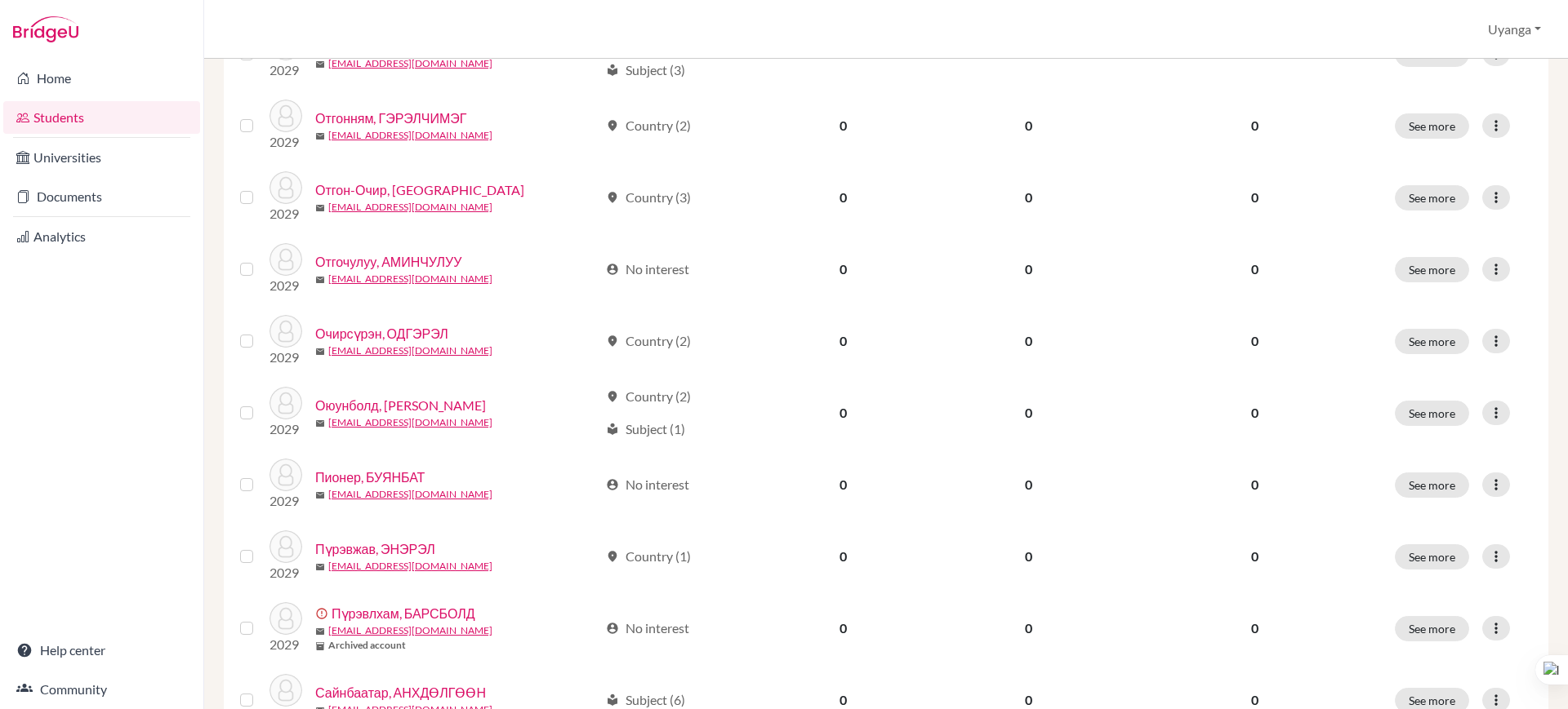
scroll to position [1217, 0]
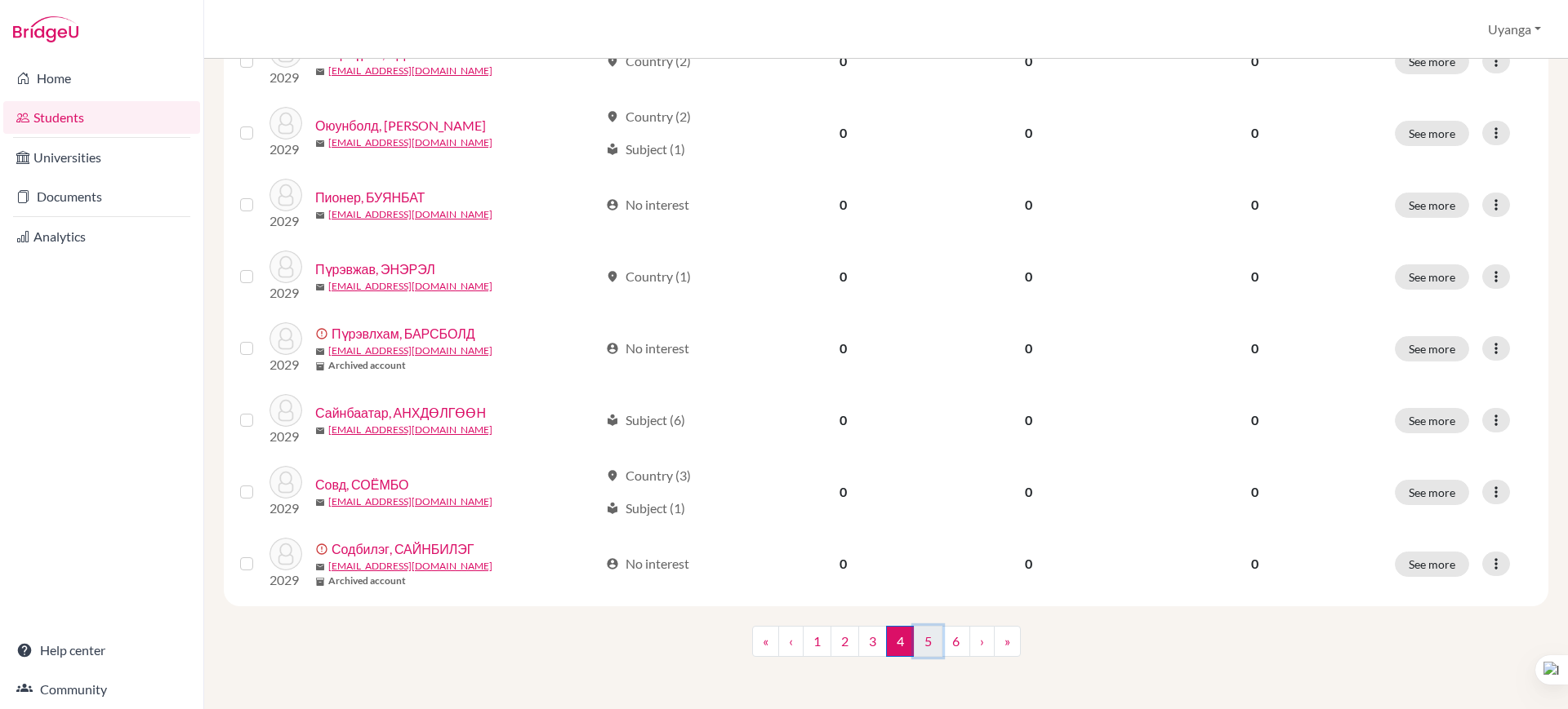
click at [918, 644] on link "5" at bounding box center [927, 641] width 28 height 31
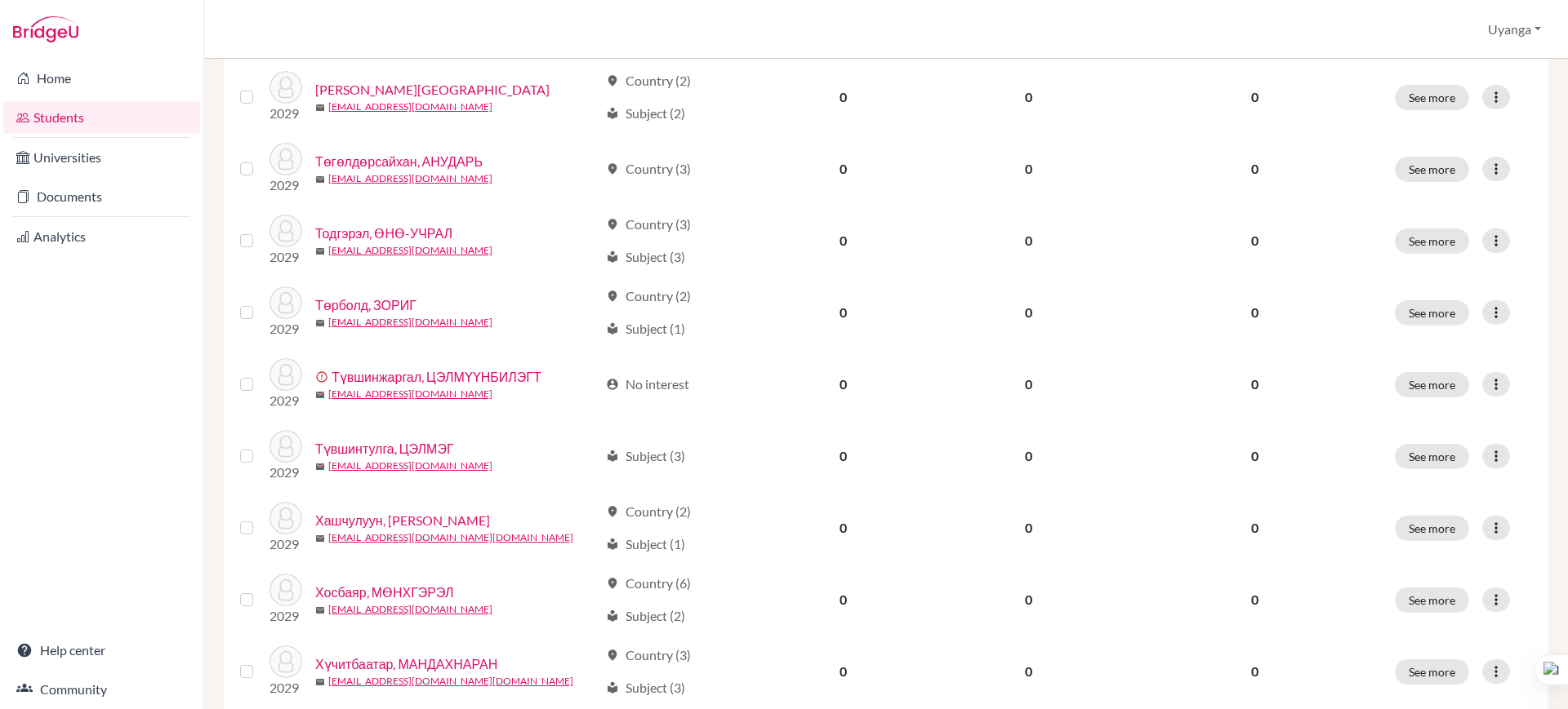
scroll to position [1217, 0]
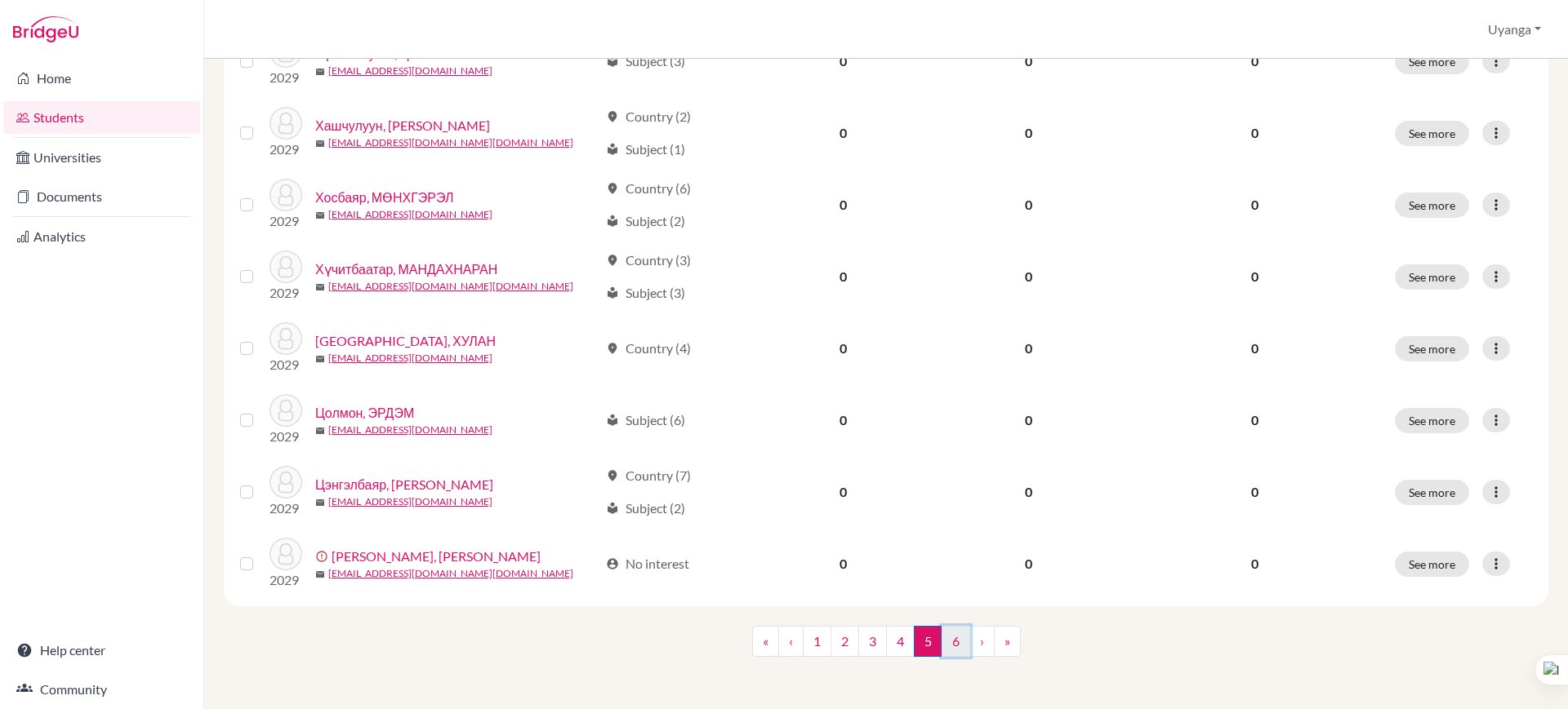
click at [956, 645] on link "6" at bounding box center [956, 641] width 28 height 31
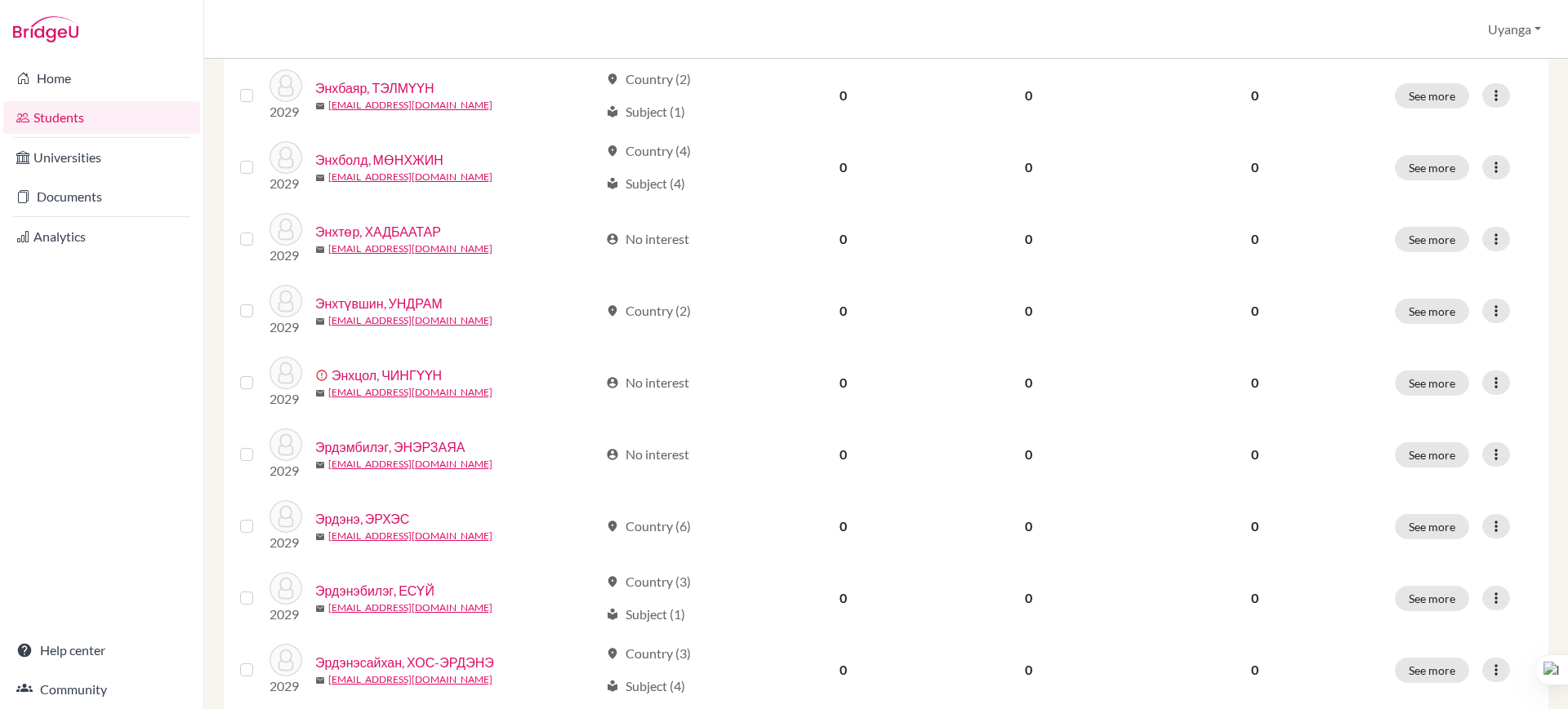
scroll to position [858, 0]
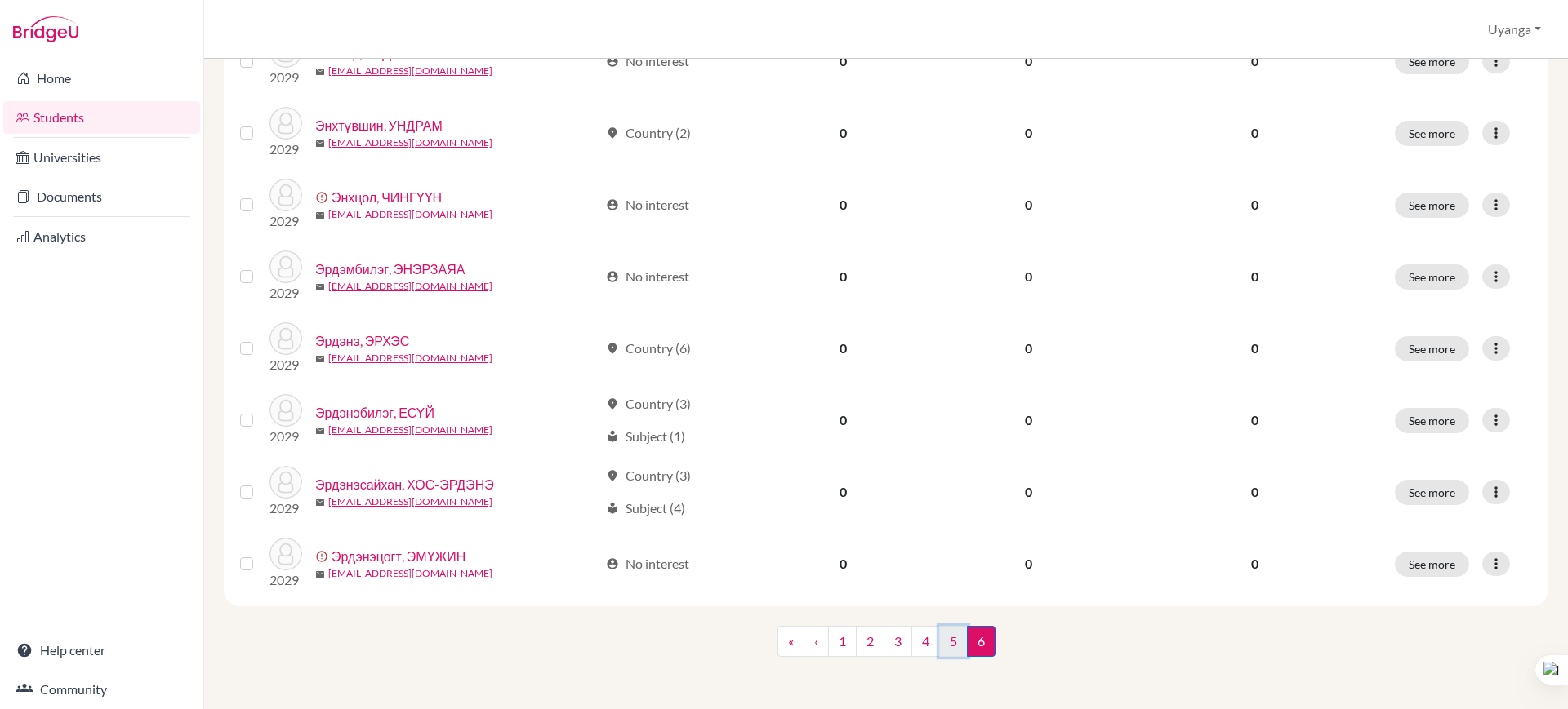
click at [940, 640] on link "5" at bounding box center [953, 641] width 28 height 31
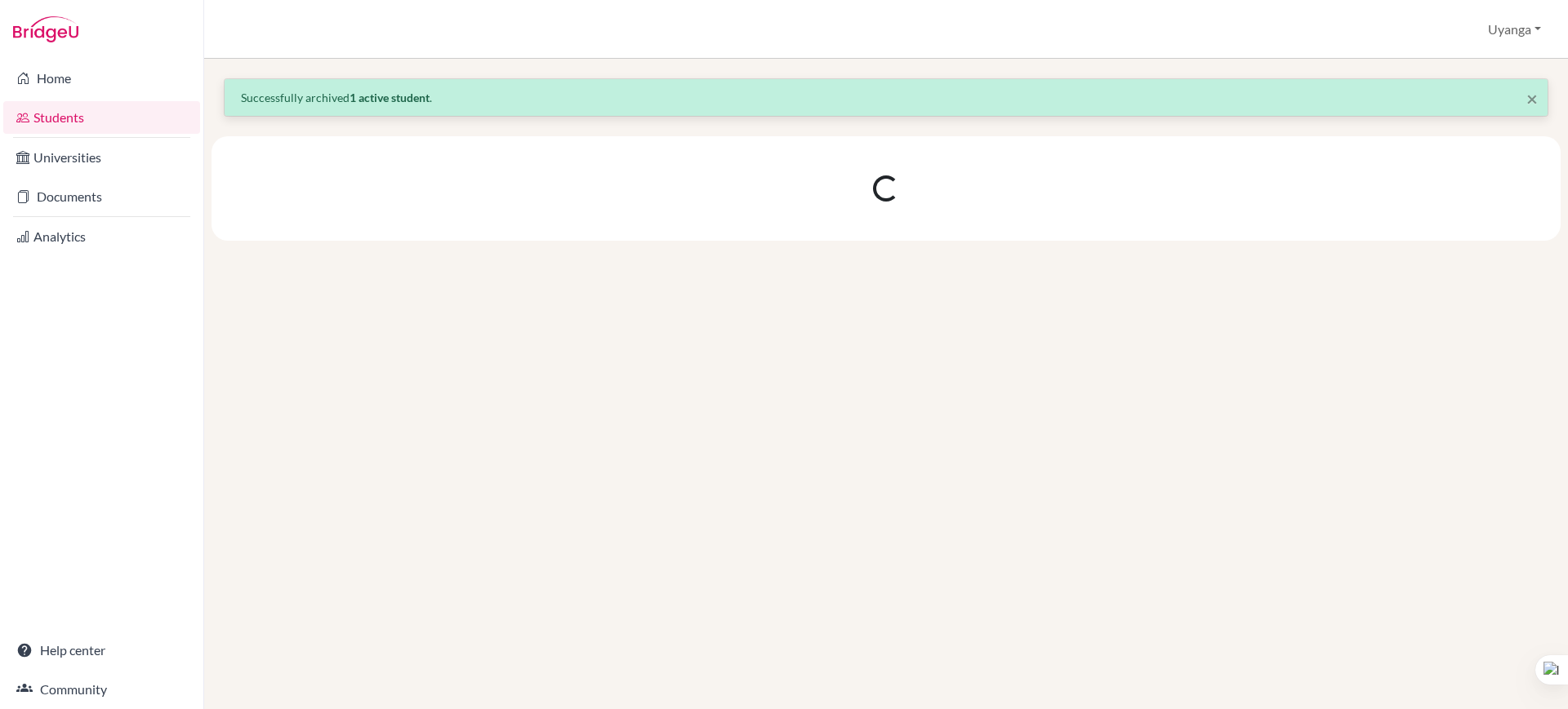
scroll to position [0, 0]
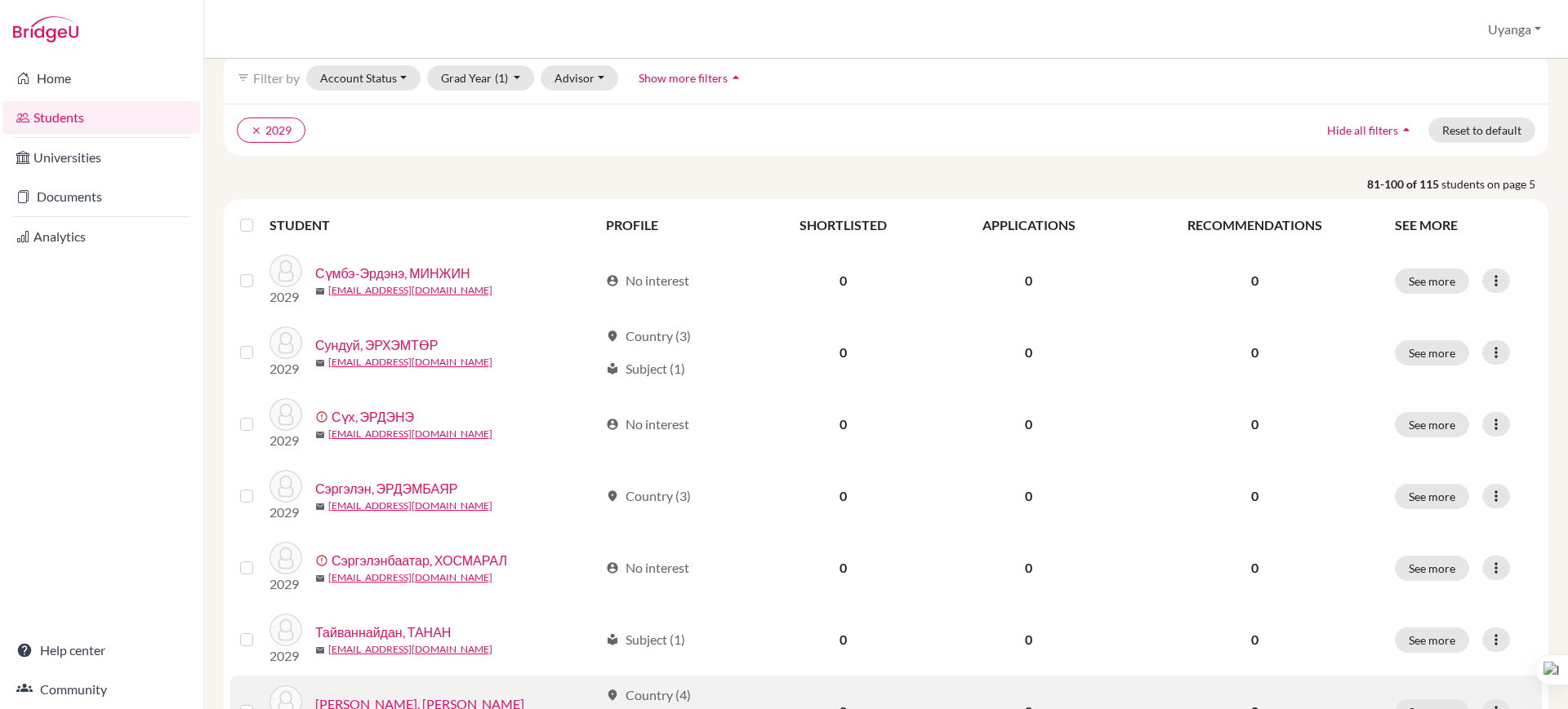
scroll to position [94, 0]
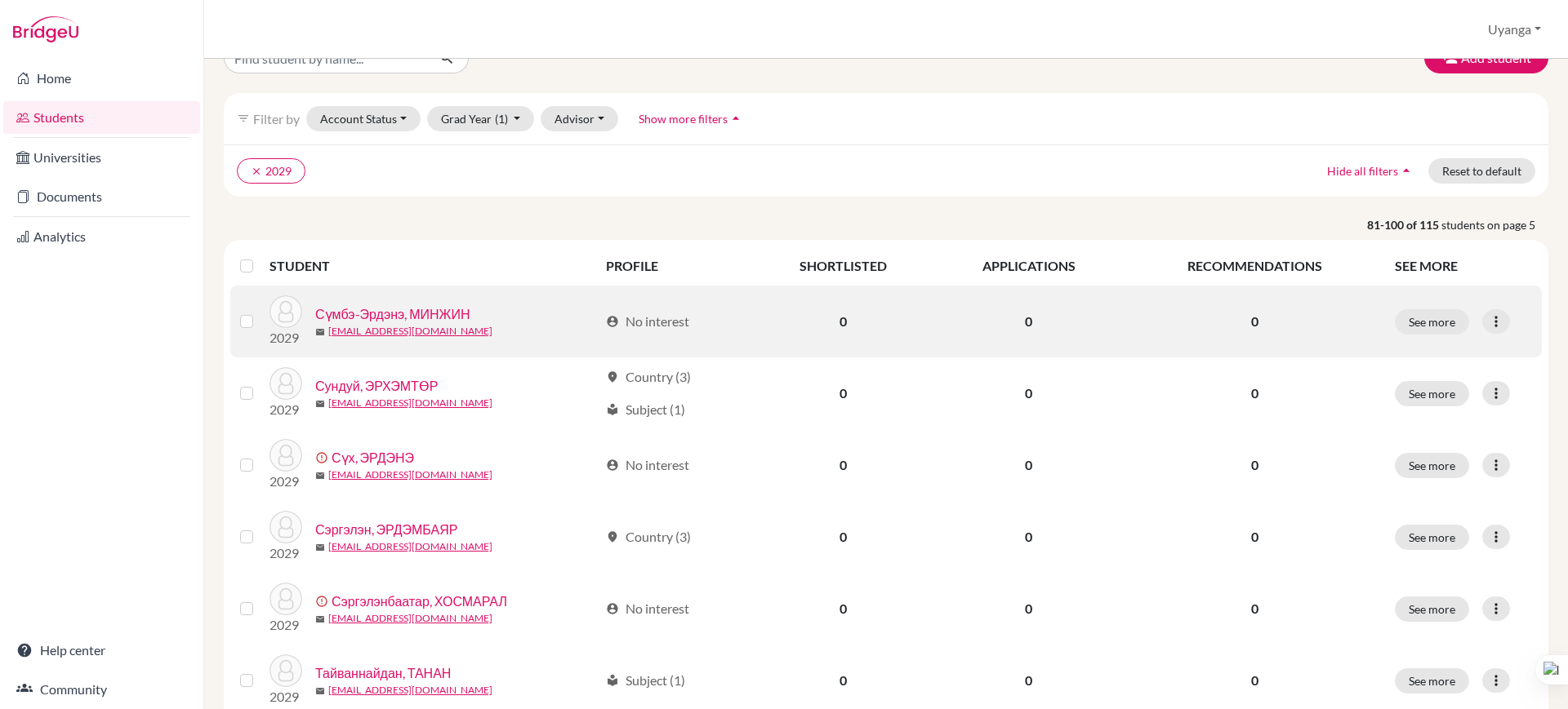
click at [370, 313] on link "Сүмбэ-Эрдэнэ, МИНЖИН" at bounding box center [392, 314] width 154 height 20
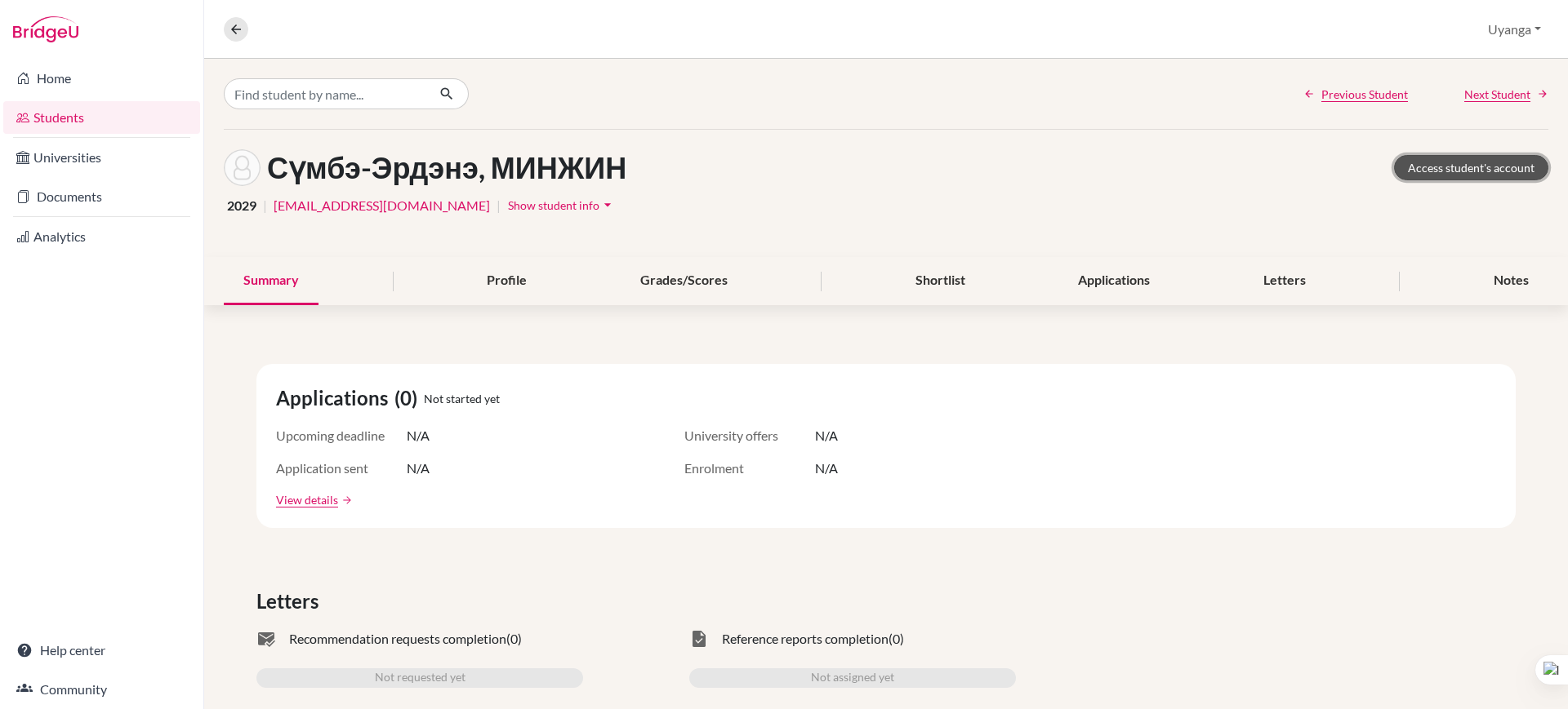
click at [1423, 170] on link "Access student's account" at bounding box center [1471, 167] width 154 height 25
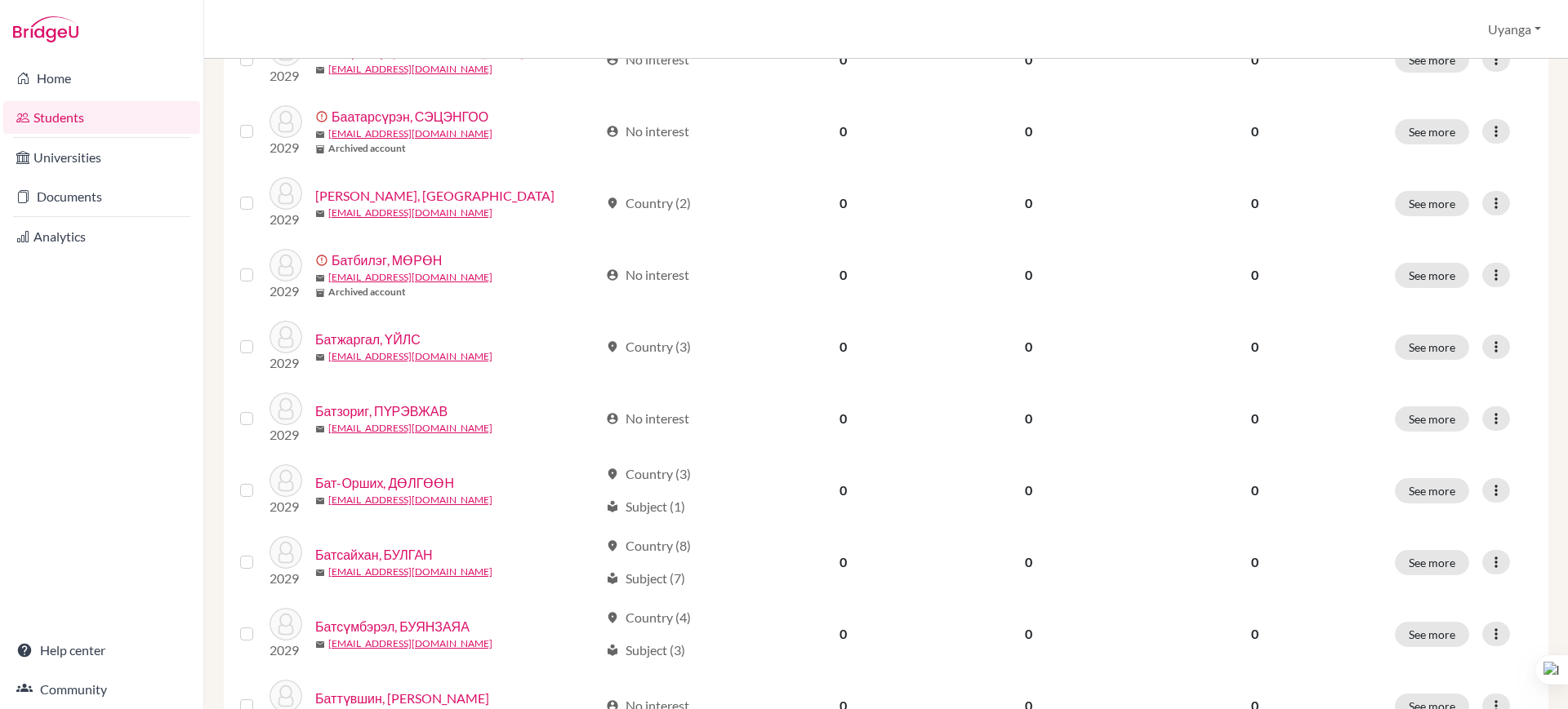
scroll to position [1158, 0]
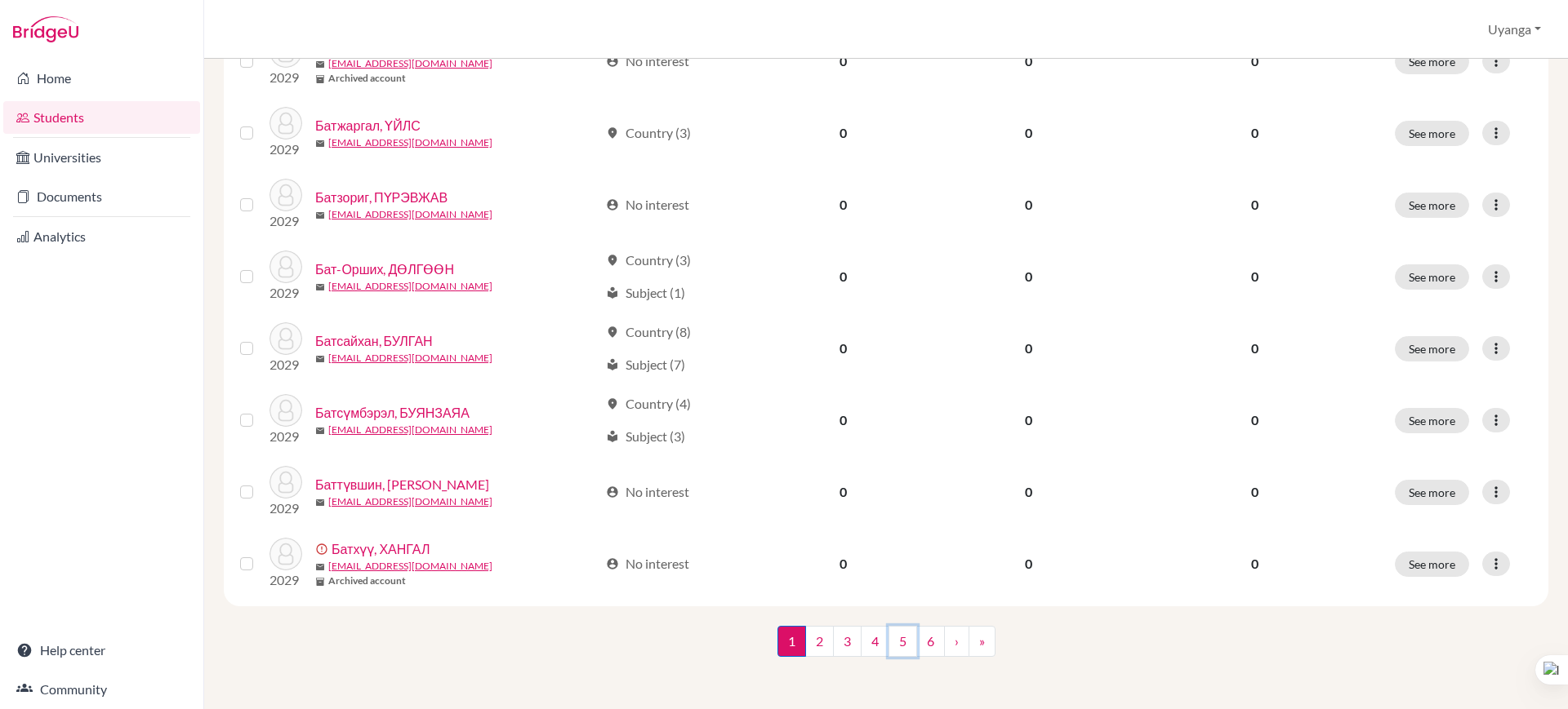
drag, startPoint x: 894, startPoint y: 638, endPoint x: 939, endPoint y: 612, distance: 52.0
click at [894, 638] on link "5" at bounding box center [903, 641] width 28 height 31
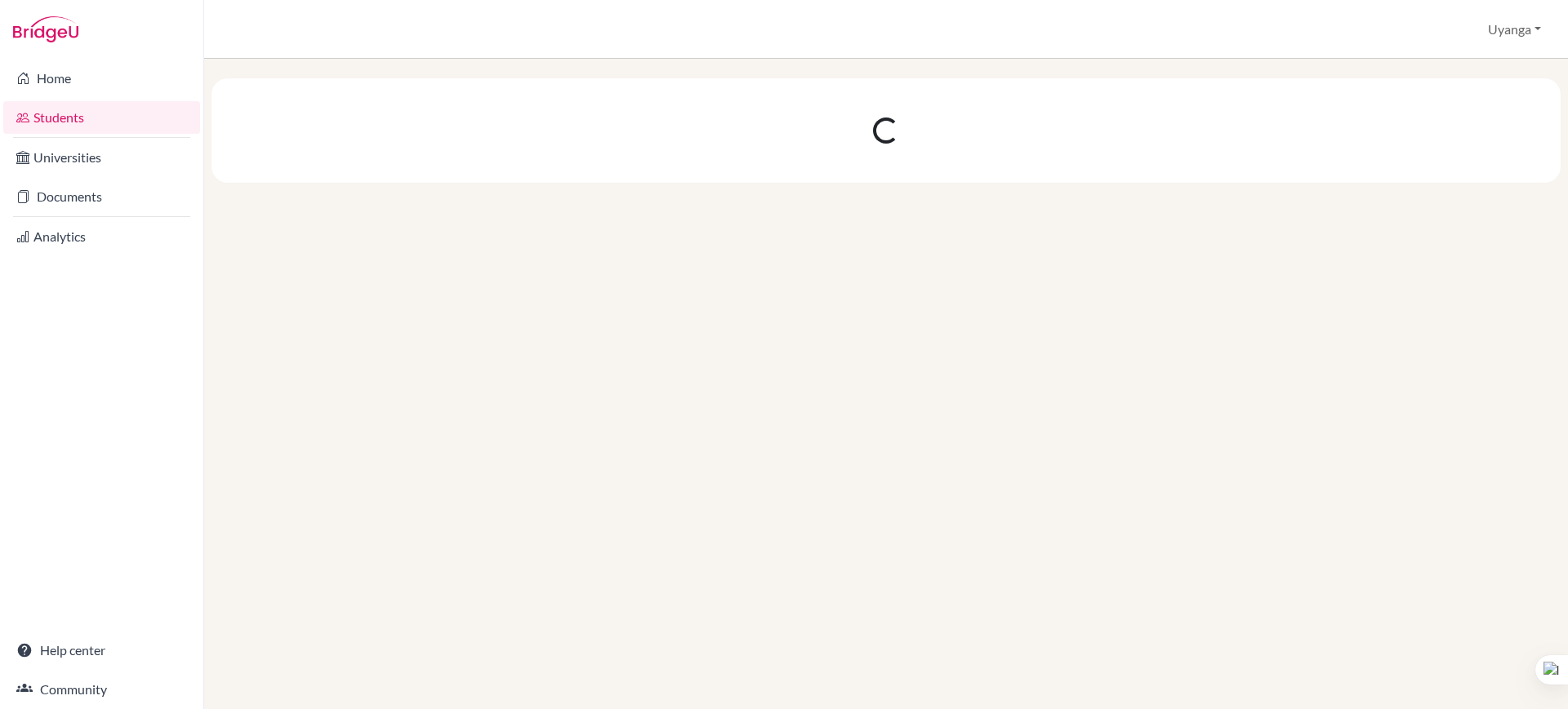
scroll to position [0, 0]
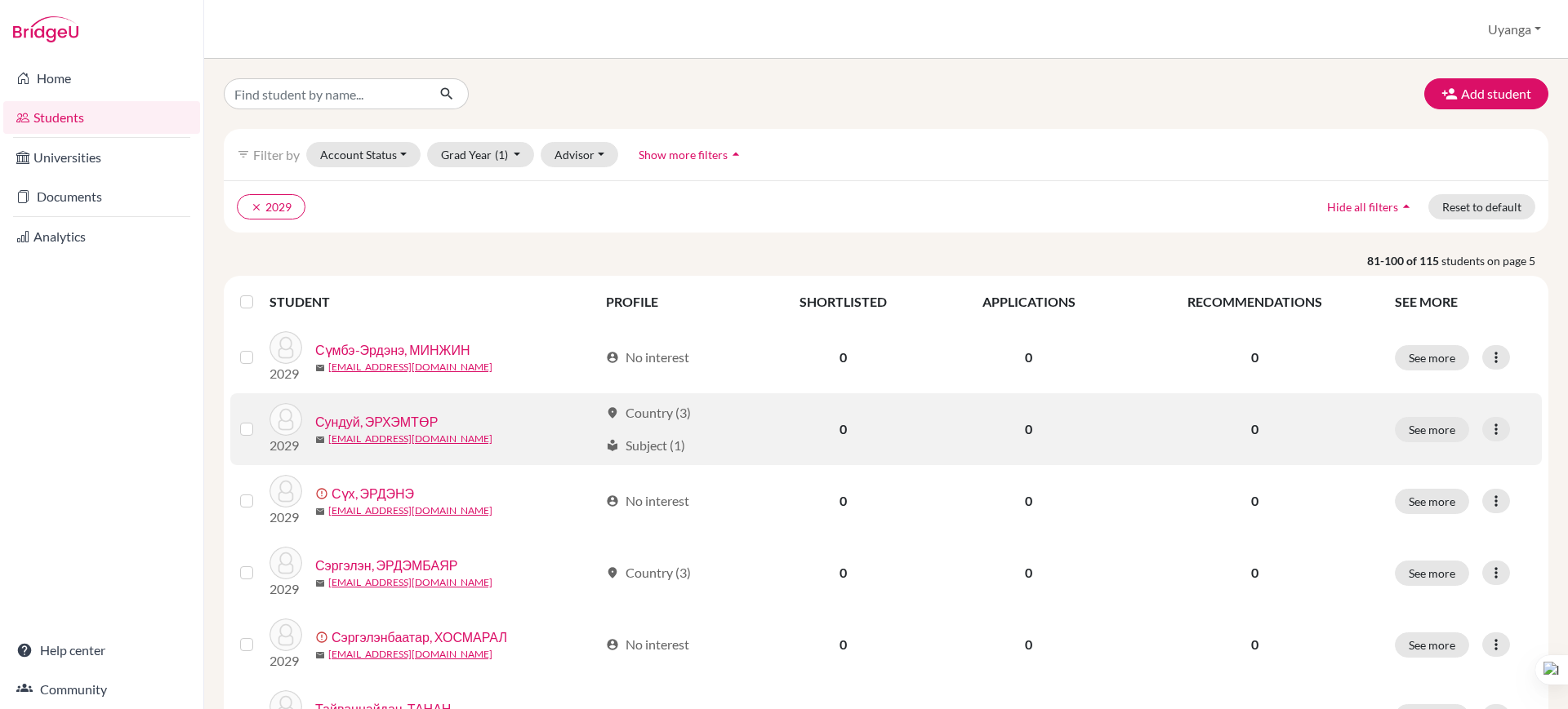
click at [416, 421] on link "Сундуй, ЭРХЭМТӨР" at bounding box center [376, 421] width 123 height 20
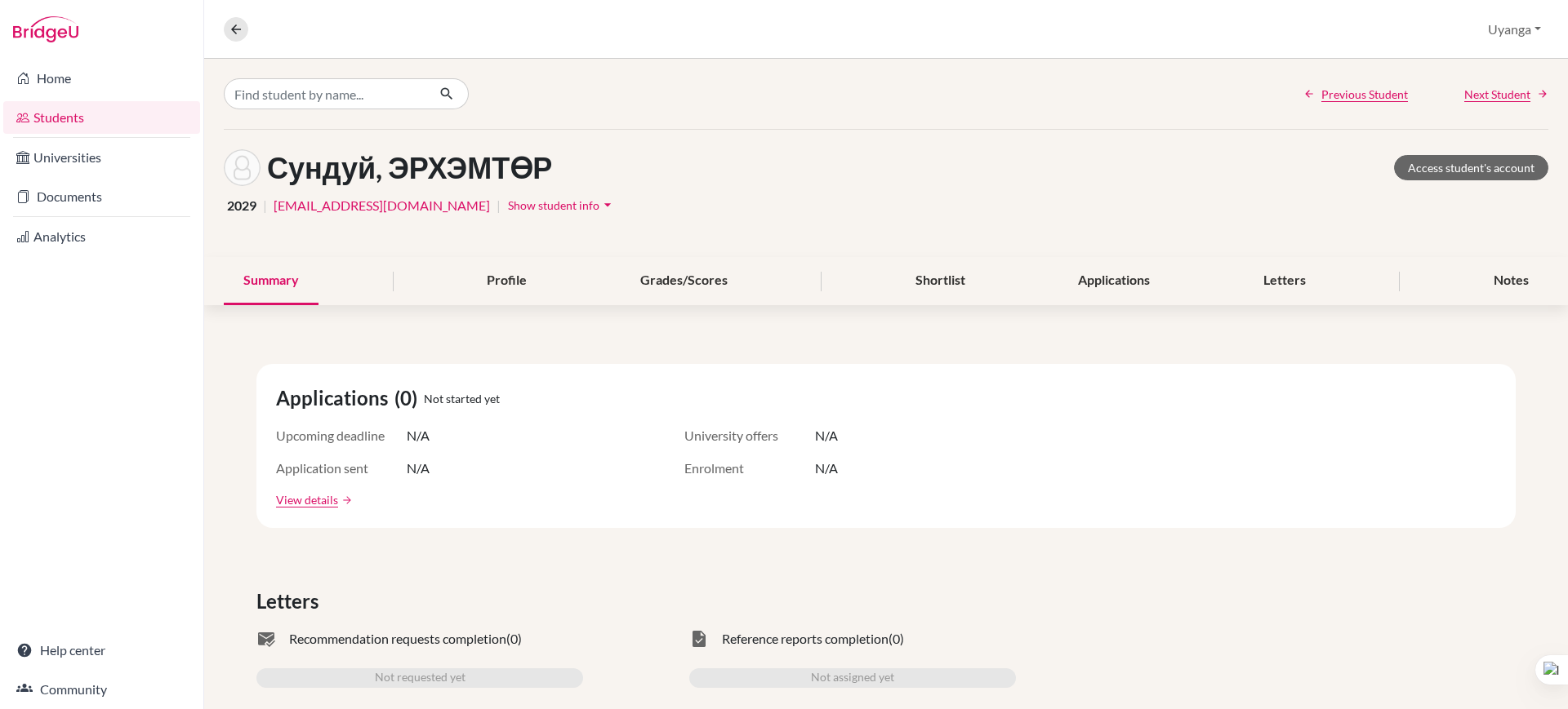
click at [1447, 182] on div "Сундуй, ЭРХЭМТӨР Access student's account" at bounding box center [886, 167] width 1324 height 37
click at [1440, 168] on link "Access student's account" at bounding box center [1471, 167] width 154 height 25
click at [230, 27] on icon at bounding box center [236, 29] width 15 height 15
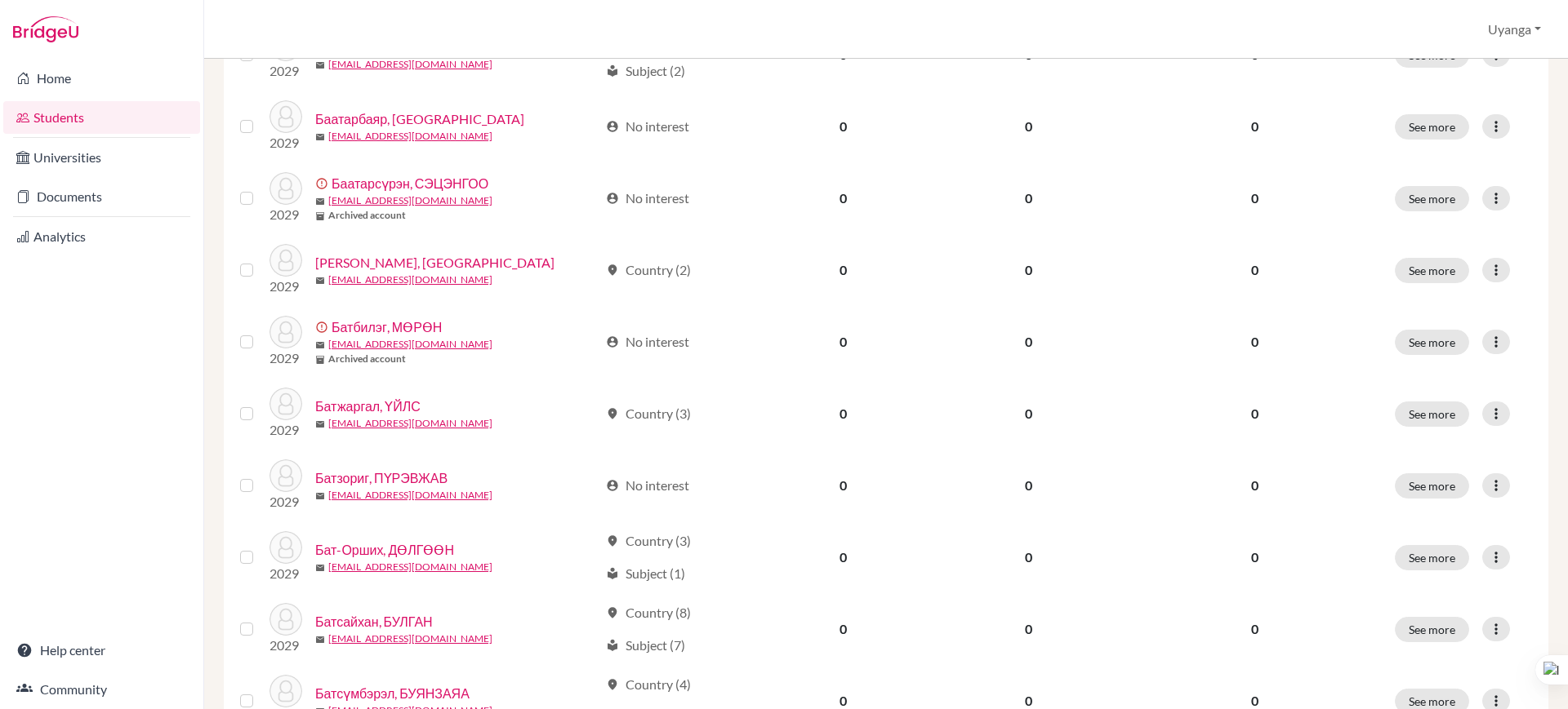
scroll to position [1158, 0]
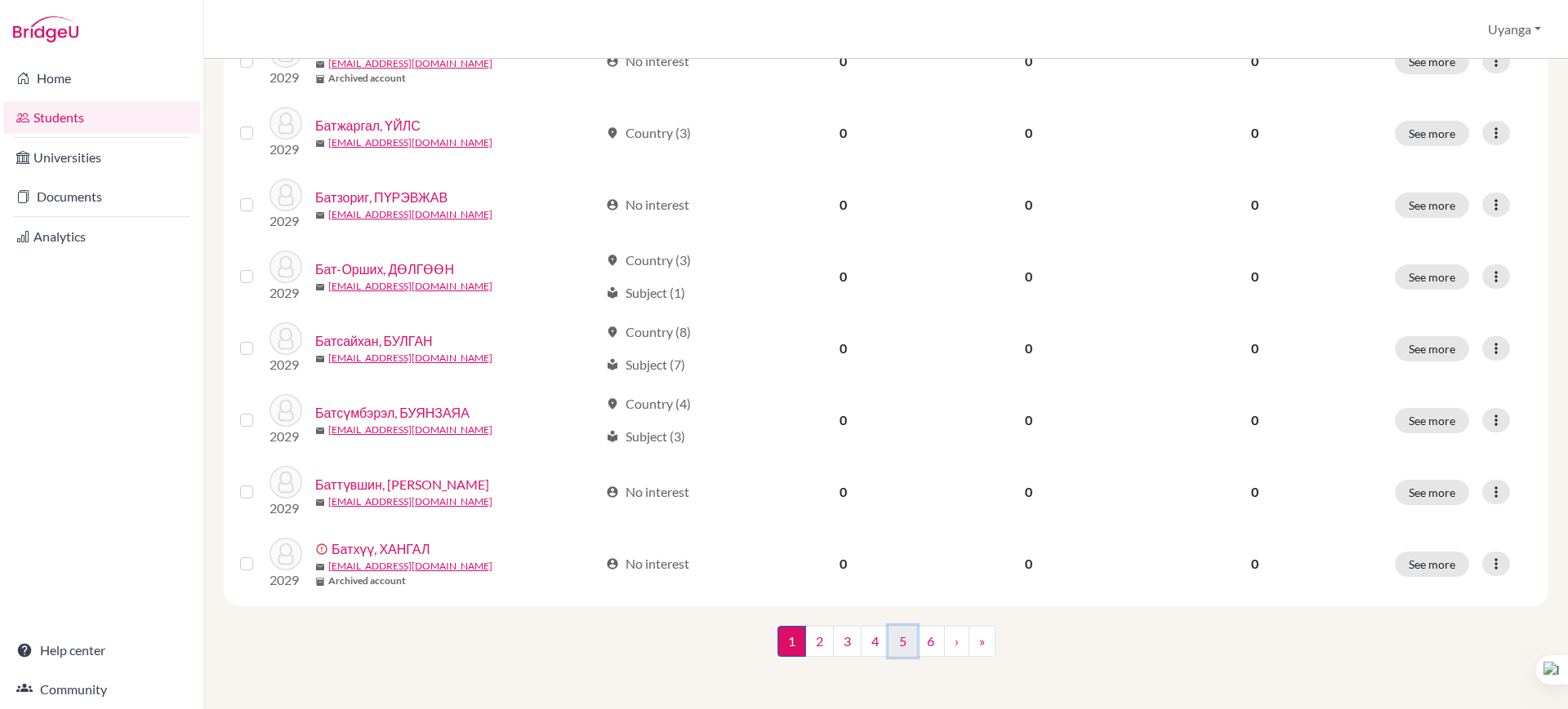
click at [893, 643] on link "5" at bounding box center [903, 641] width 28 height 31
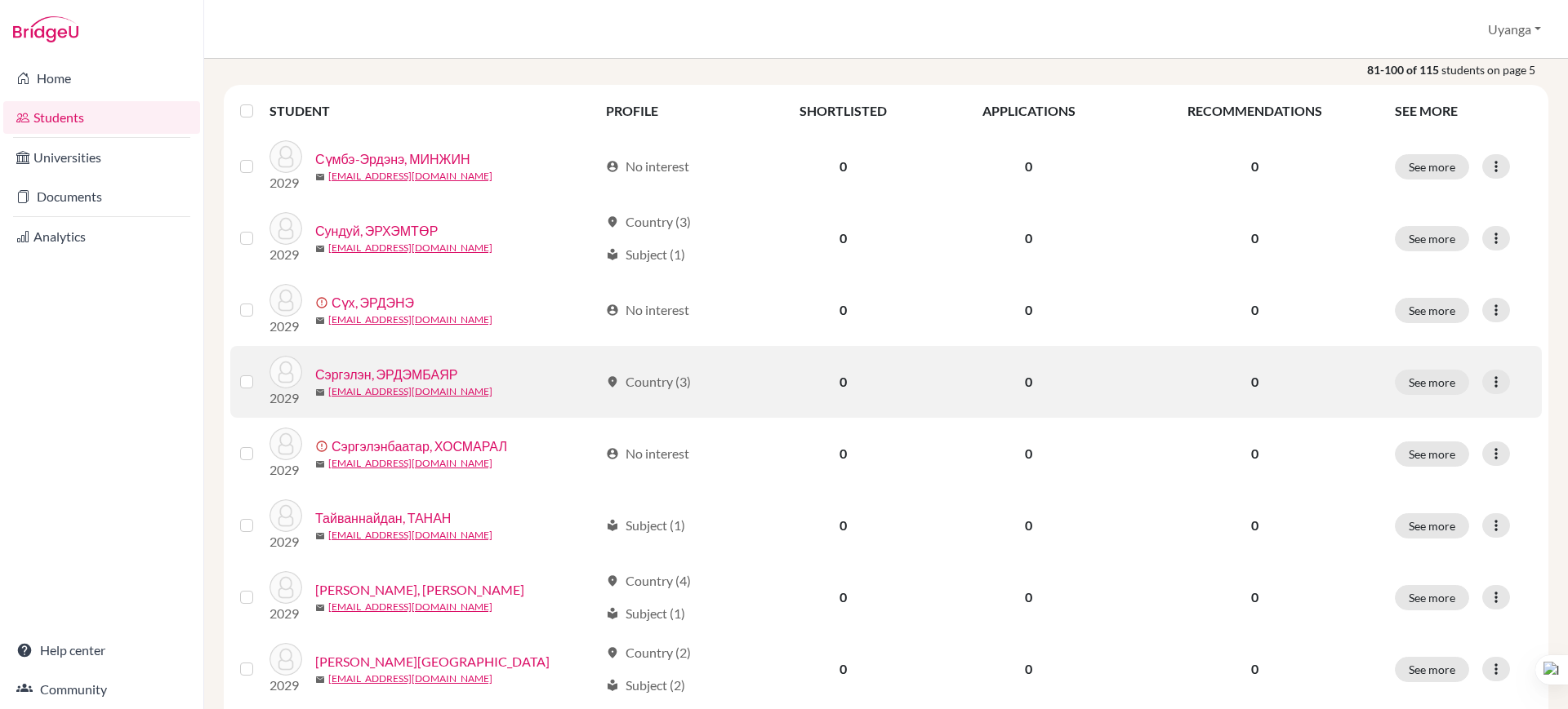
scroll to position [204, 0]
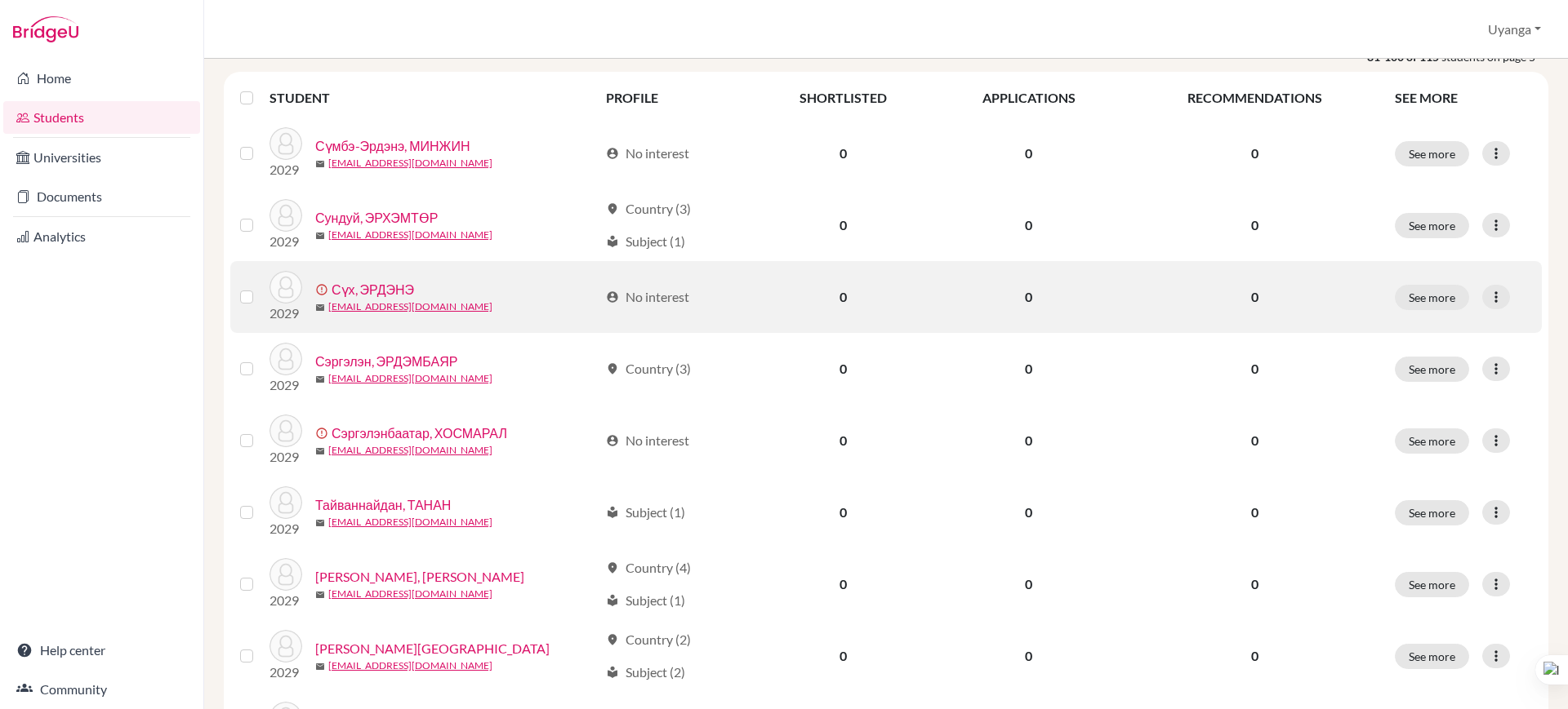
click at [260, 288] on label at bounding box center [260, 288] width 0 height 0
click at [0, 0] on input "checkbox" at bounding box center [0, 0] width 0 height 0
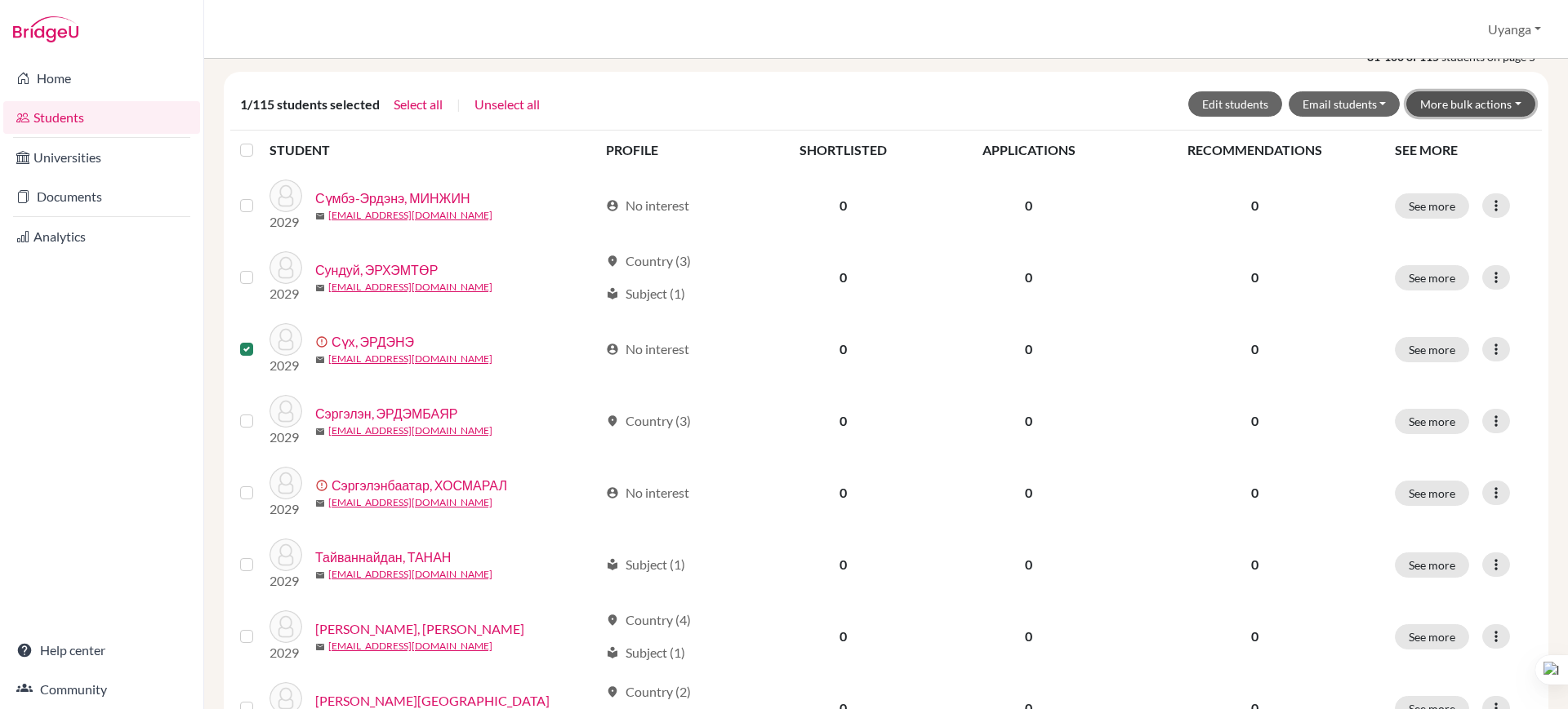
click at [1453, 104] on button "More bulk actions" at bounding box center [1470, 103] width 129 height 25
click at [1416, 134] on button "Archive" at bounding box center [1460, 139] width 148 height 26
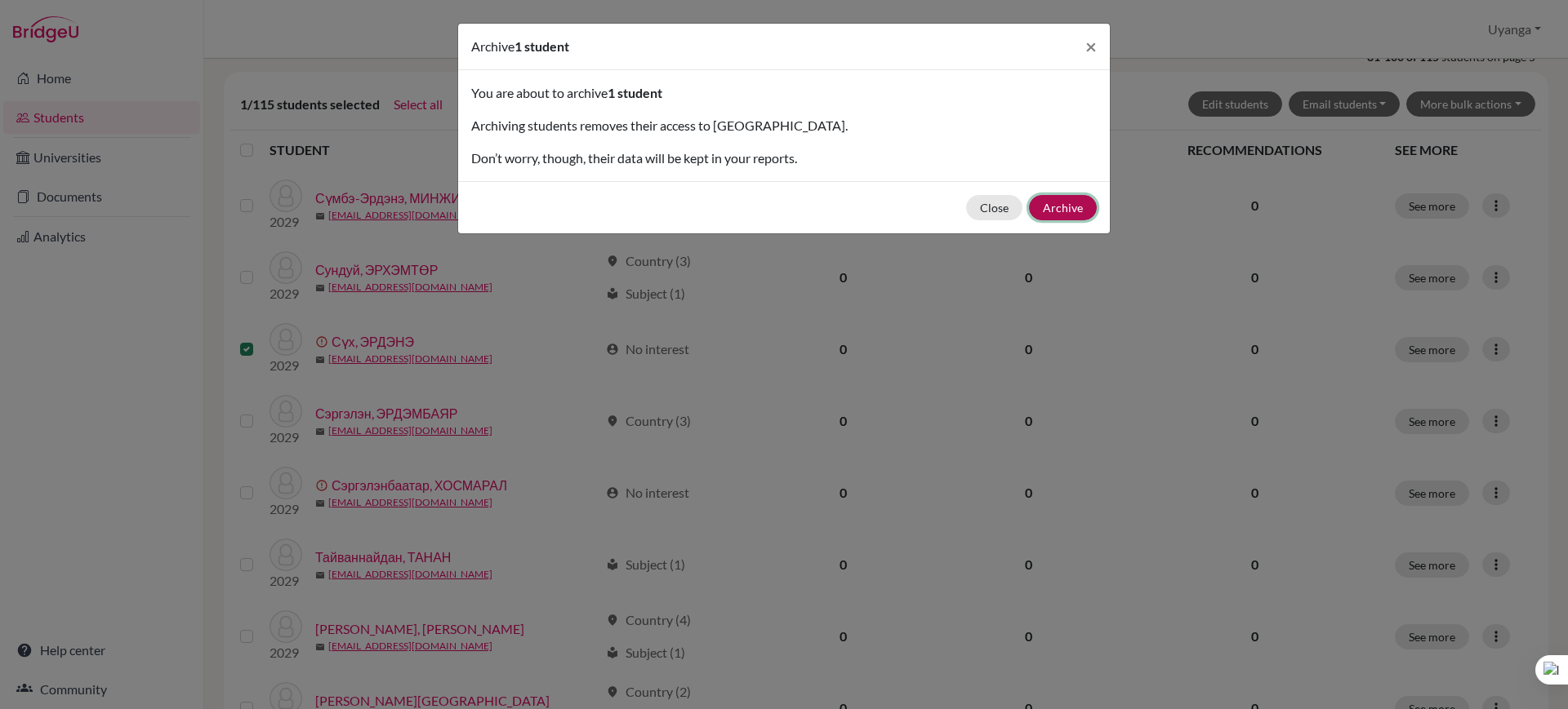
click at [1076, 197] on button "Archive" at bounding box center [1063, 207] width 68 height 25
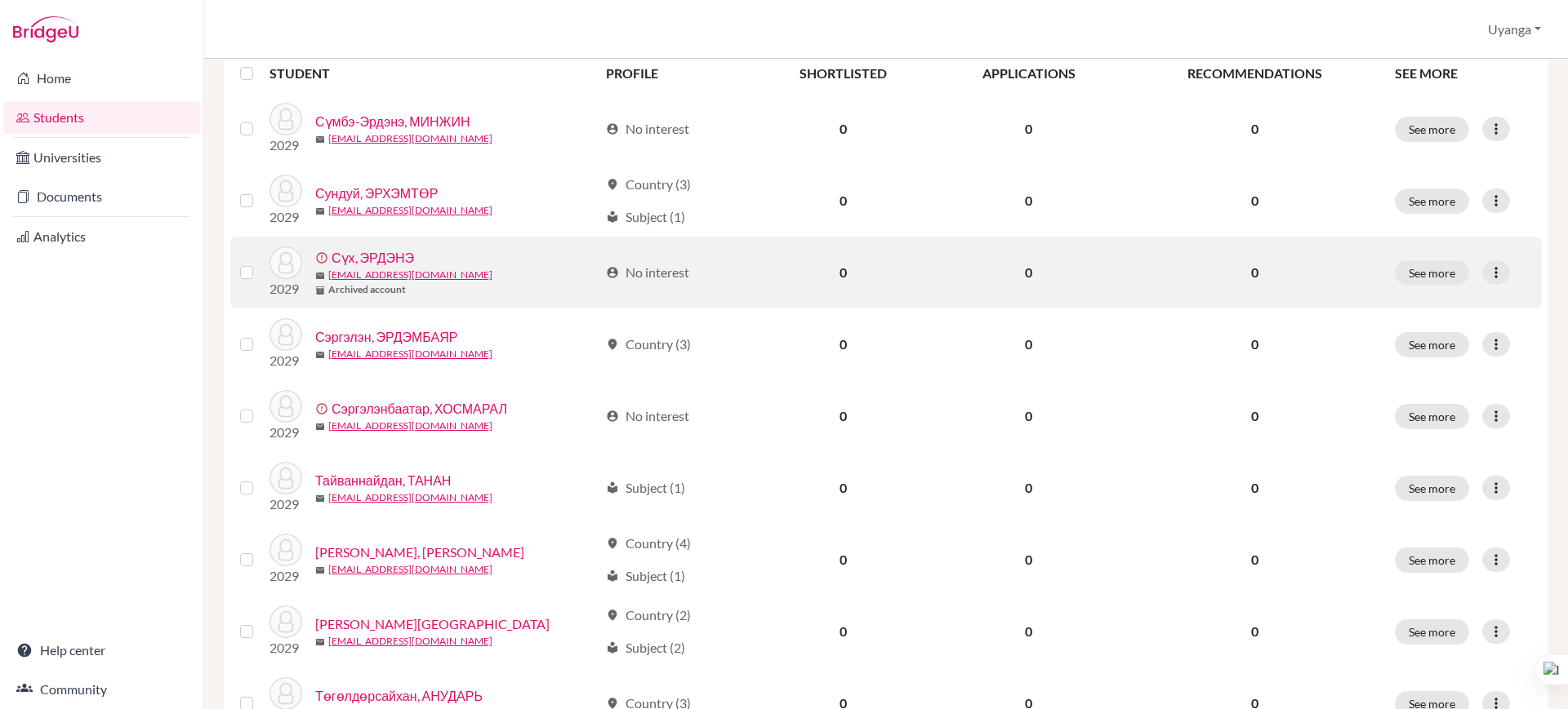
scroll to position [307, 0]
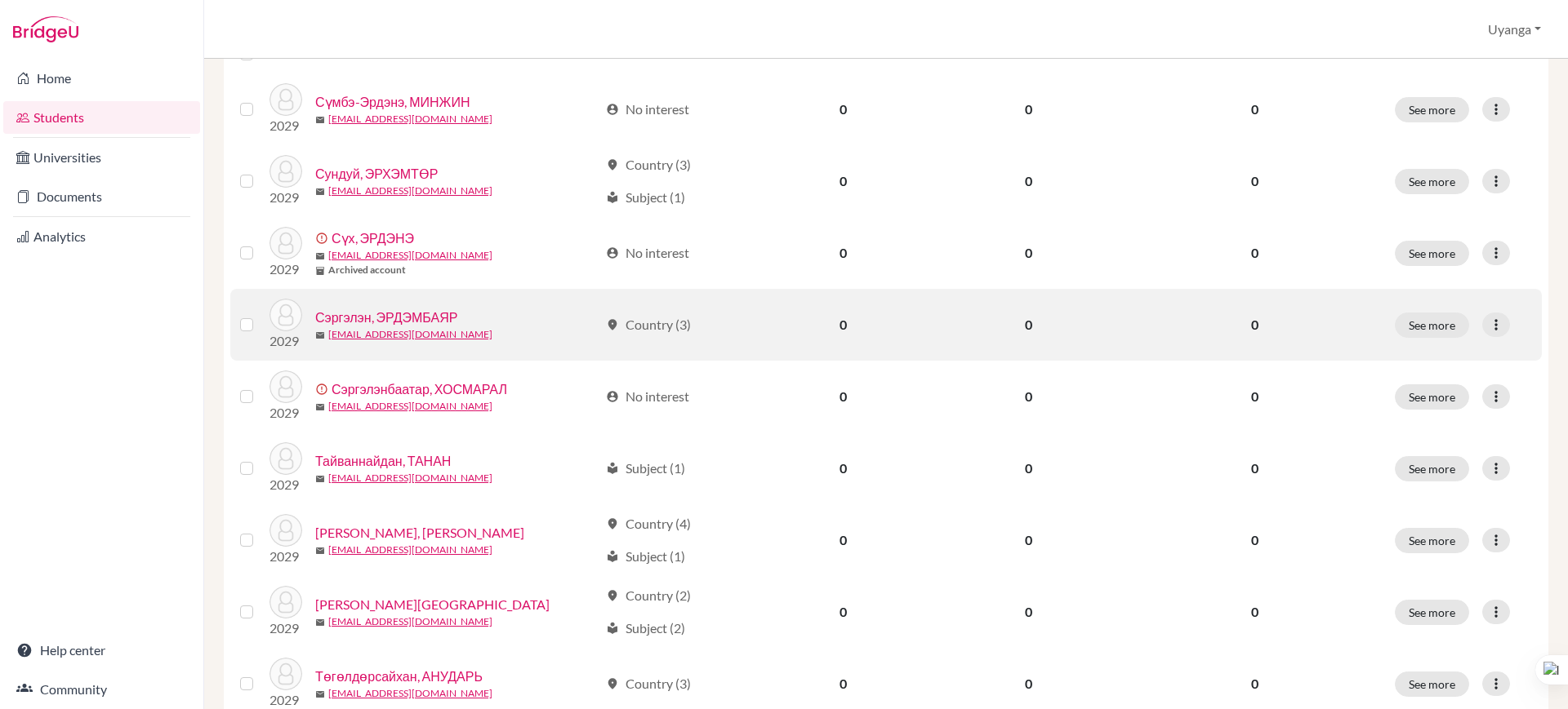
click at [434, 313] on link "Сэргэлэн, ЭРДЭМБАЯР" at bounding box center [386, 317] width 142 height 20
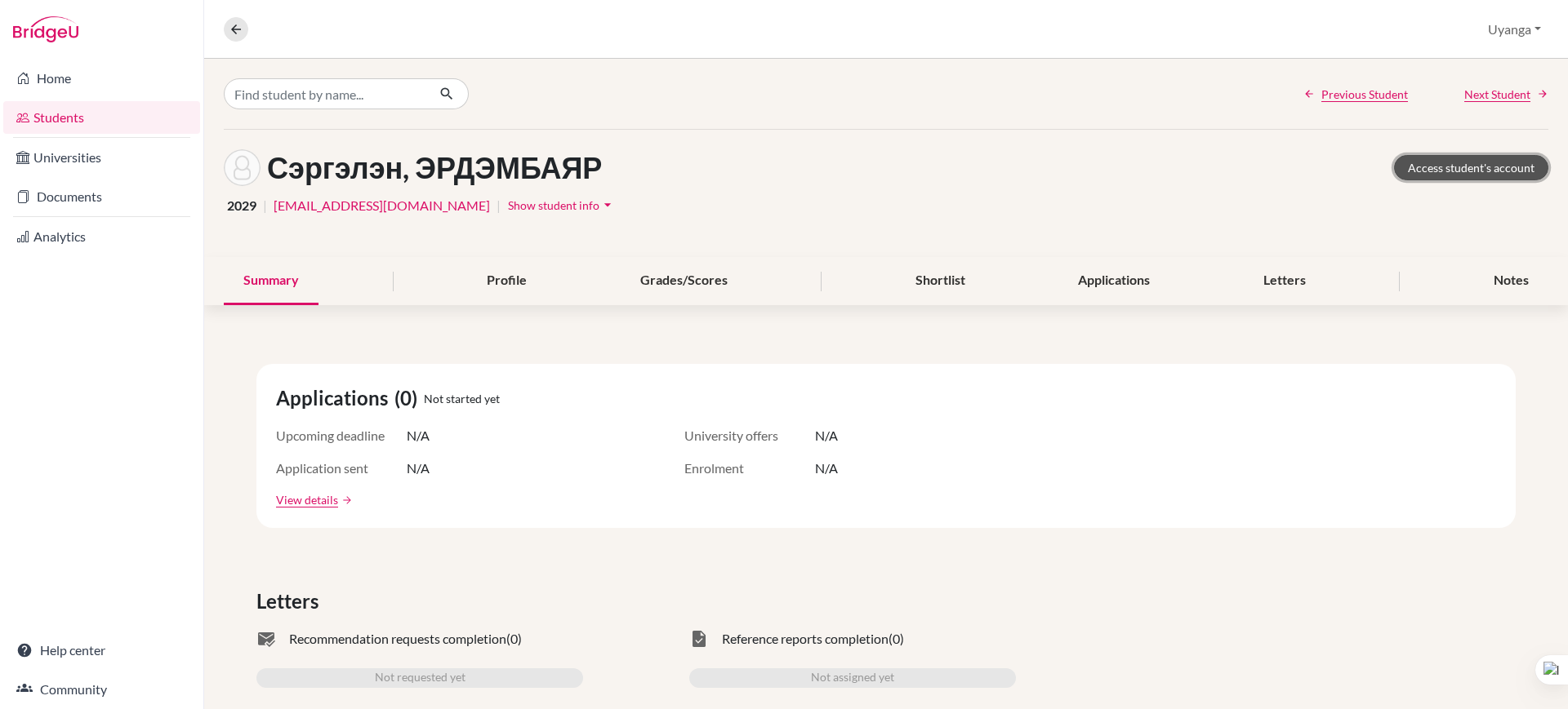
click at [1447, 166] on link "Access student's account" at bounding box center [1471, 167] width 154 height 25
